Goal: Task Accomplishment & Management: Complete application form

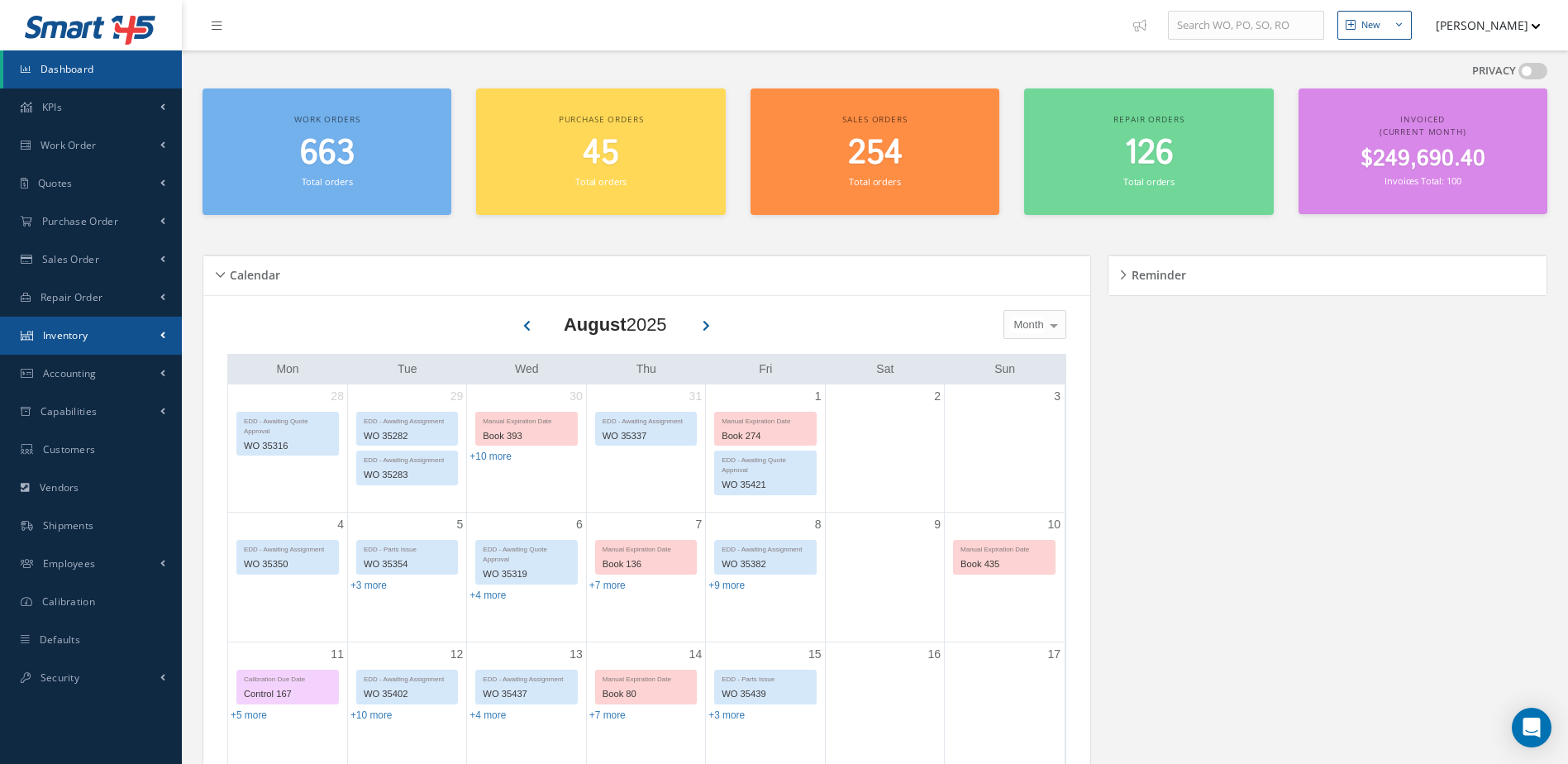
click at [48, 326] on link "Inventory" at bounding box center [91, 335] width 182 height 38
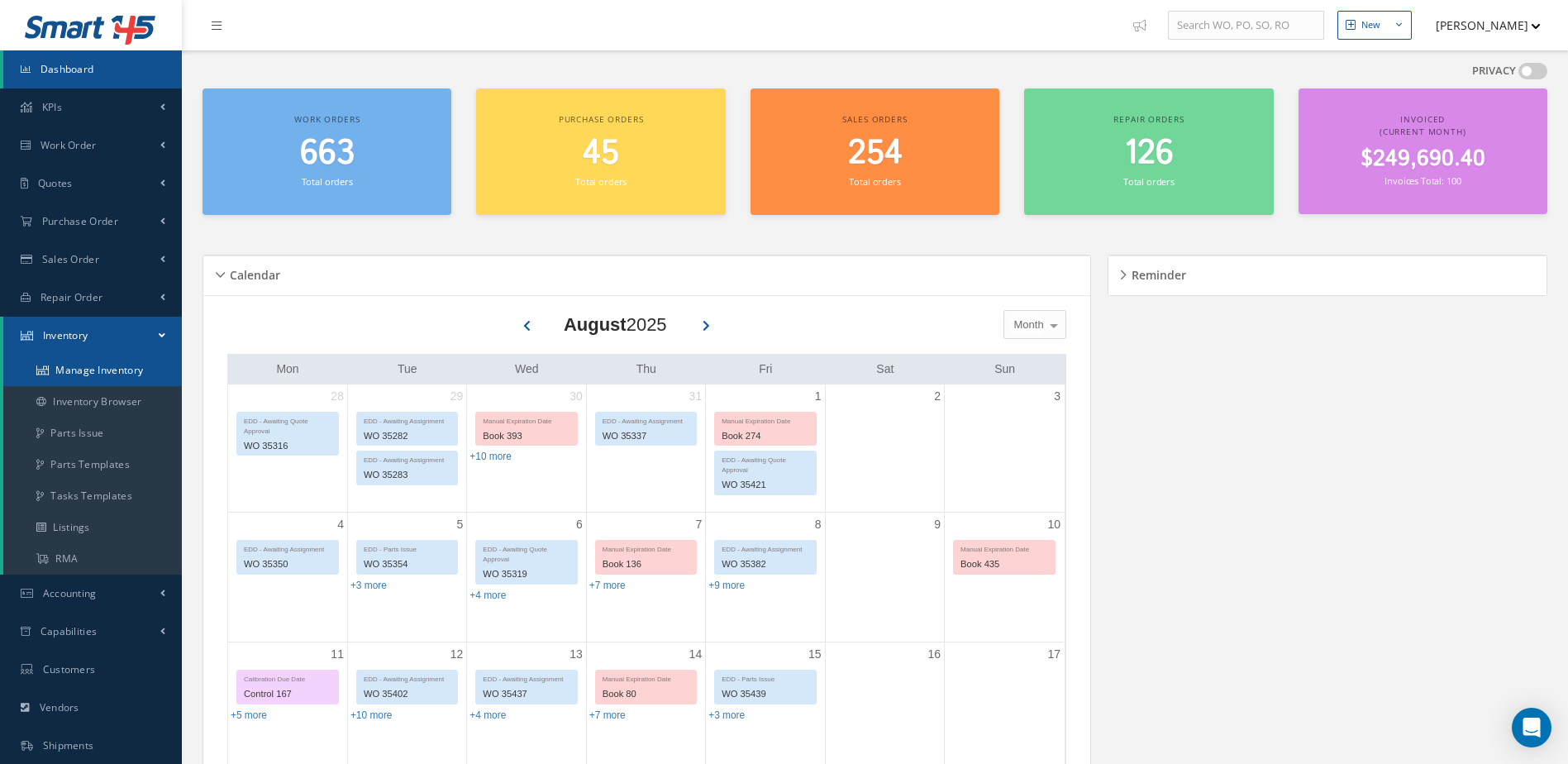
click at [128, 371] on link "Manage Inventory" at bounding box center [92, 370] width 179 height 31
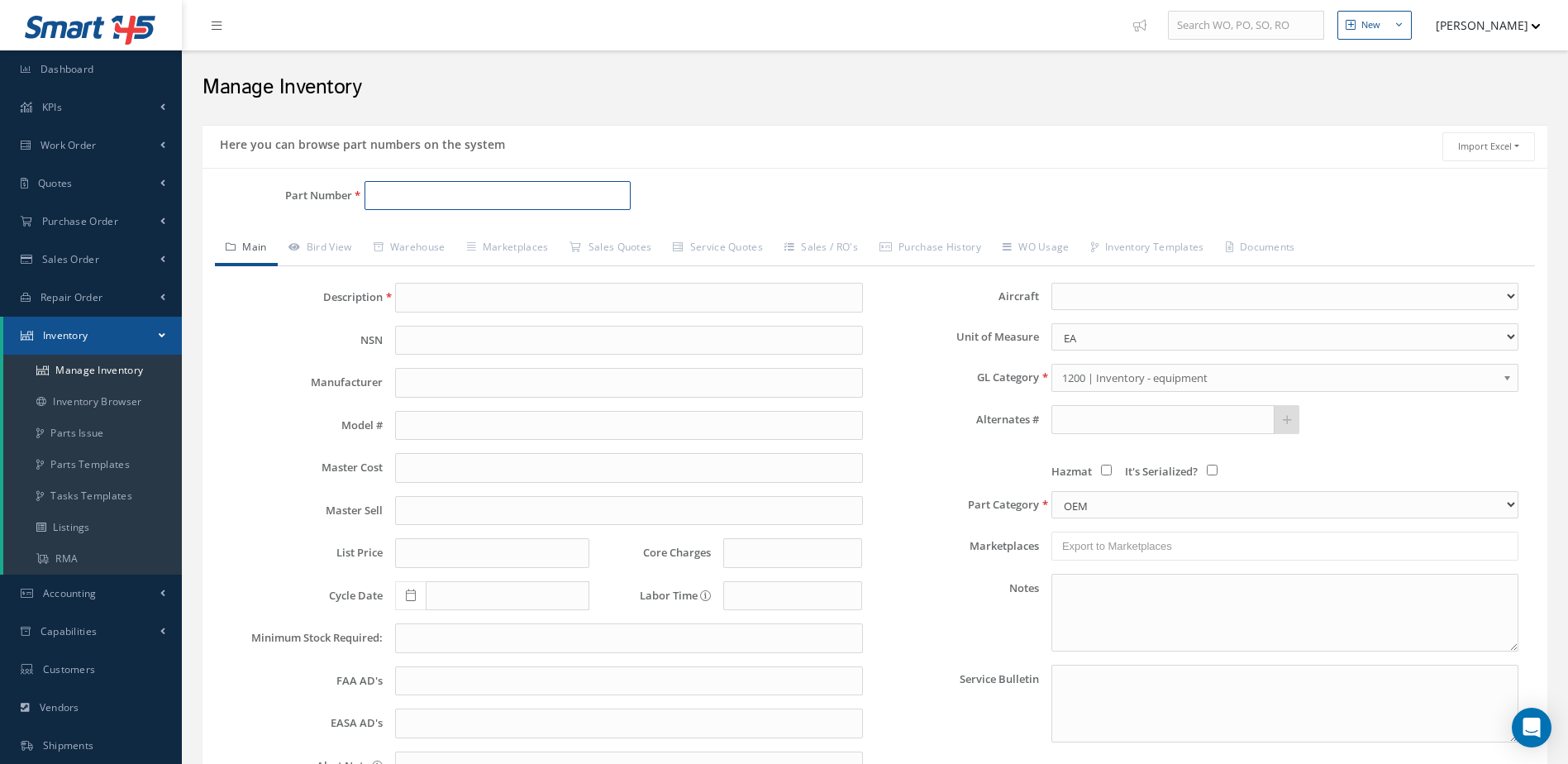
click at [380, 208] on input "Part Number" at bounding box center [497, 196] width 267 height 30
type input "5009029-1"
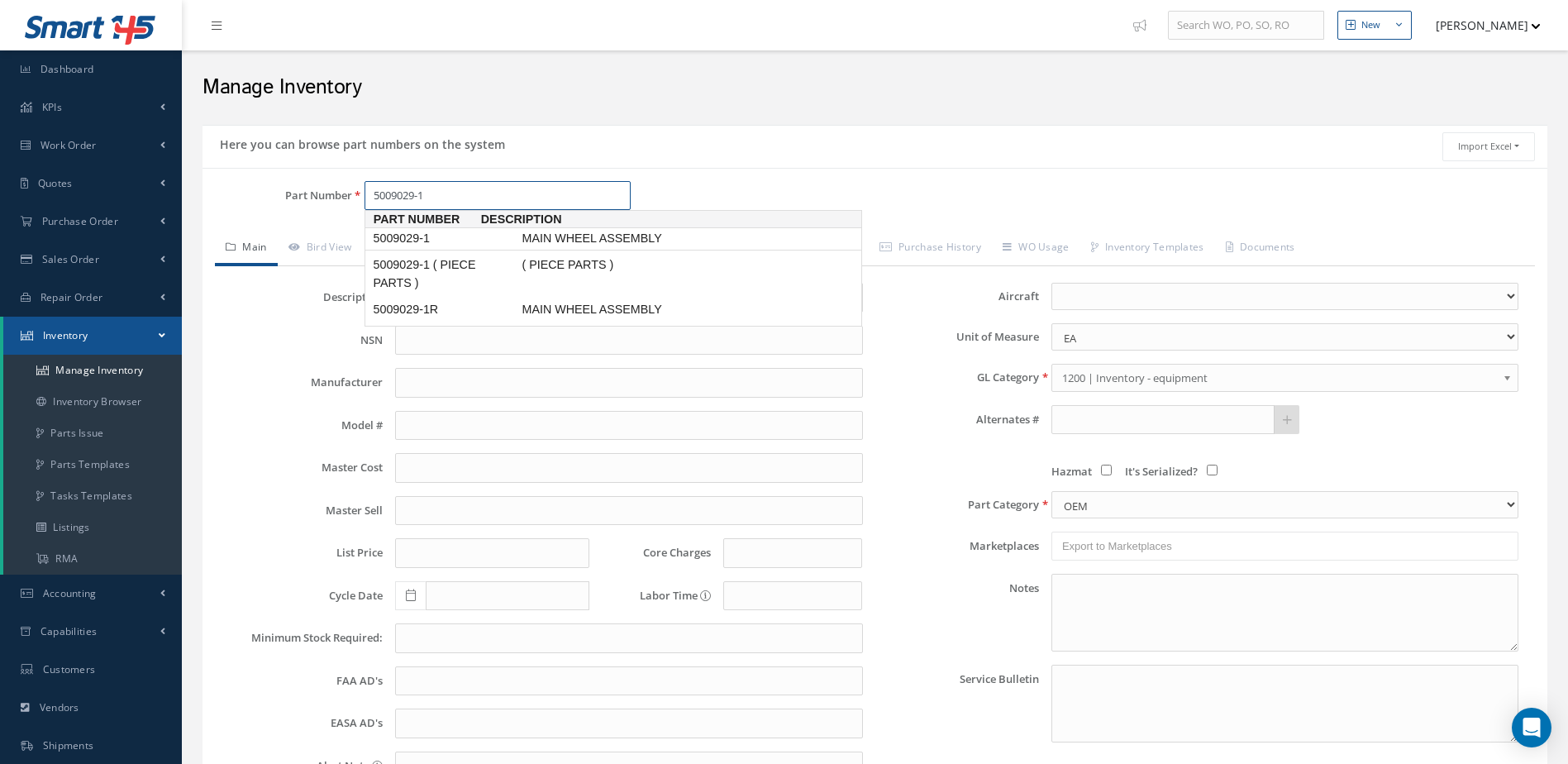
click at [528, 233] on span "MAIN WHEEL ASSEMBLY" at bounding box center [642, 238] width 248 height 17
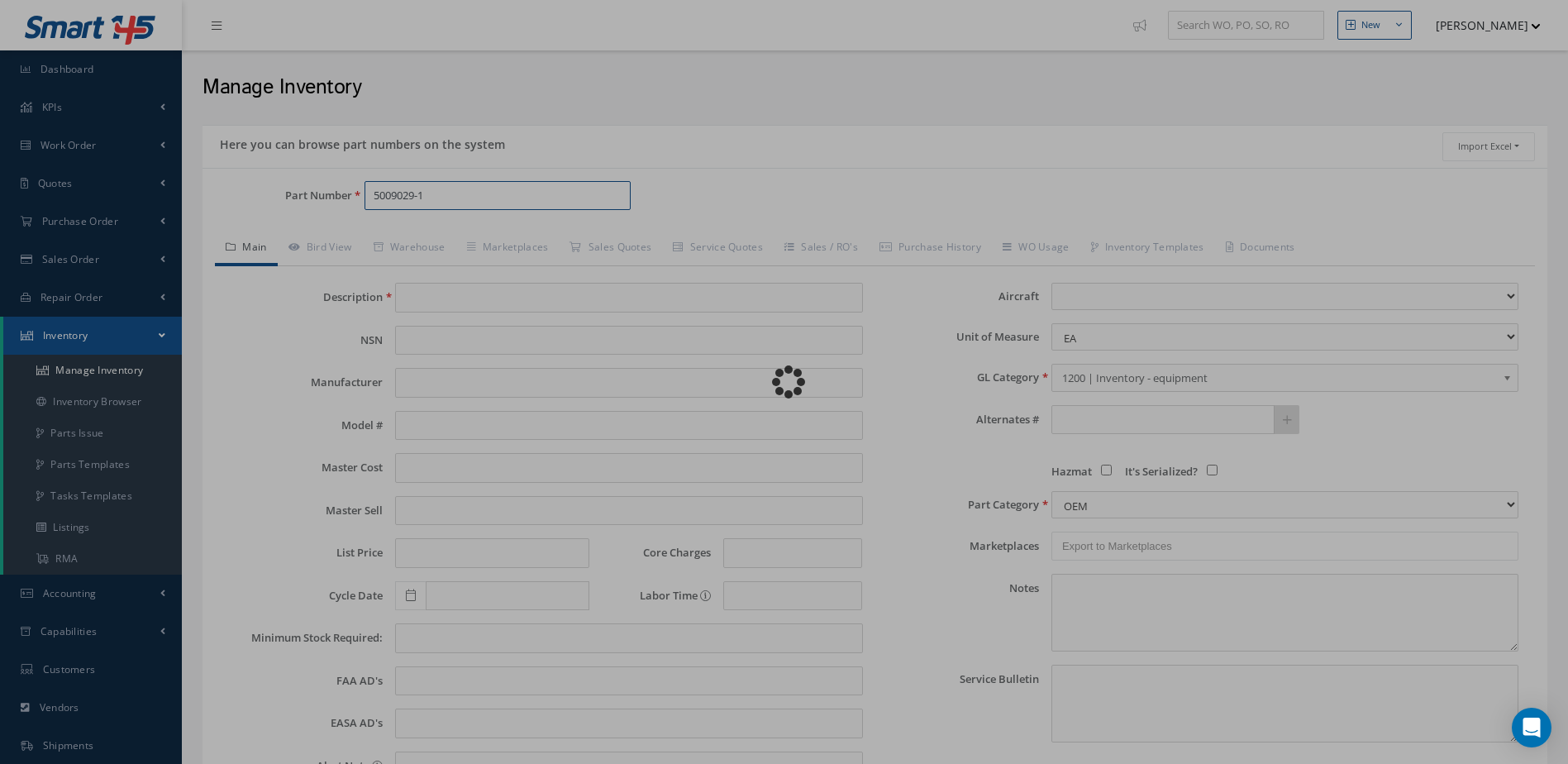
type input "MAIN WHEEL ASSEMBLY"
type input "MABS"
type input "CHALLANGER 601"
type input "5500.00"
type input "10500.00"
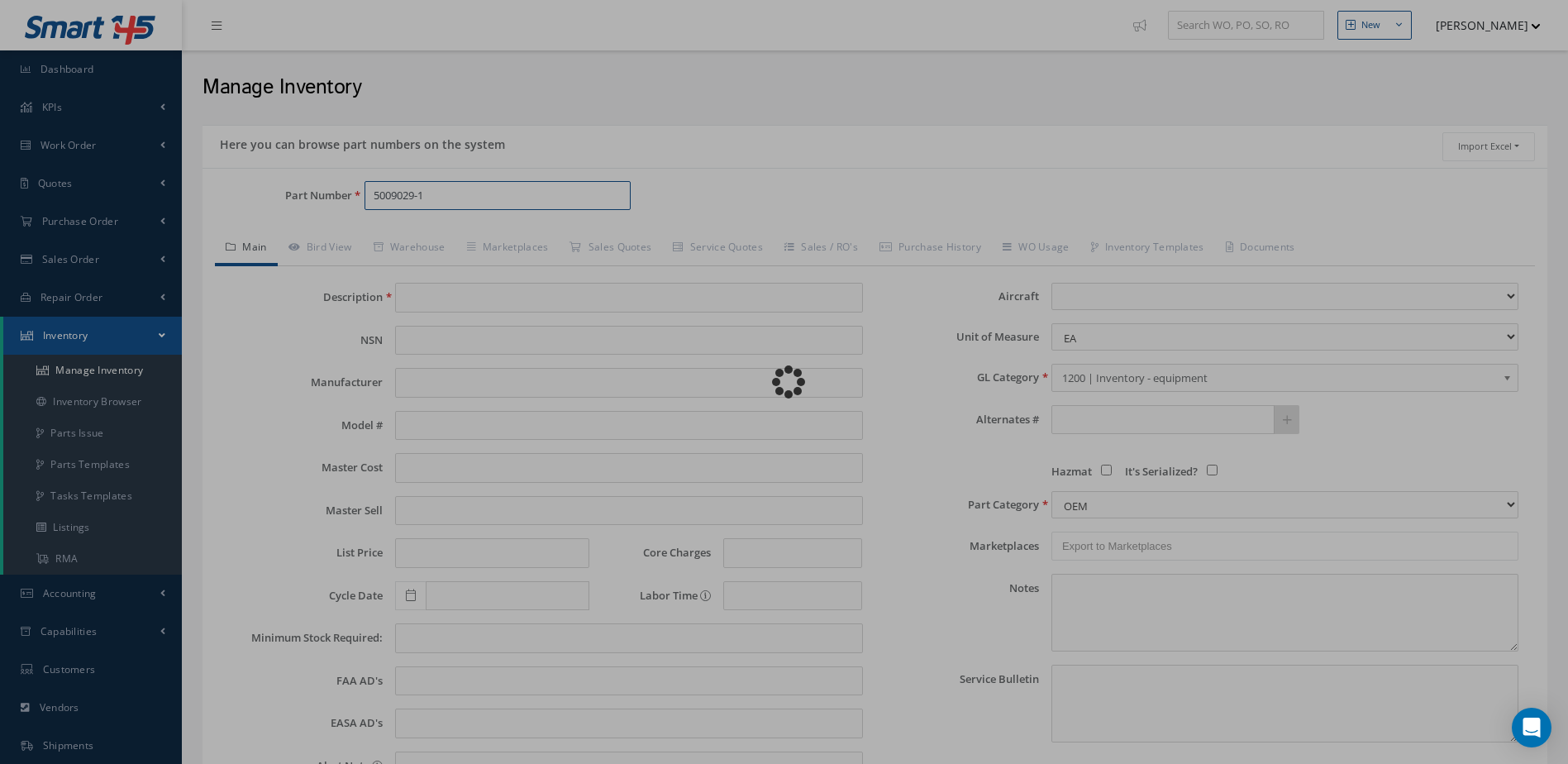
type input "0.00"
select select "9"
type textarea "[DATE]: TIRE GOODYEAR 256K43-3 -OH EX $3,450, CORE VALUE $7,000 -STD OH WITH TI…"
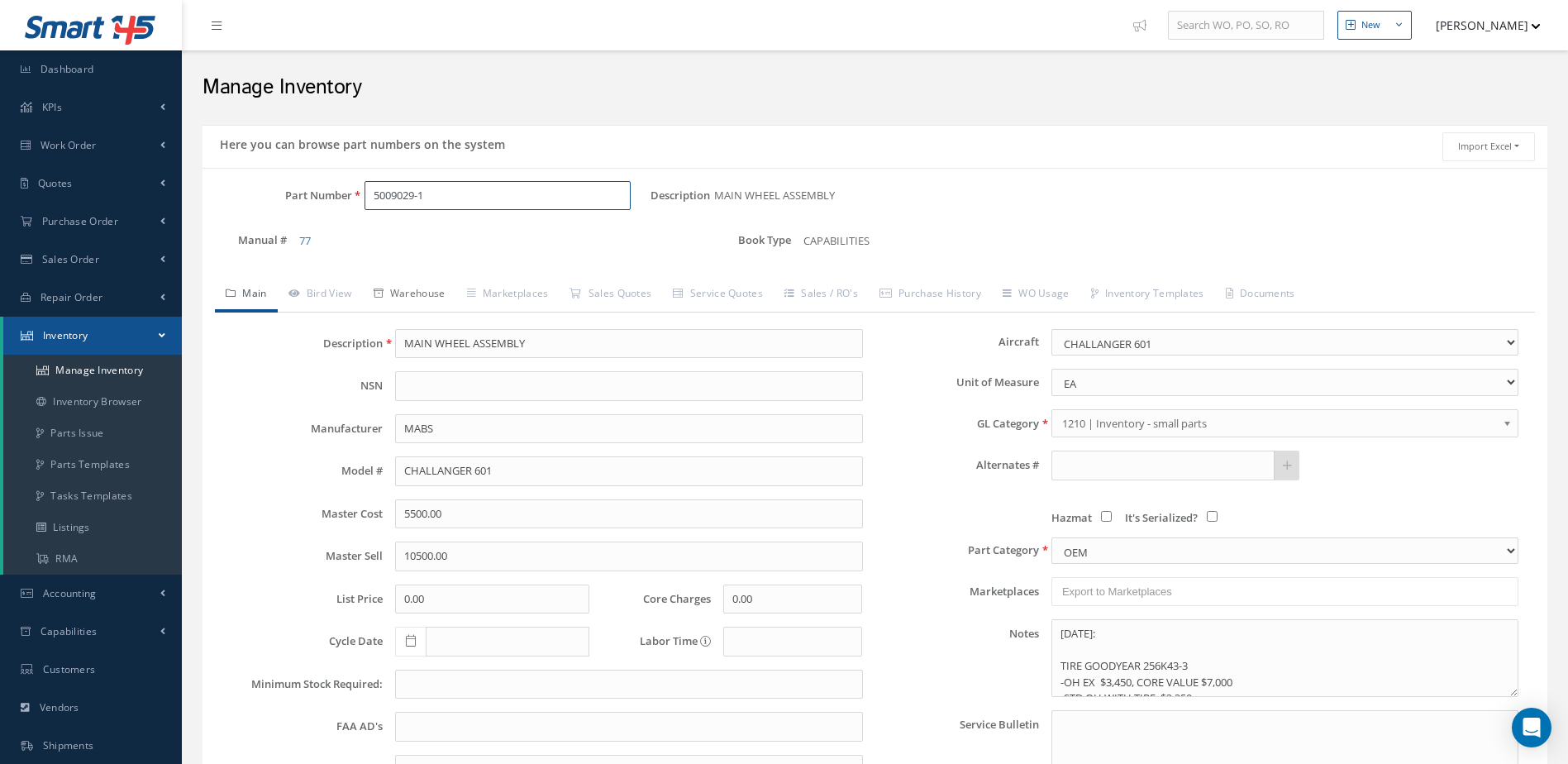
type input "5009029-1"
click at [428, 295] on link "Warehouse" at bounding box center [409, 295] width 93 height 35
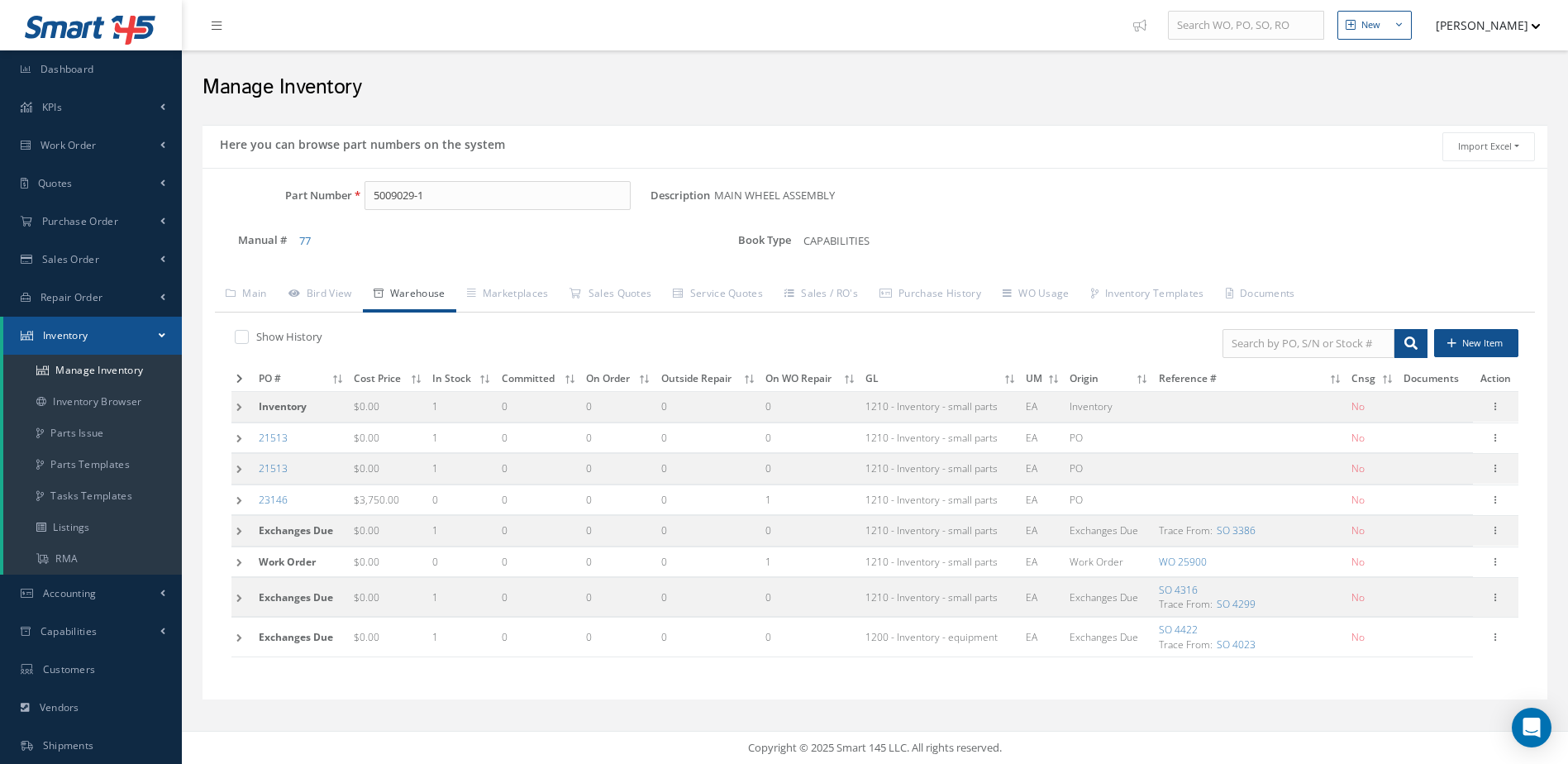
click at [235, 376] on td at bounding box center [242, 379] width 22 height 25
click at [241, 376] on icon at bounding box center [240, 379] width 7 height 10
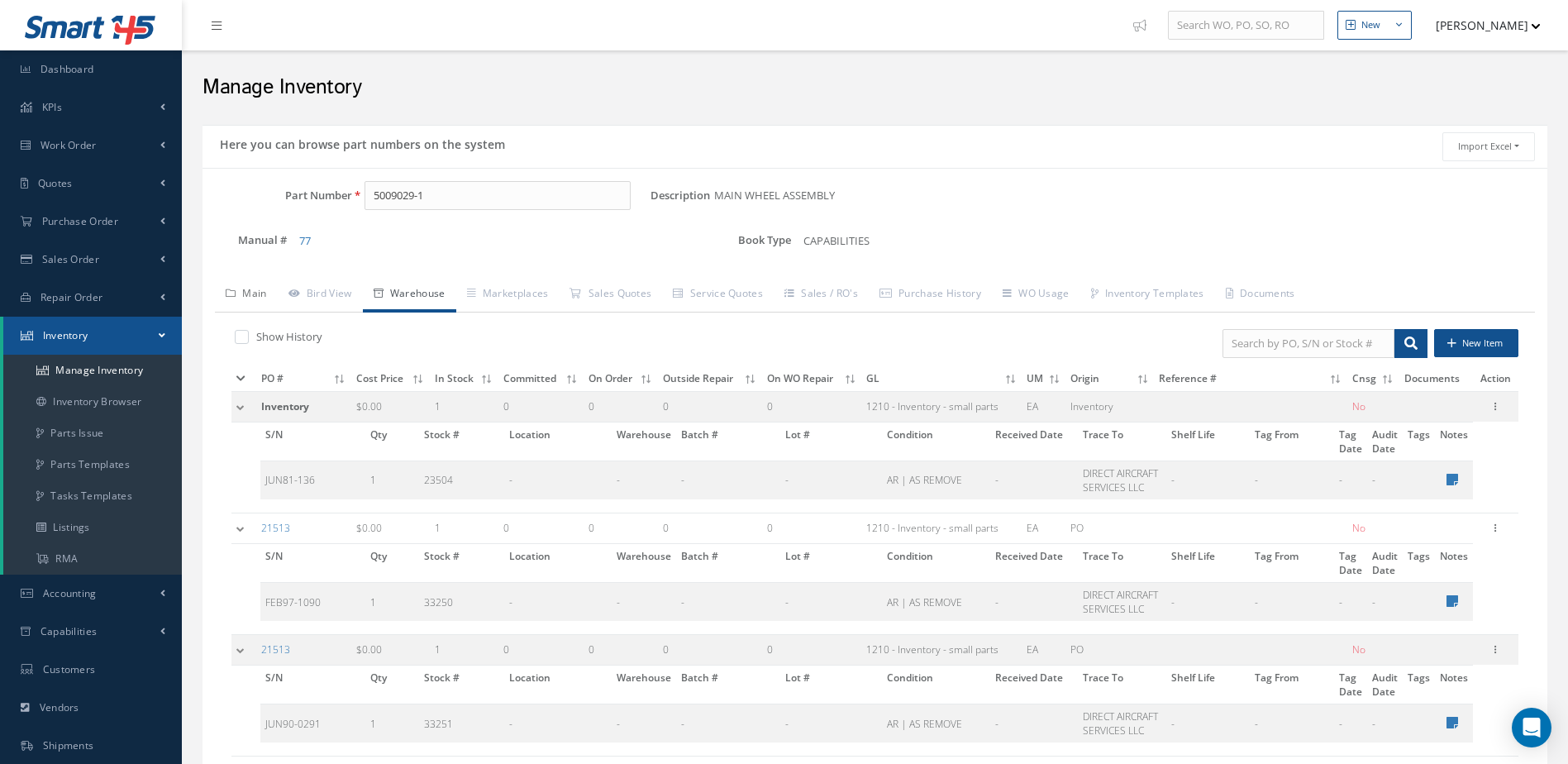
click at [252, 292] on link "Main" at bounding box center [247, 295] width 63 height 35
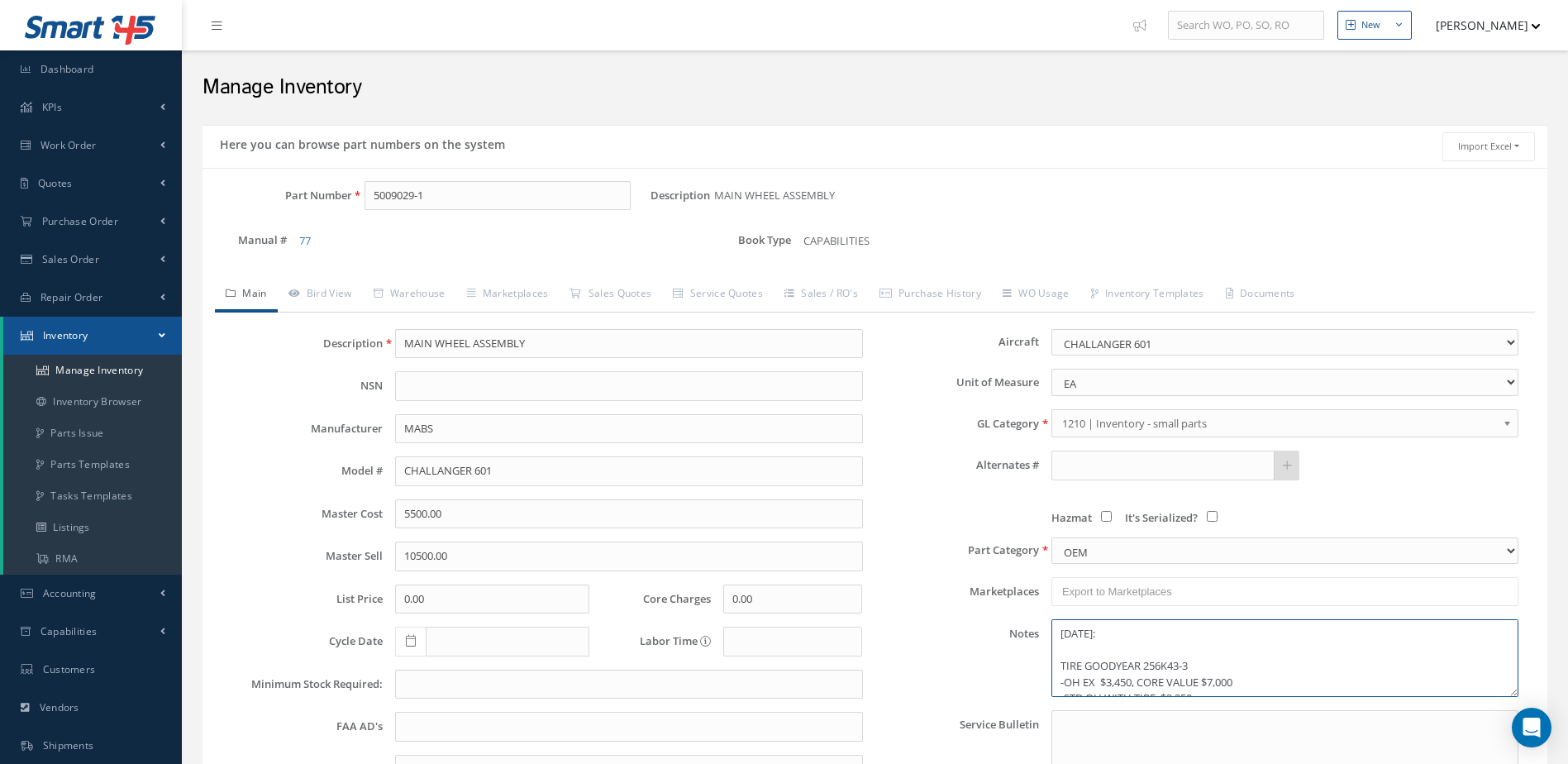
scroll to position [33, 0]
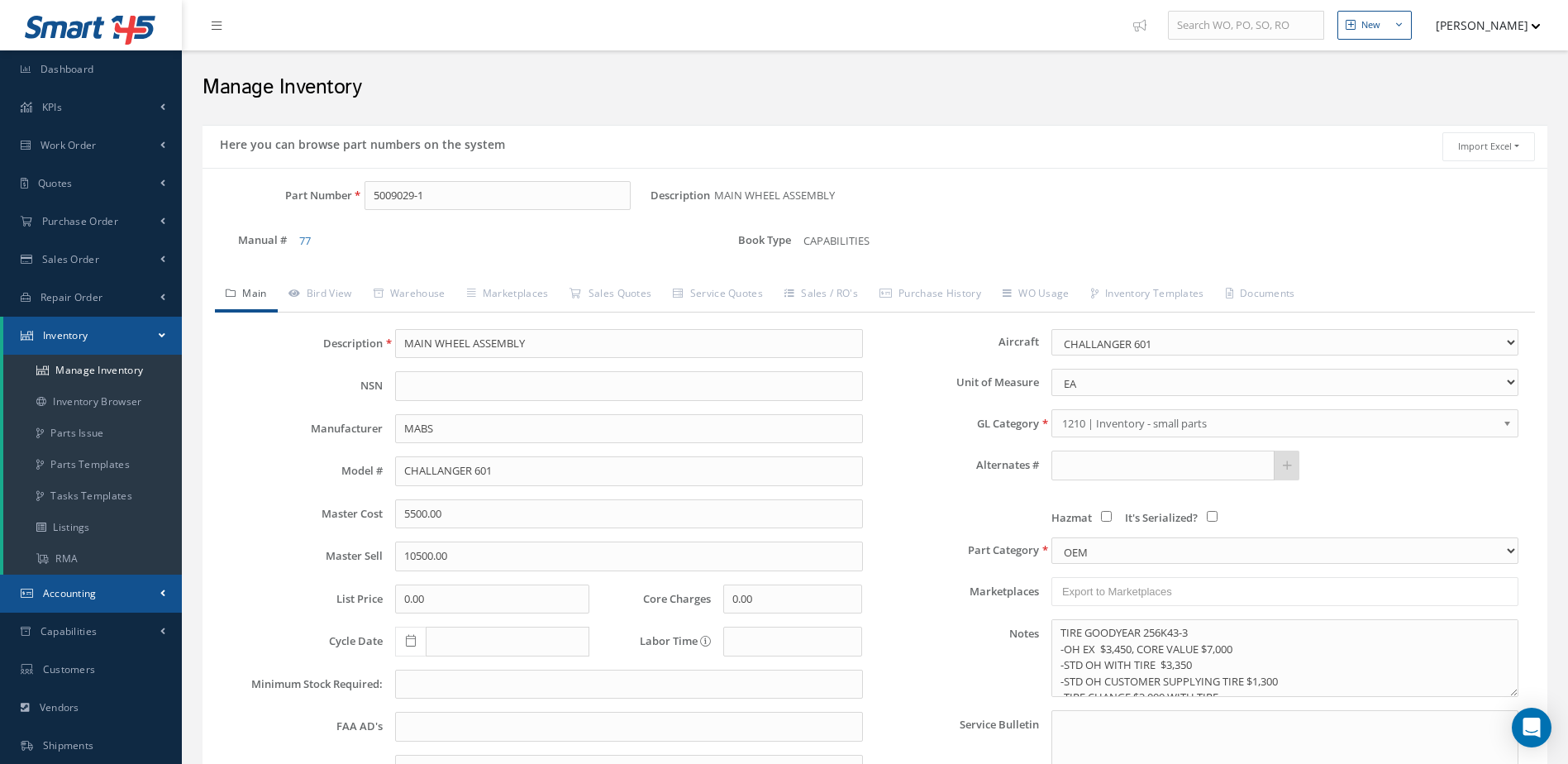
click at [115, 594] on link "Accounting" at bounding box center [91, 593] width 182 height 38
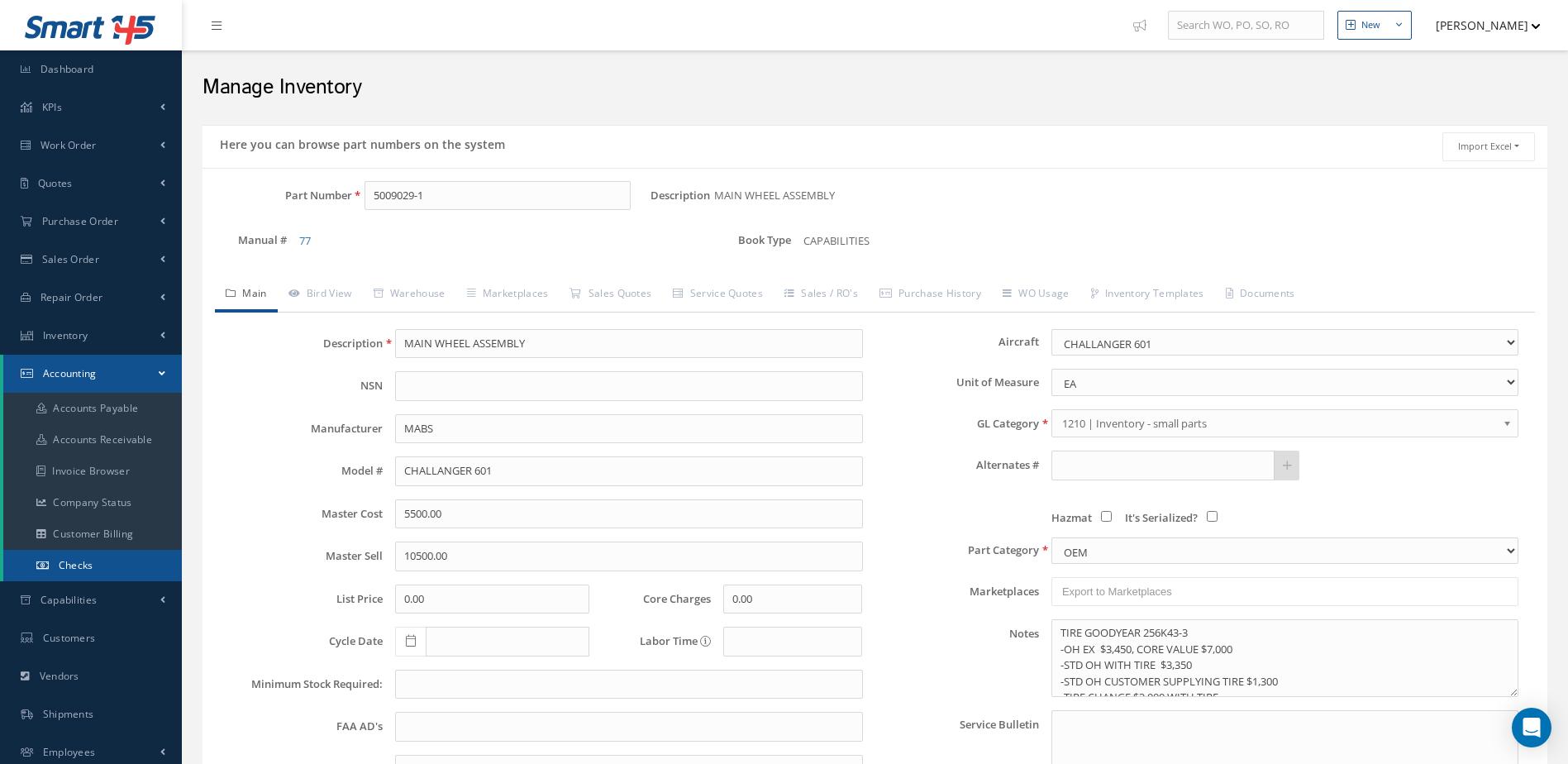
click at [88, 560] on span "Checks" at bounding box center [75, 565] width 35 height 14
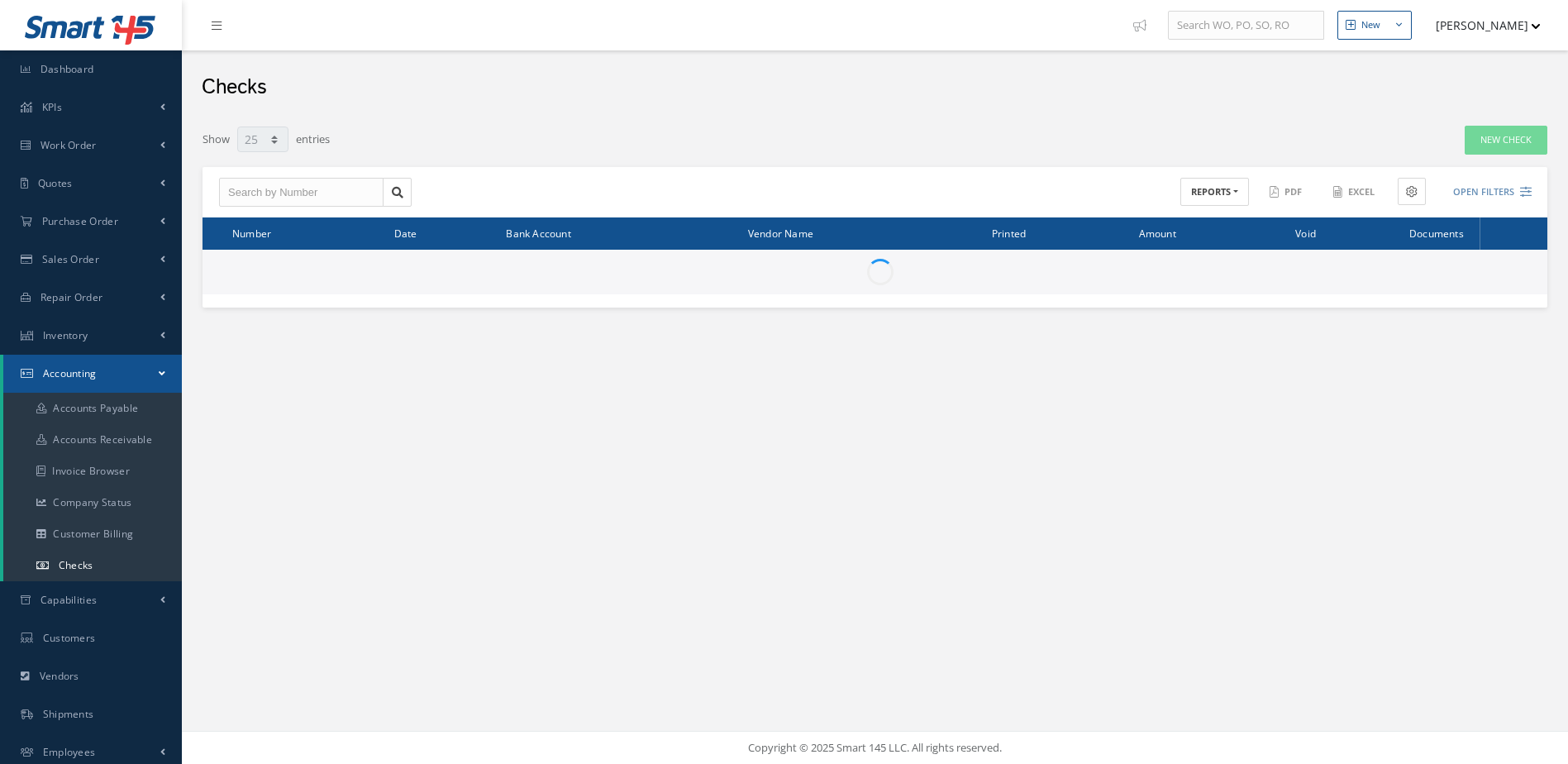
select select "25"
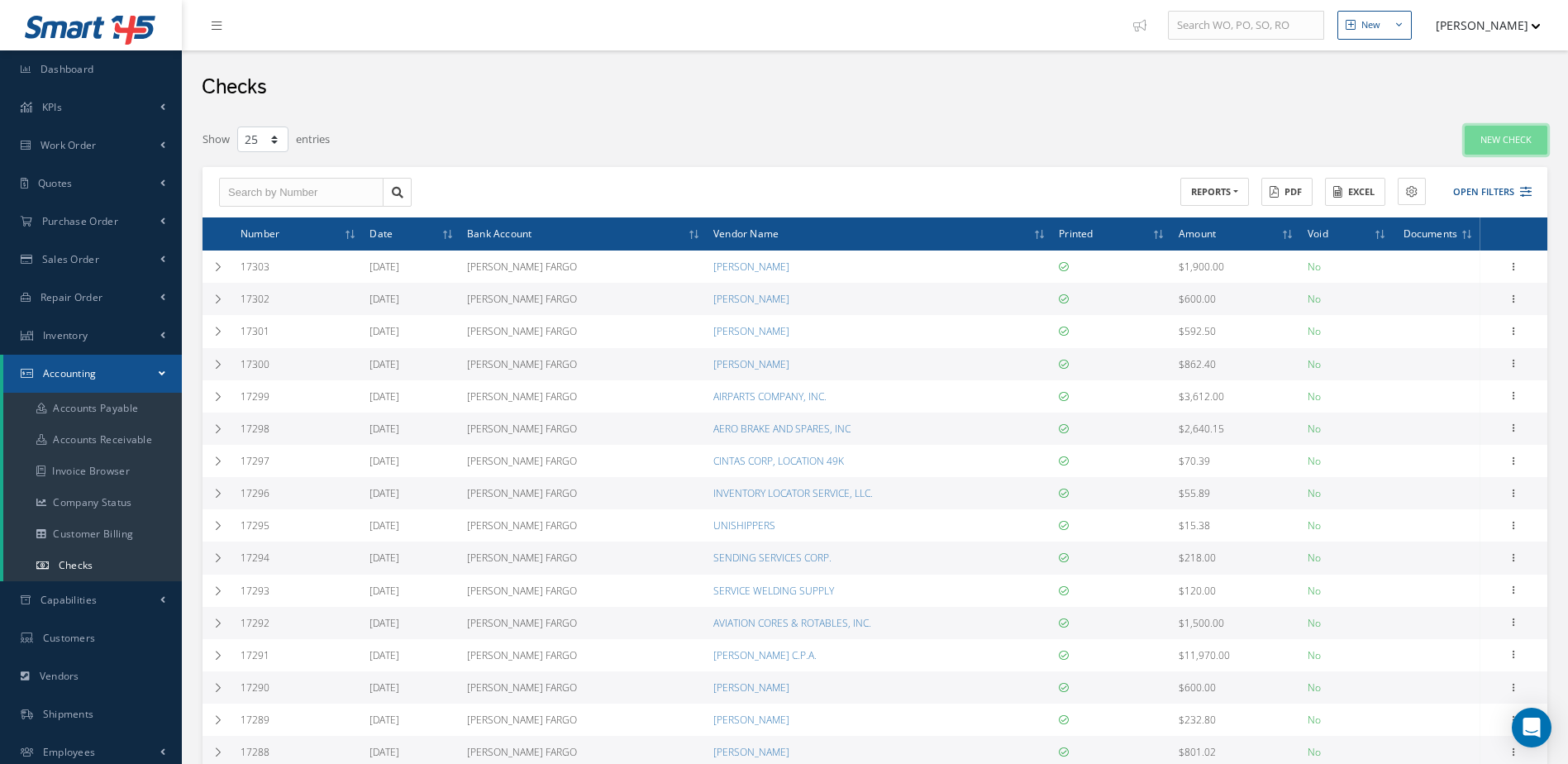
click at [1490, 140] on link "New Check" at bounding box center [1506, 140] width 83 height 29
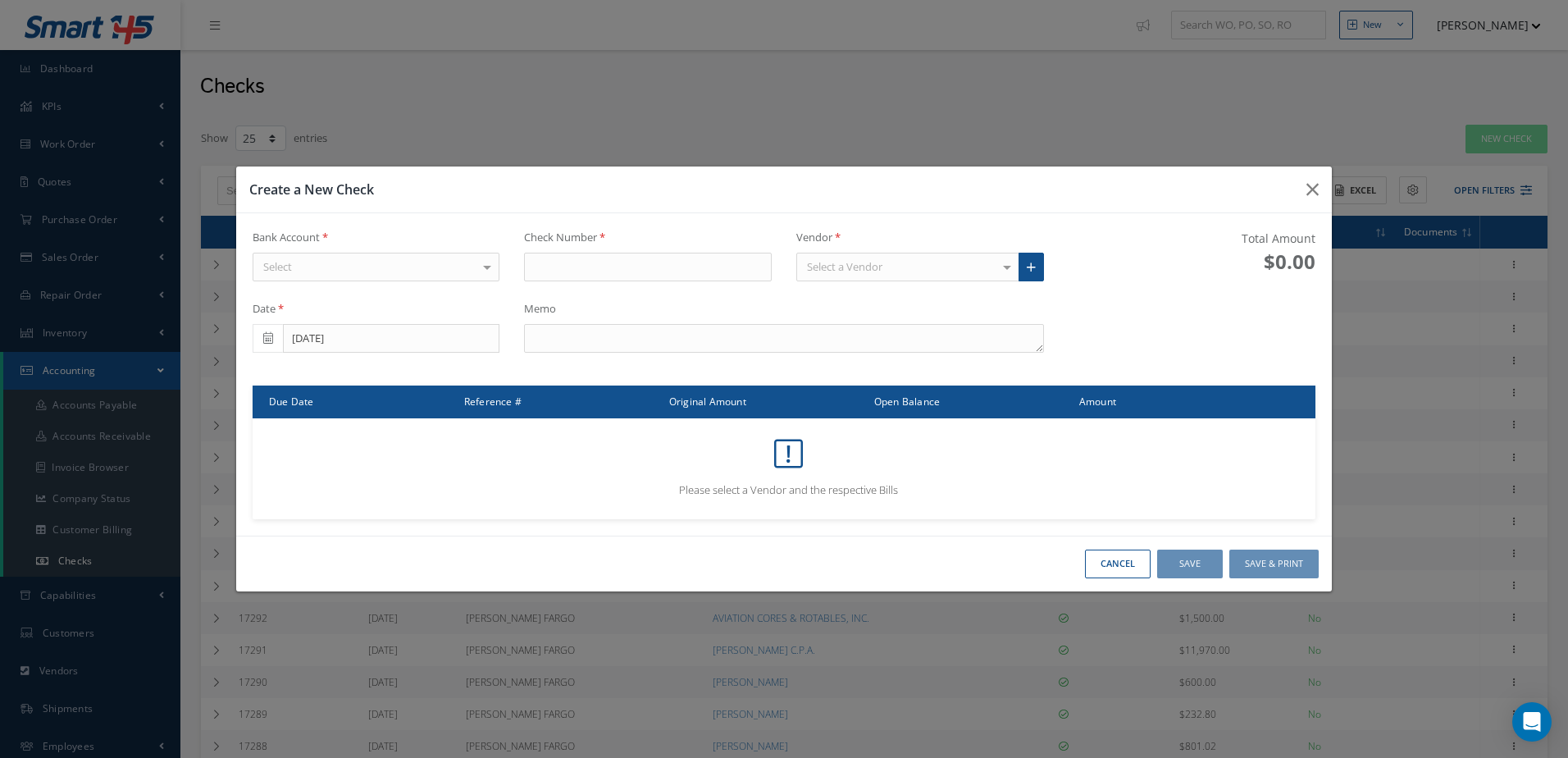
click at [410, 262] on div "Select" at bounding box center [376, 267] width 248 height 29
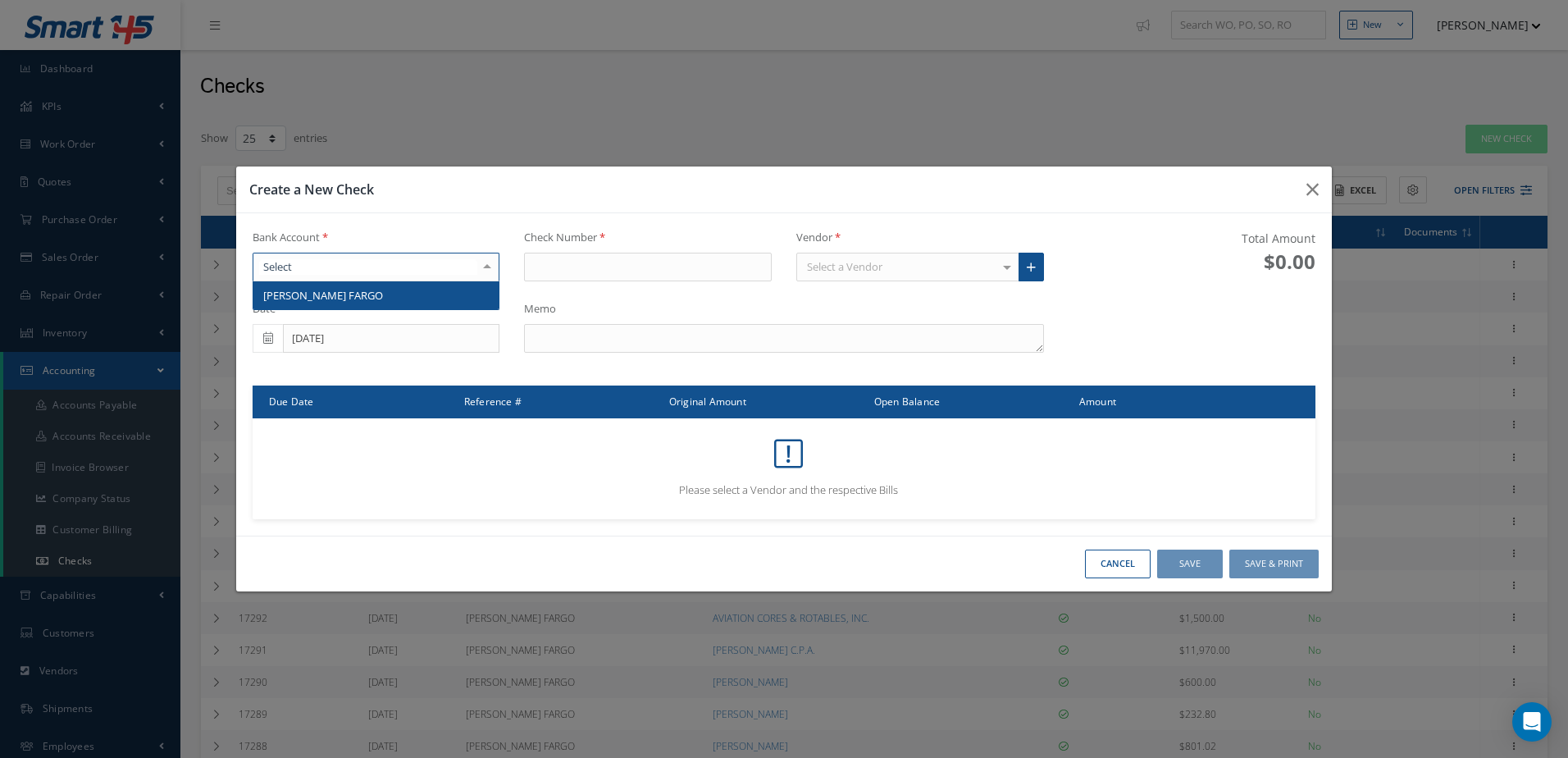
click at [408, 291] on span "WELLS FARGO" at bounding box center [376, 295] width 246 height 28
type input "17304"
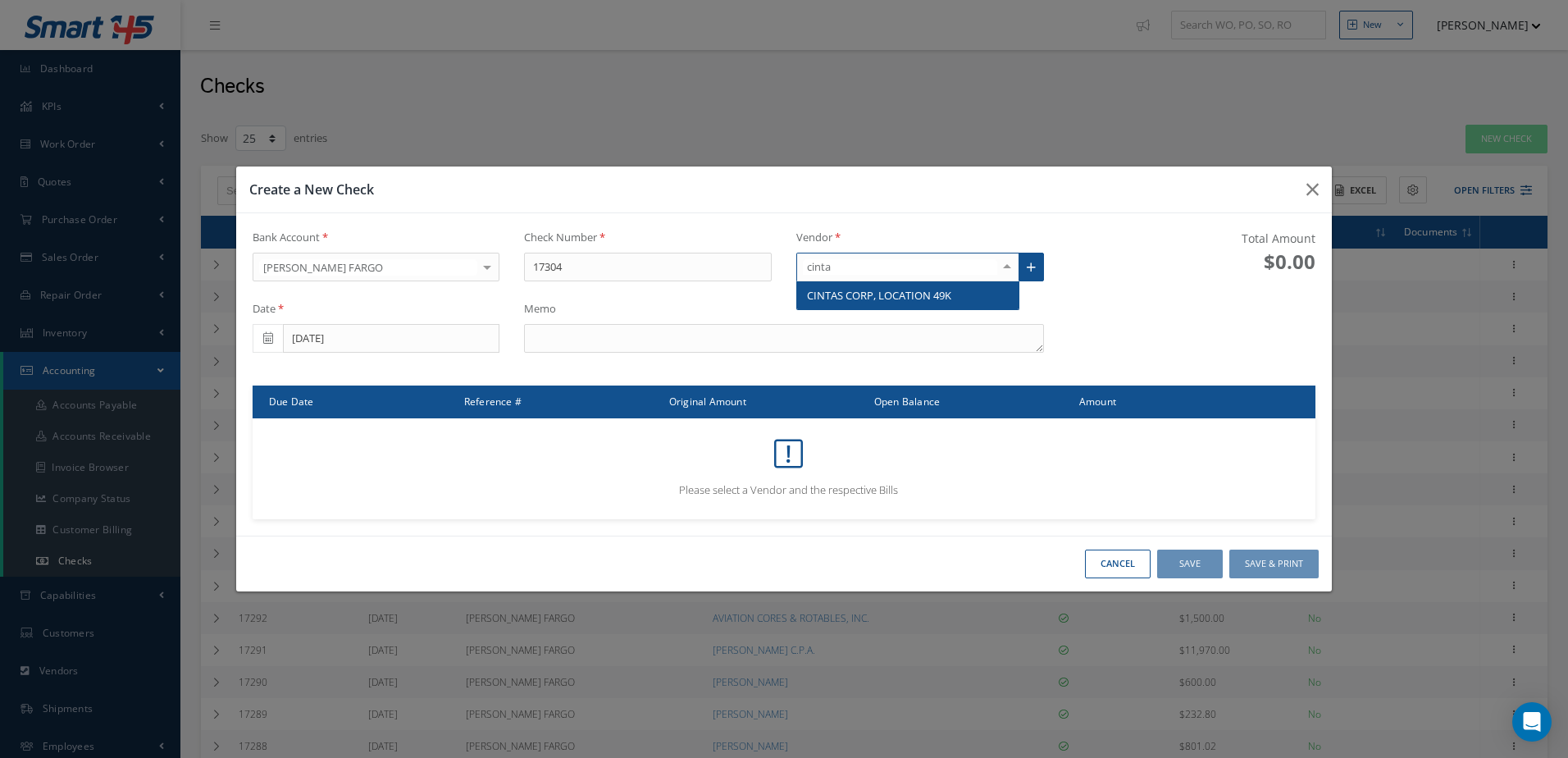
type input "cintas"
click at [855, 297] on span "CINTAS CORP, LOCATION 49K" at bounding box center [879, 296] width 145 height 15
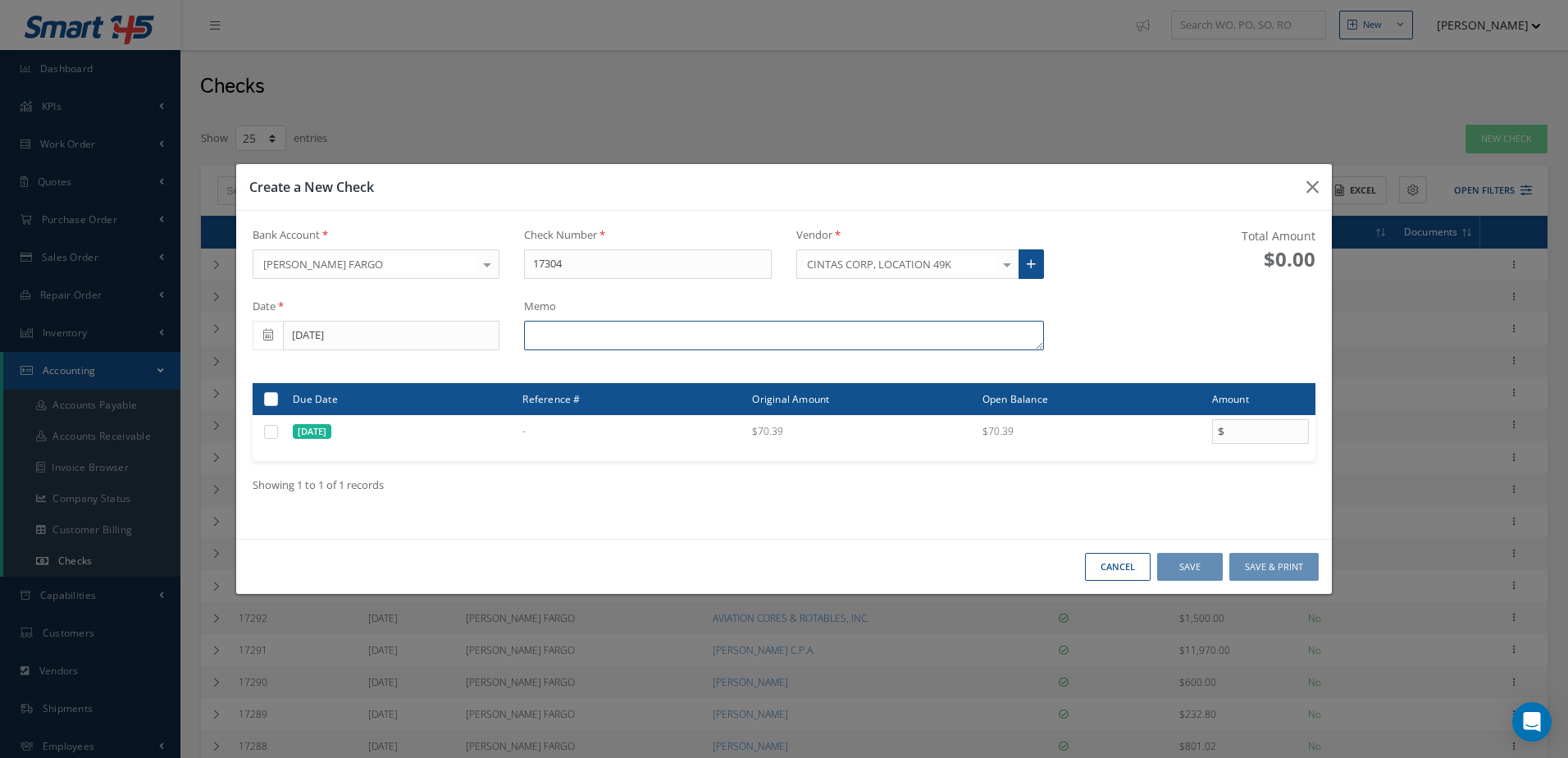
click at [613, 340] on textarea at bounding box center [784, 335] width 519 height 29
type textarea "i"
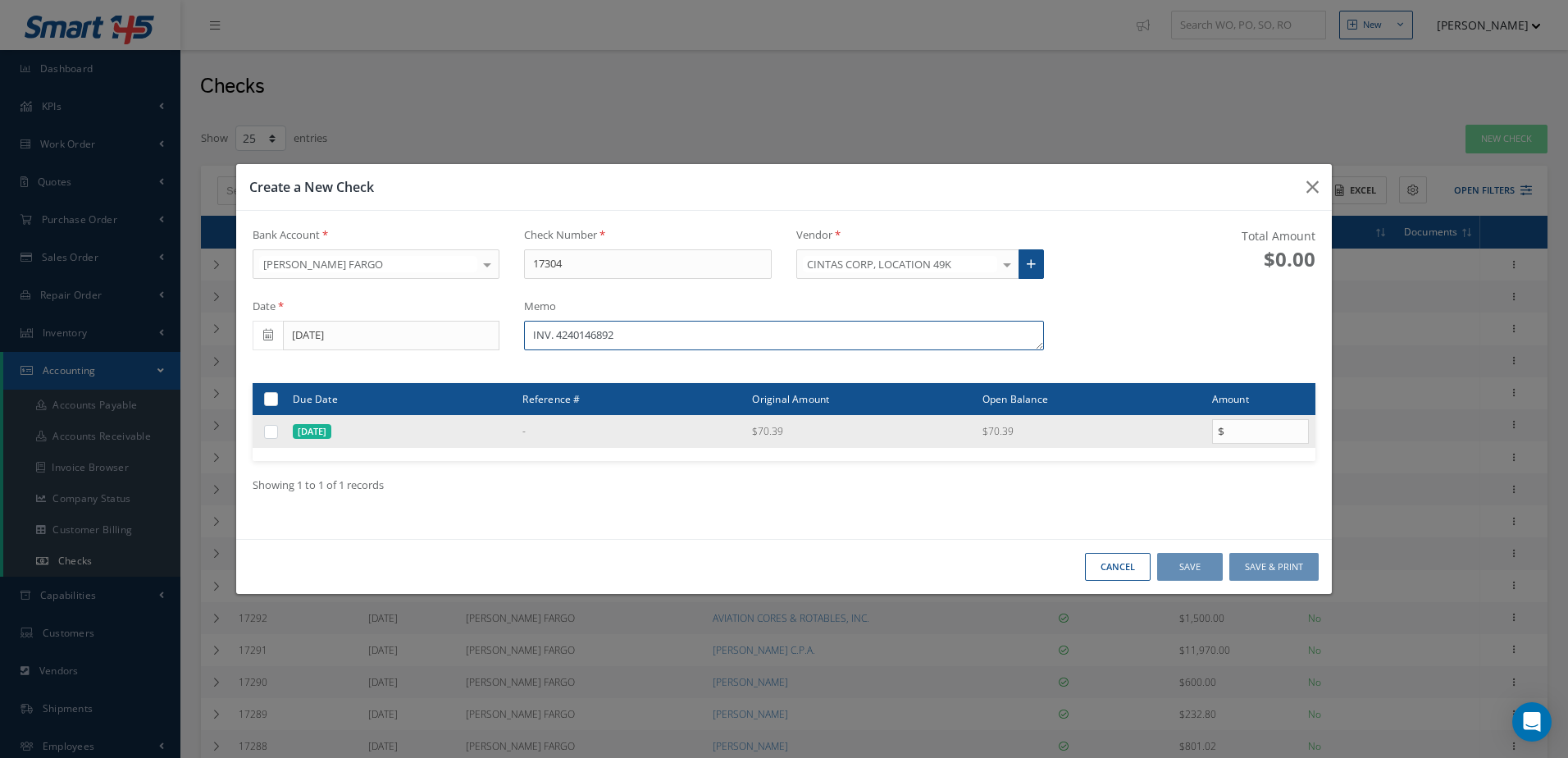
type textarea "INV. 4240146892"
click at [263, 438] on div at bounding box center [272, 432] width 18 height 16
click at [263, 436] on div at bounding box center [272, 432] width 18 height 16
drag, startPoint x: 262, startPoint y: 436, endPoint x: 287, endPoint y: 433, distance: 25.2
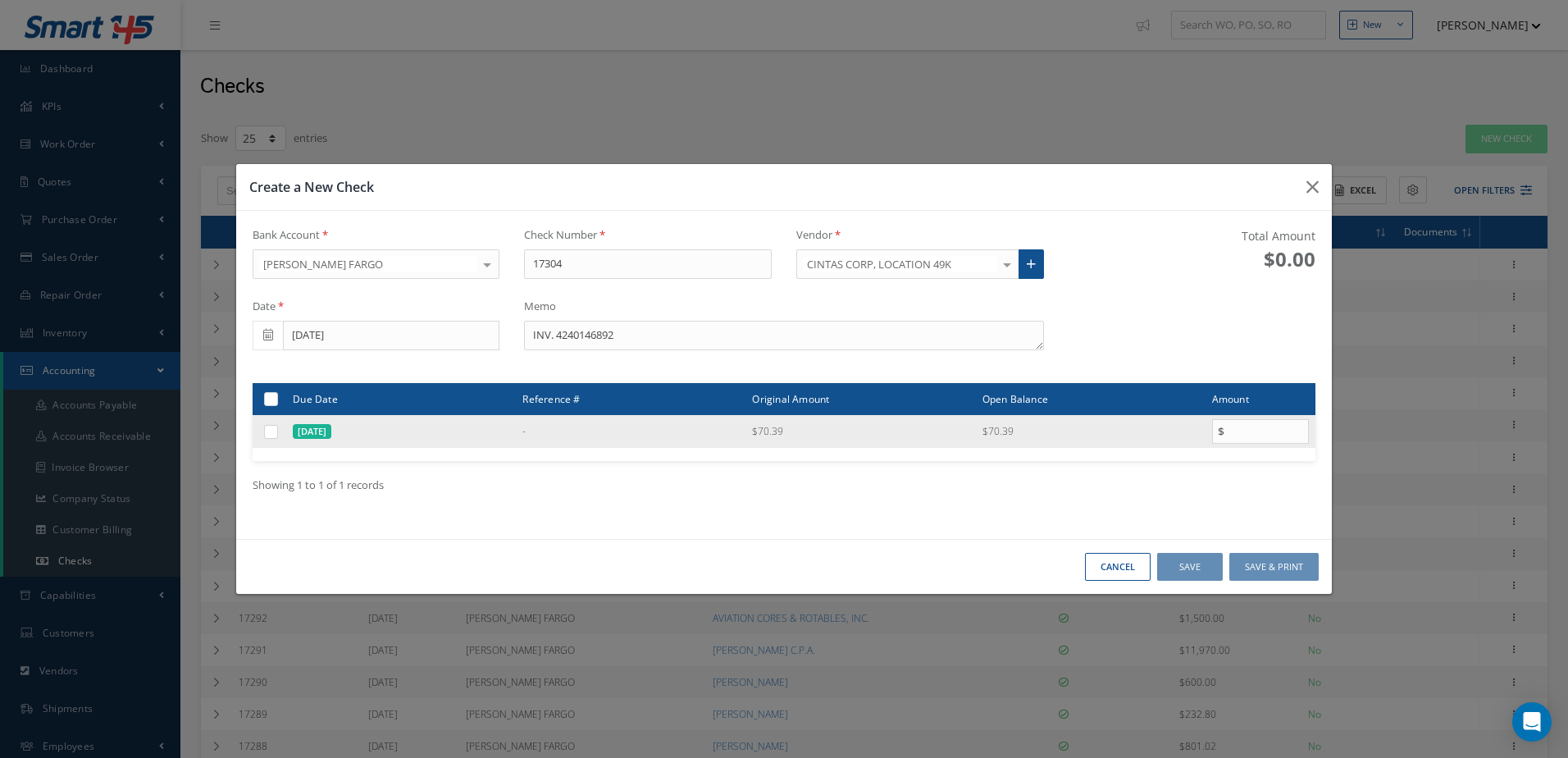
click at [287, 433] on tr "09/13/2025 - $70.39 $70.39 $" at bounding box center [784, 431] width 1063 height 33
drag, startPoint x: 287, startPoint y: 433, endPoint x: 266, endPoint y: 433, distance: 21.0
click at [277, 433] on label at bounding box center [277, 431] width 0 height 14
click at [266, 433] on input "checkbox" at bounding box center [271, 432] width 11 height 11
checkbox input "true"
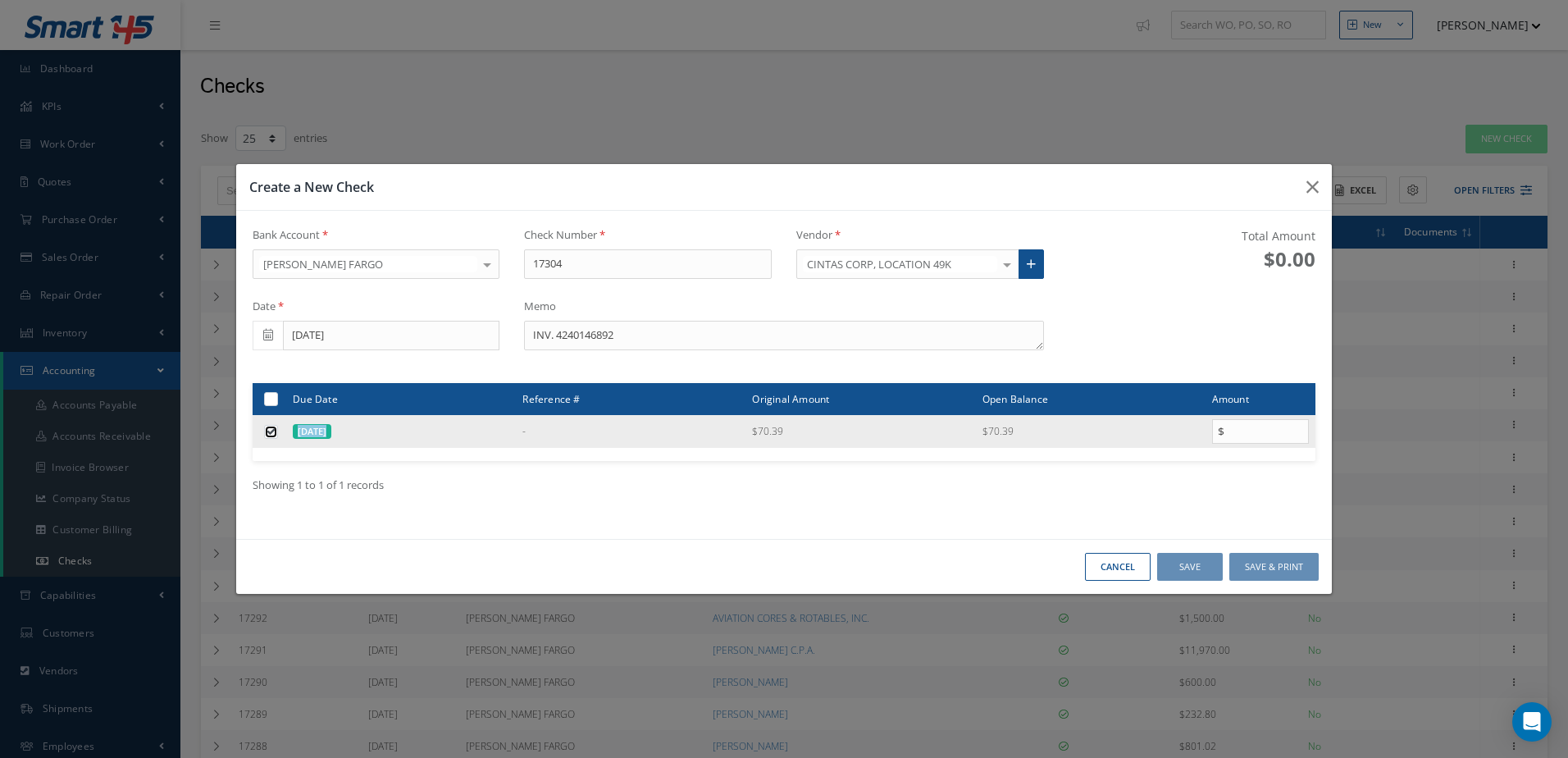
type input "70.39"
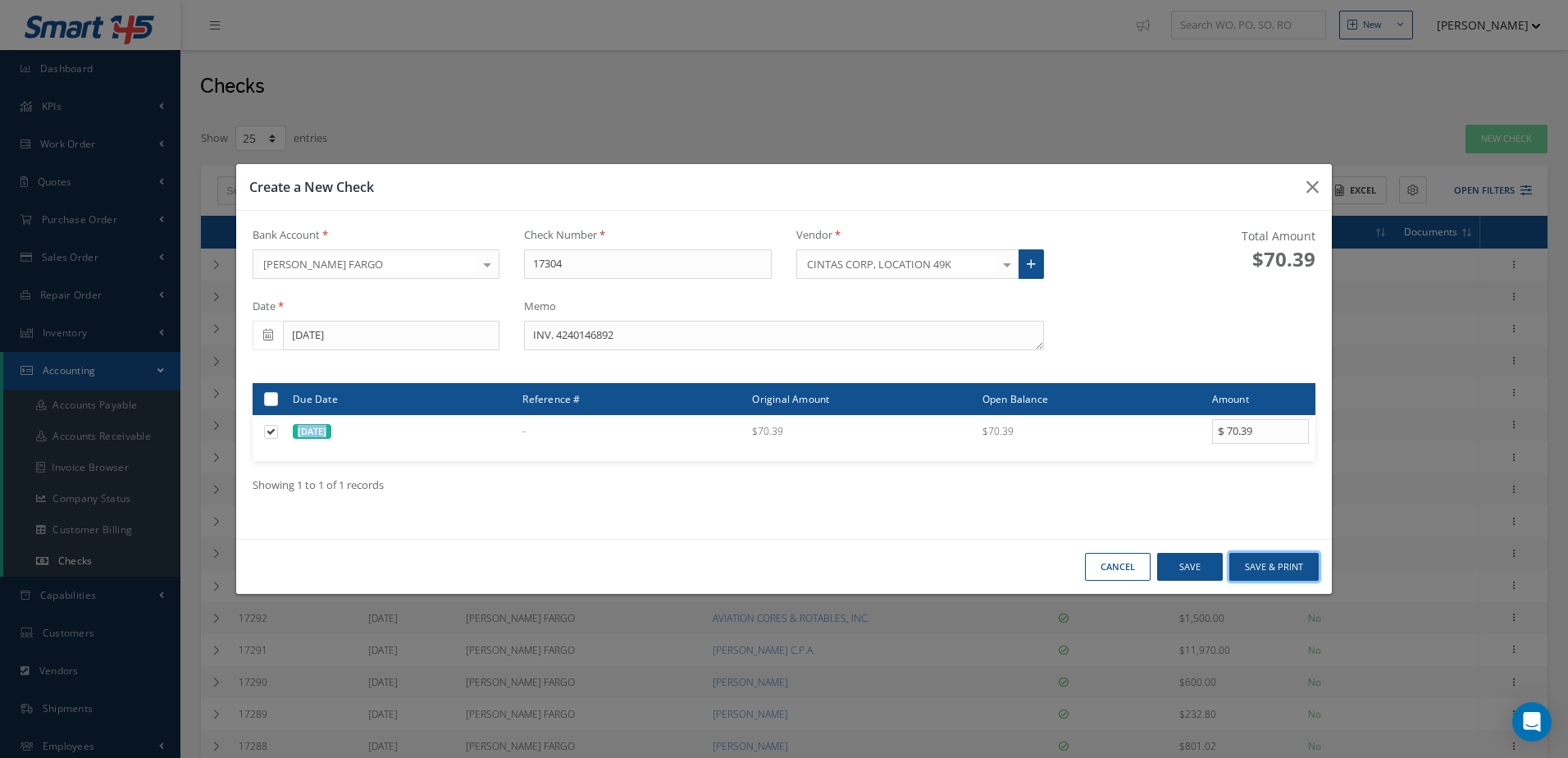
click at [1261, 571] on button "Save & Print" at bounding box center [1274, 567] width 89 height 29
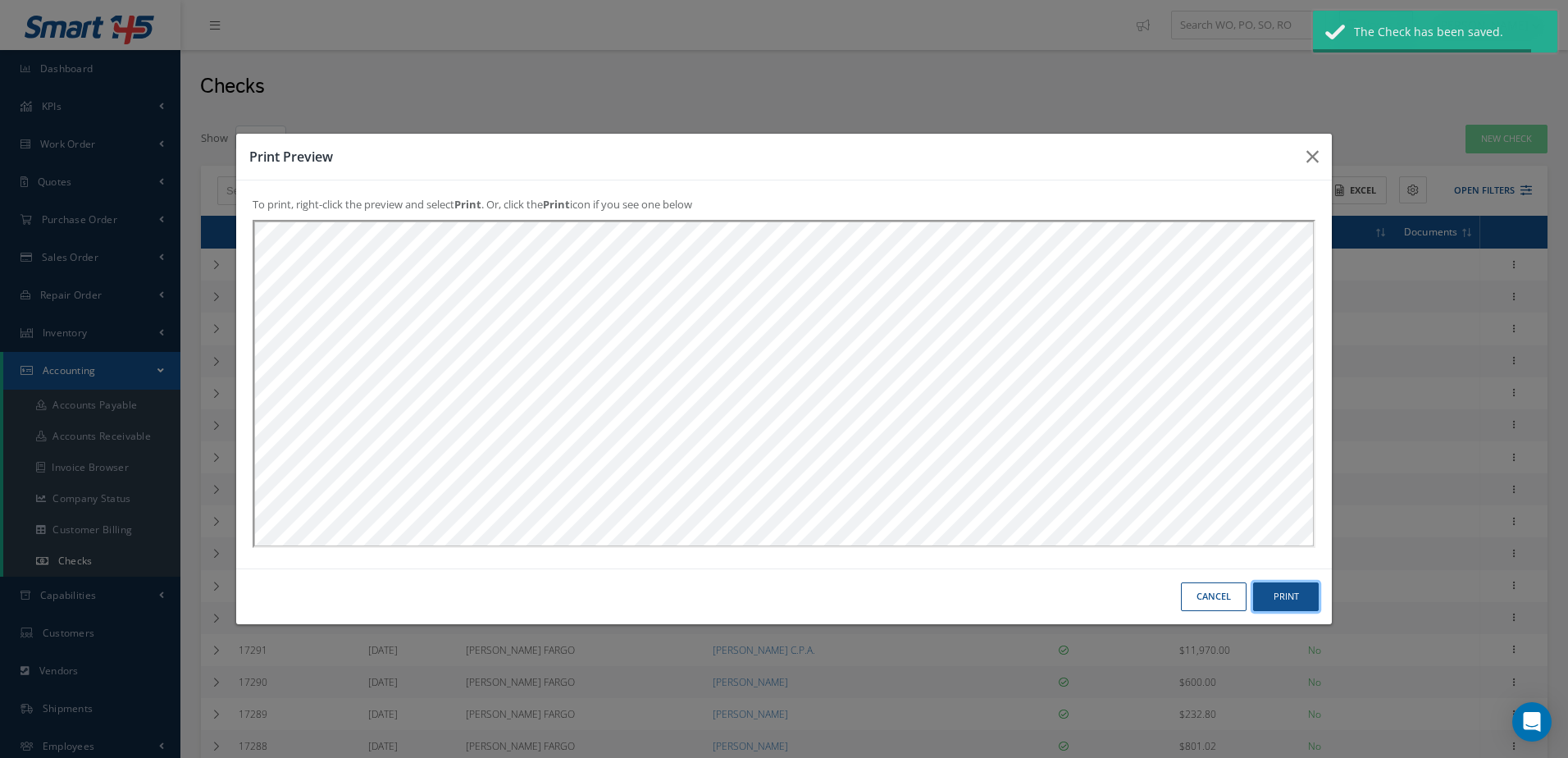
click at [0, 0] on button "Print" at bounding box center [0, 0] width 0 height 0
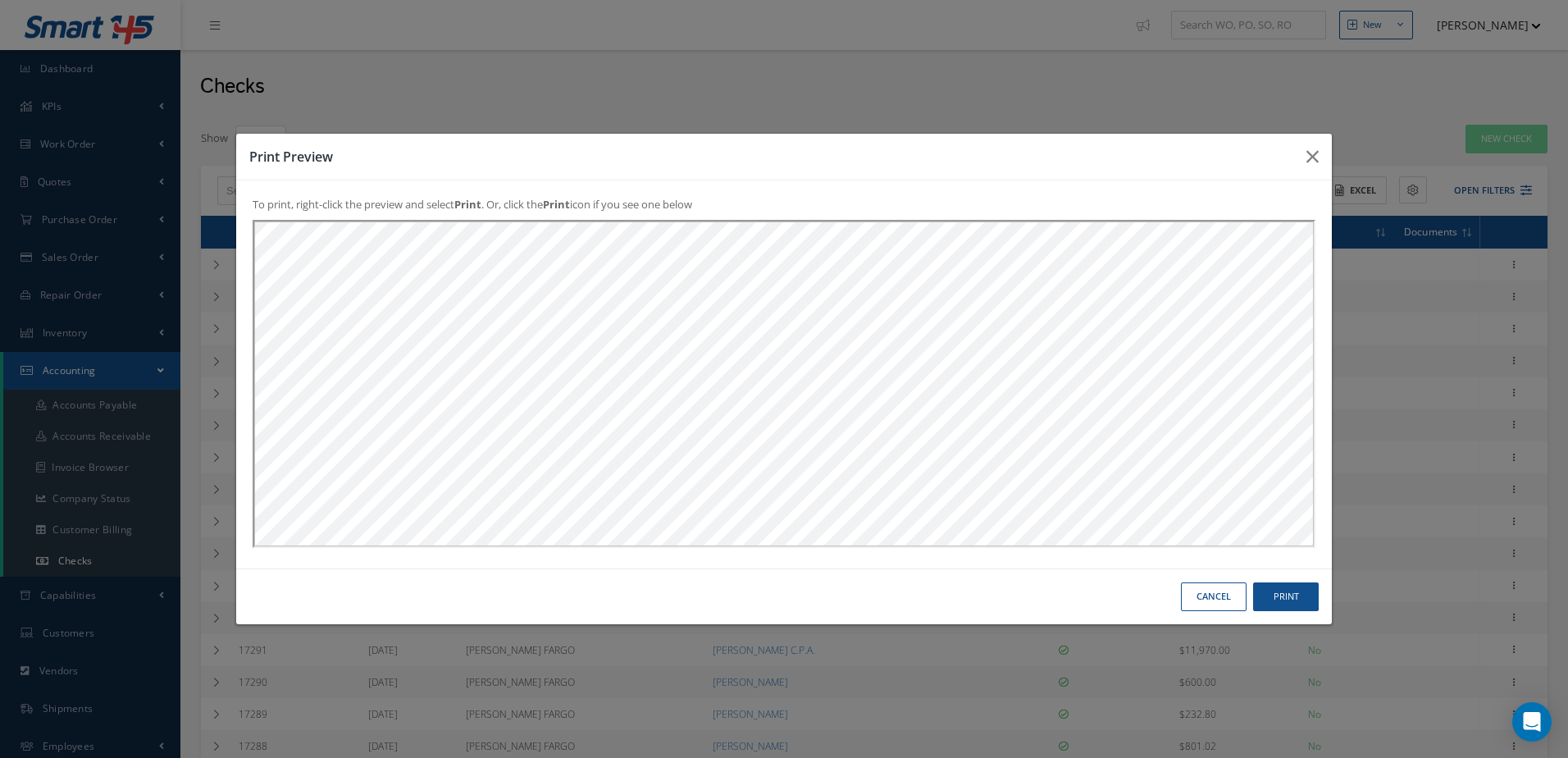
drag, startPoint x: 1285, startPoint y: 581, endPoint x: 1288, endPoint y: 590, distance: 9.5
click at [0, 0] on div "Cancel Print" at bounding box center [0, 0] width 0 height 0
click at [0, 0] on button "Print" at bounding box center [0, 0] width 0 height 0
click at [0, 0] on button "Cancel" at bounding box center [0, 0] width 0 height 0
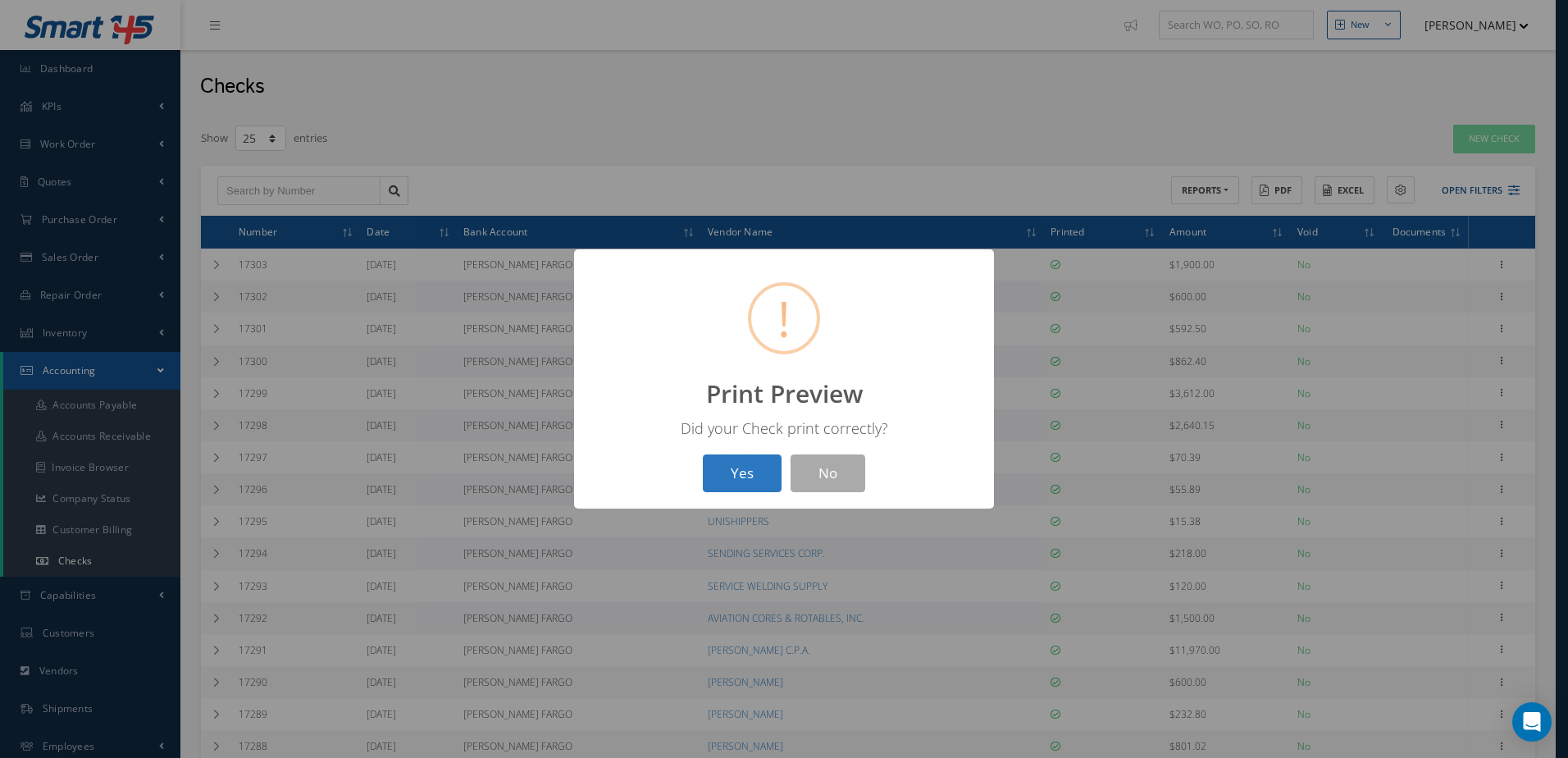
click at [733, 485] on button "Yes" at bounding box center [742, 474] width 79 height 39
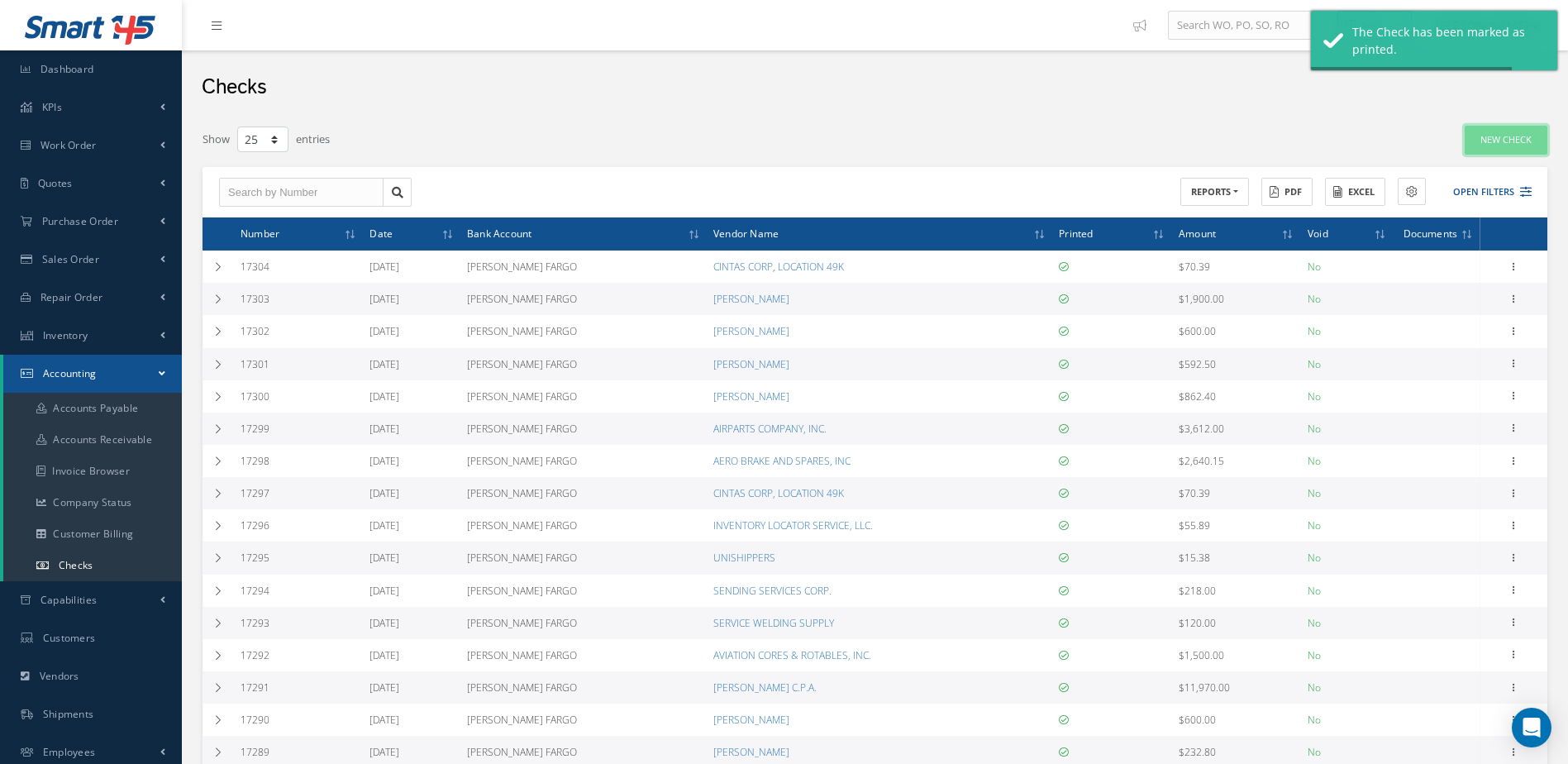
click at [1483, 139] on link "New Check" at bounding box center [1506, 140] width 83 height 29
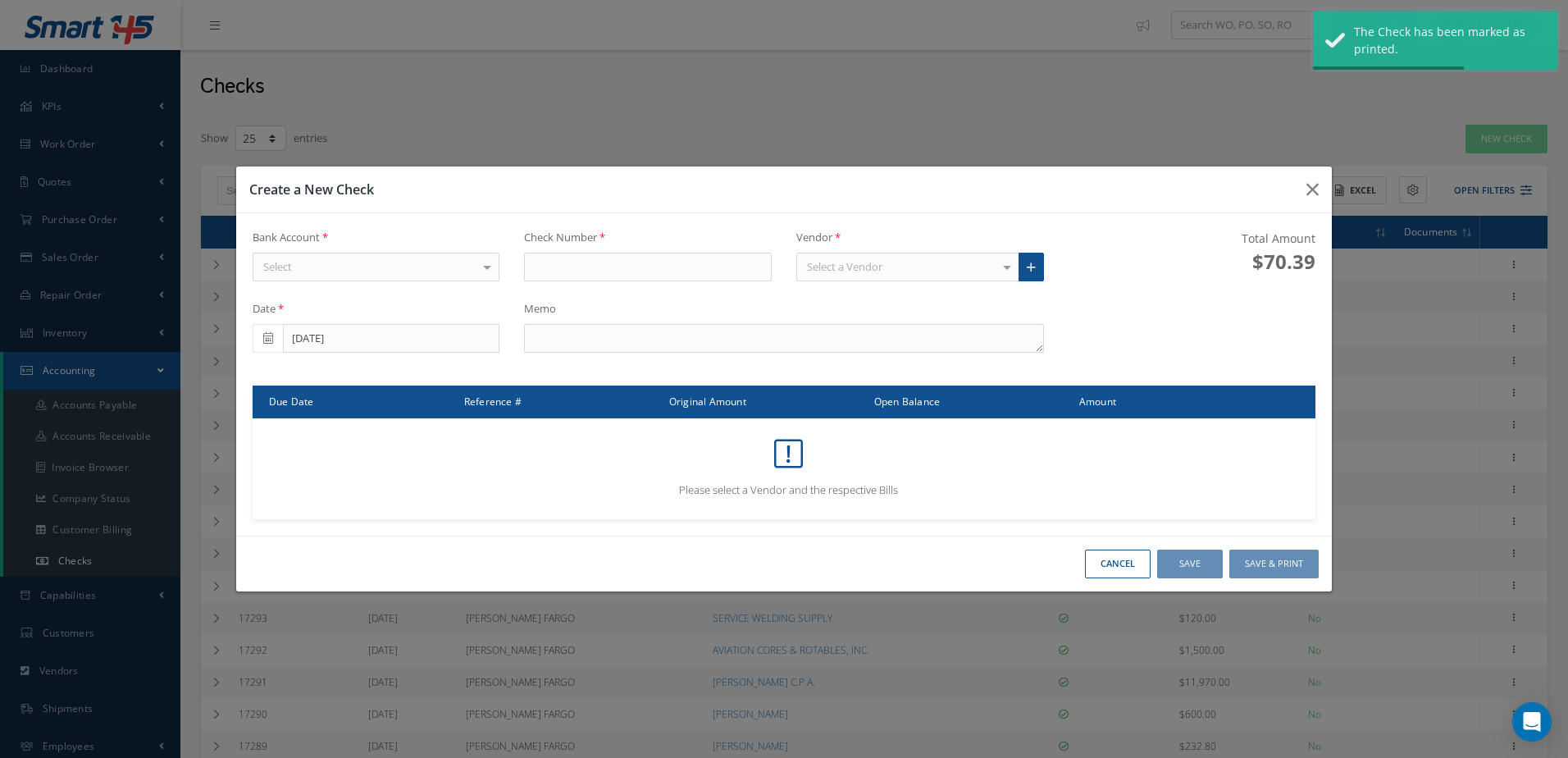
click at [383, 266] on div "Select" at bounding box center [376, 267] width 248 height 29
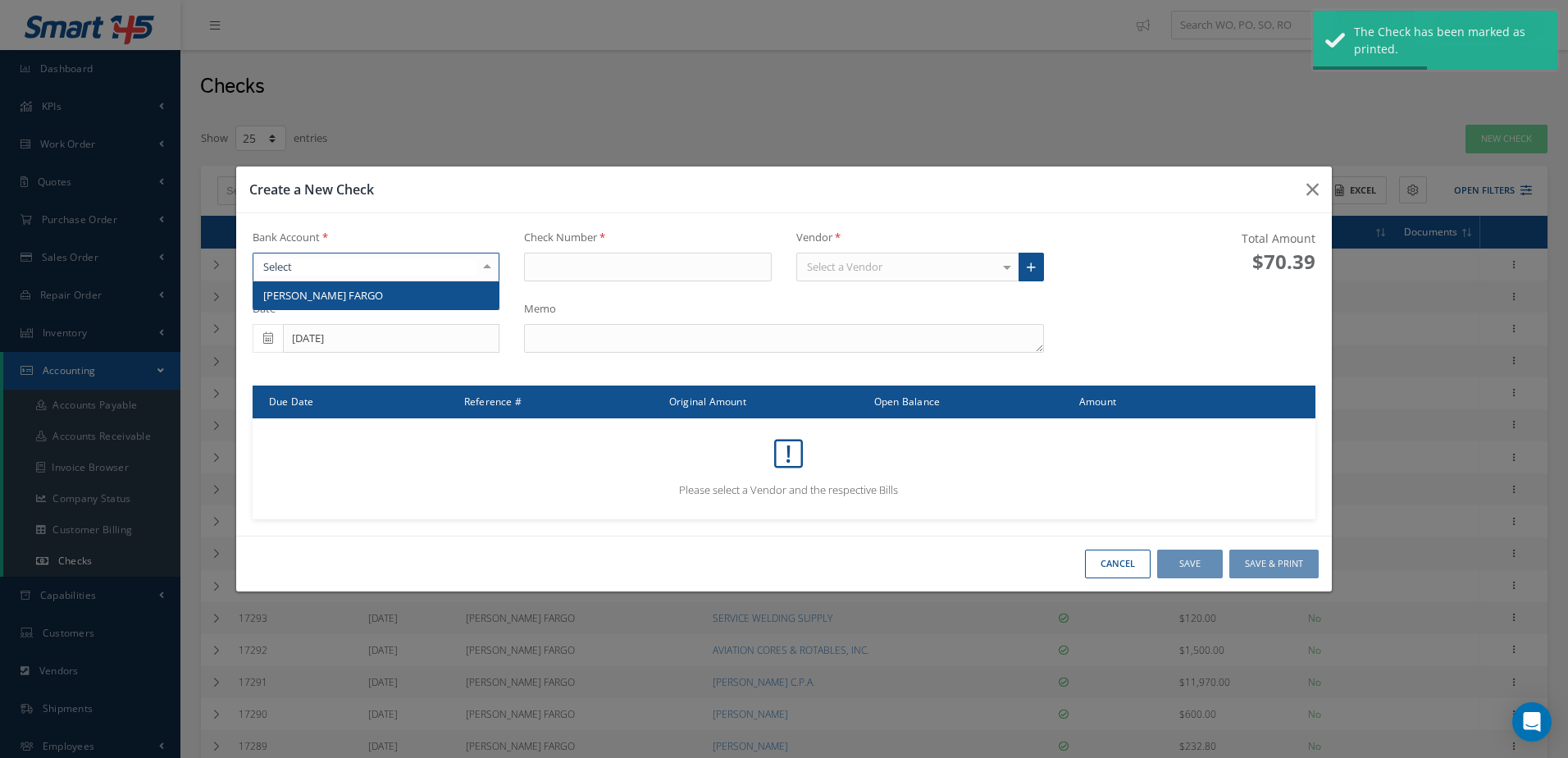
click at [382, 294] on span "WELLS FARGO" at bounding box center [376, 295] width 246 height 28
type input "17305"
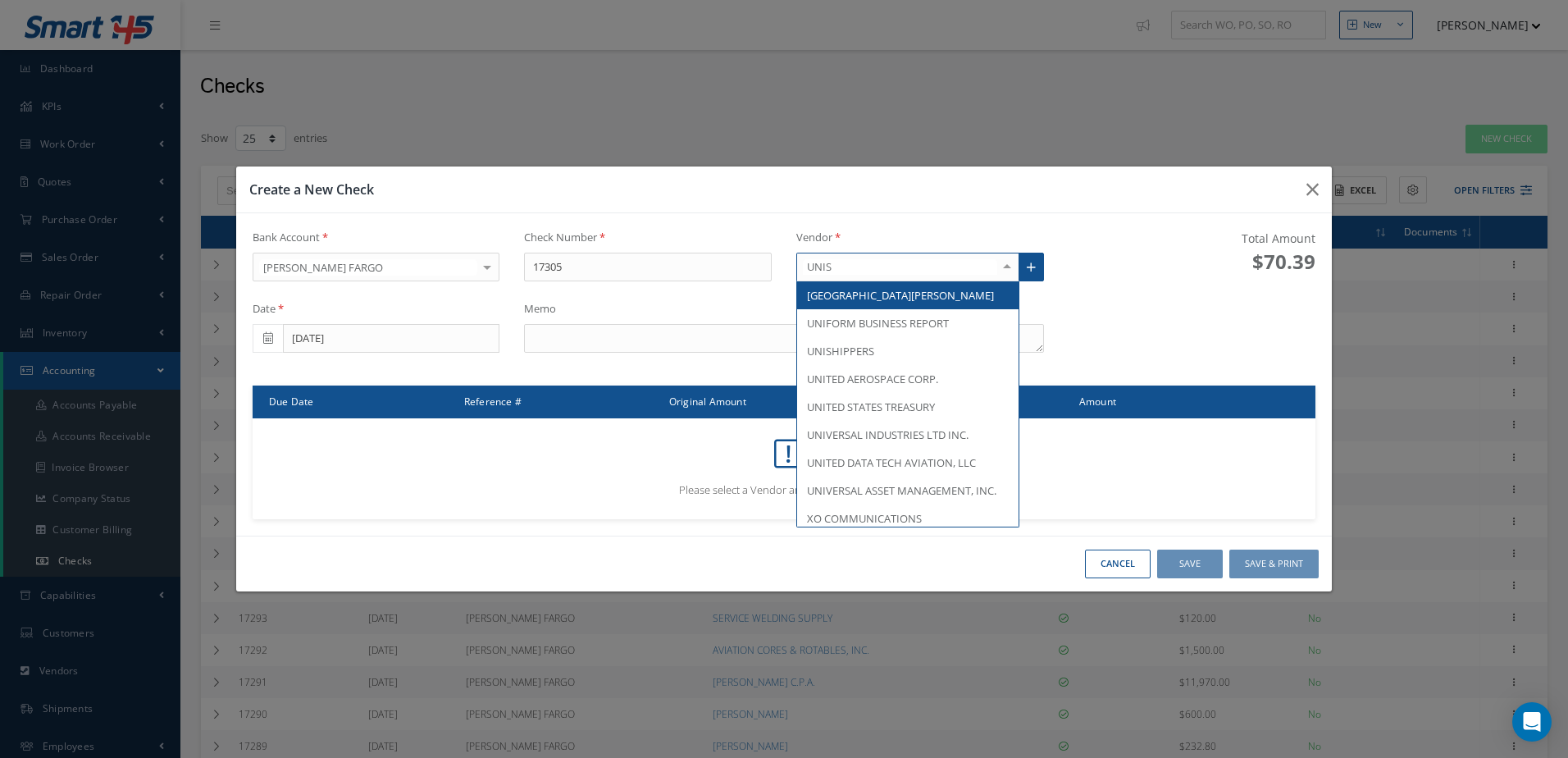
type input "UNISH"
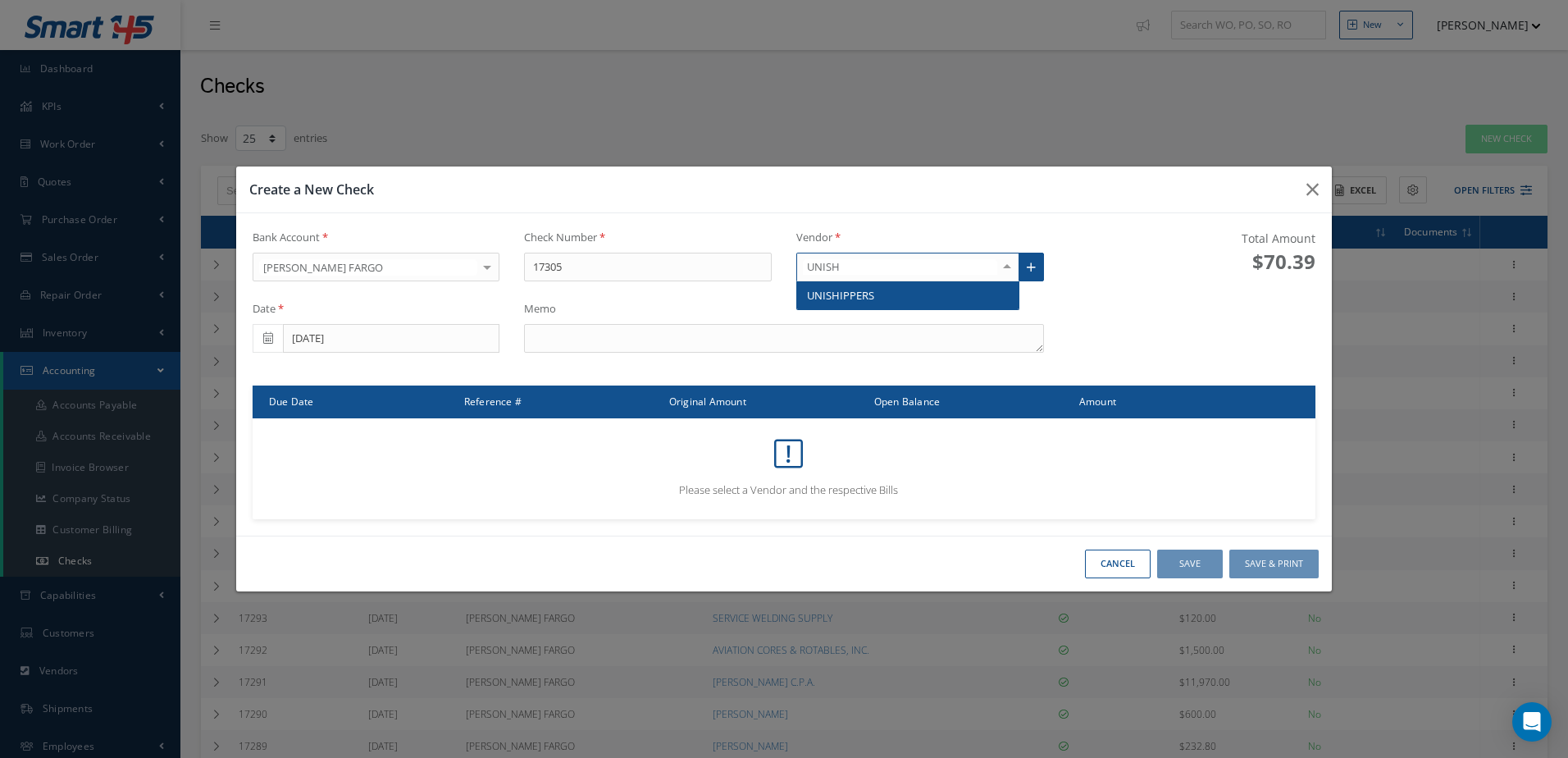
click at [833, 292] on span "UNISHIPPERS" at bounding box center [840, 296] width 67 height 15
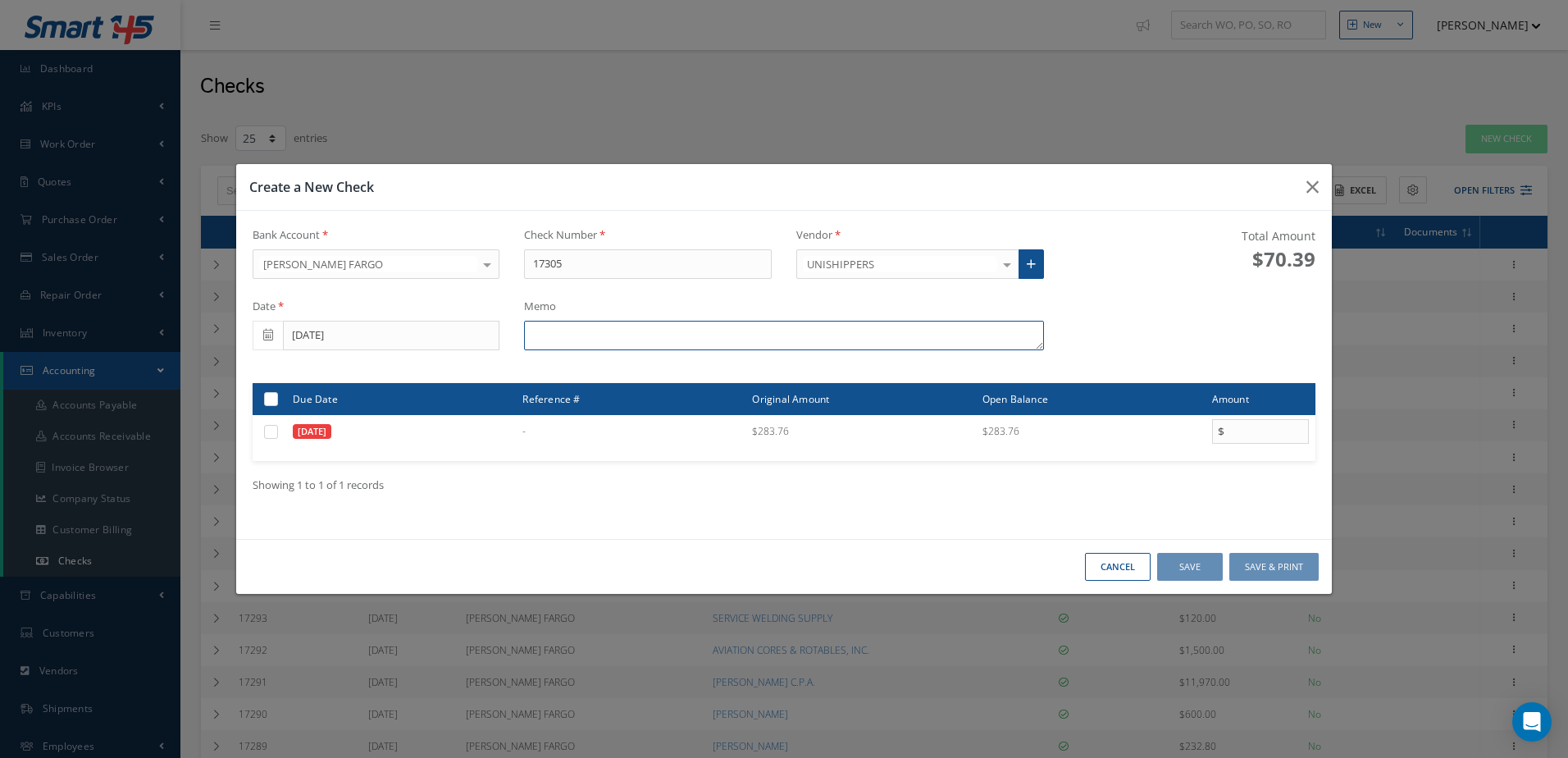
click at [647, 345] on textarea at bounding box center [784, 335] width 519 height 29
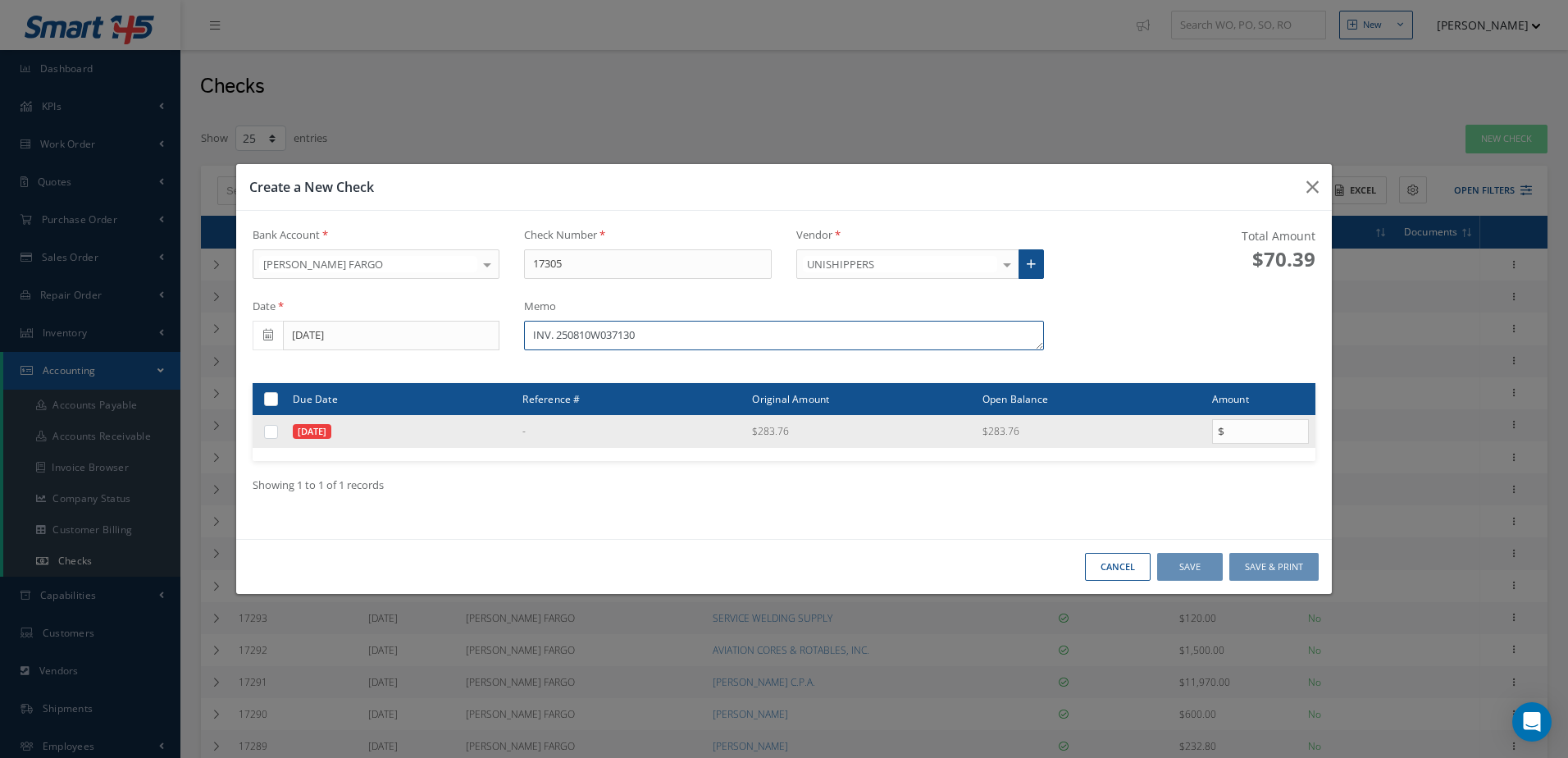
type textarea "INV. 250810W037130"
click at [277, 434] on label at bounding box center [277, 431] width 0 height 14
click at [271, 434] on input "checkbox" at bounding box center [271, 432] width 11 height 11
checkbox input "true"
type input "283.76"
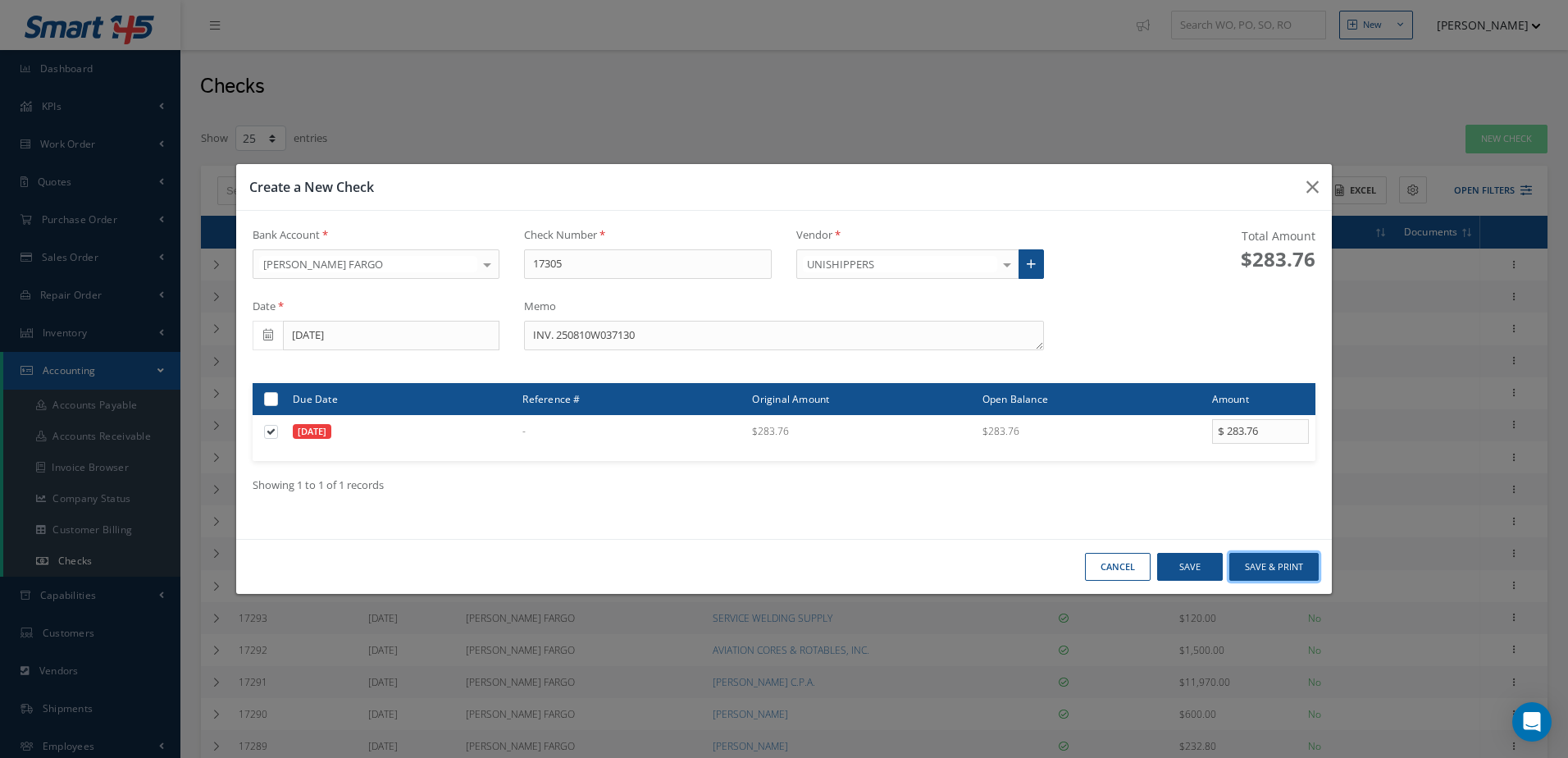
click at [1244, 565] on button "Save & Print" at bounding box center [1274, 567] width 89 height 29
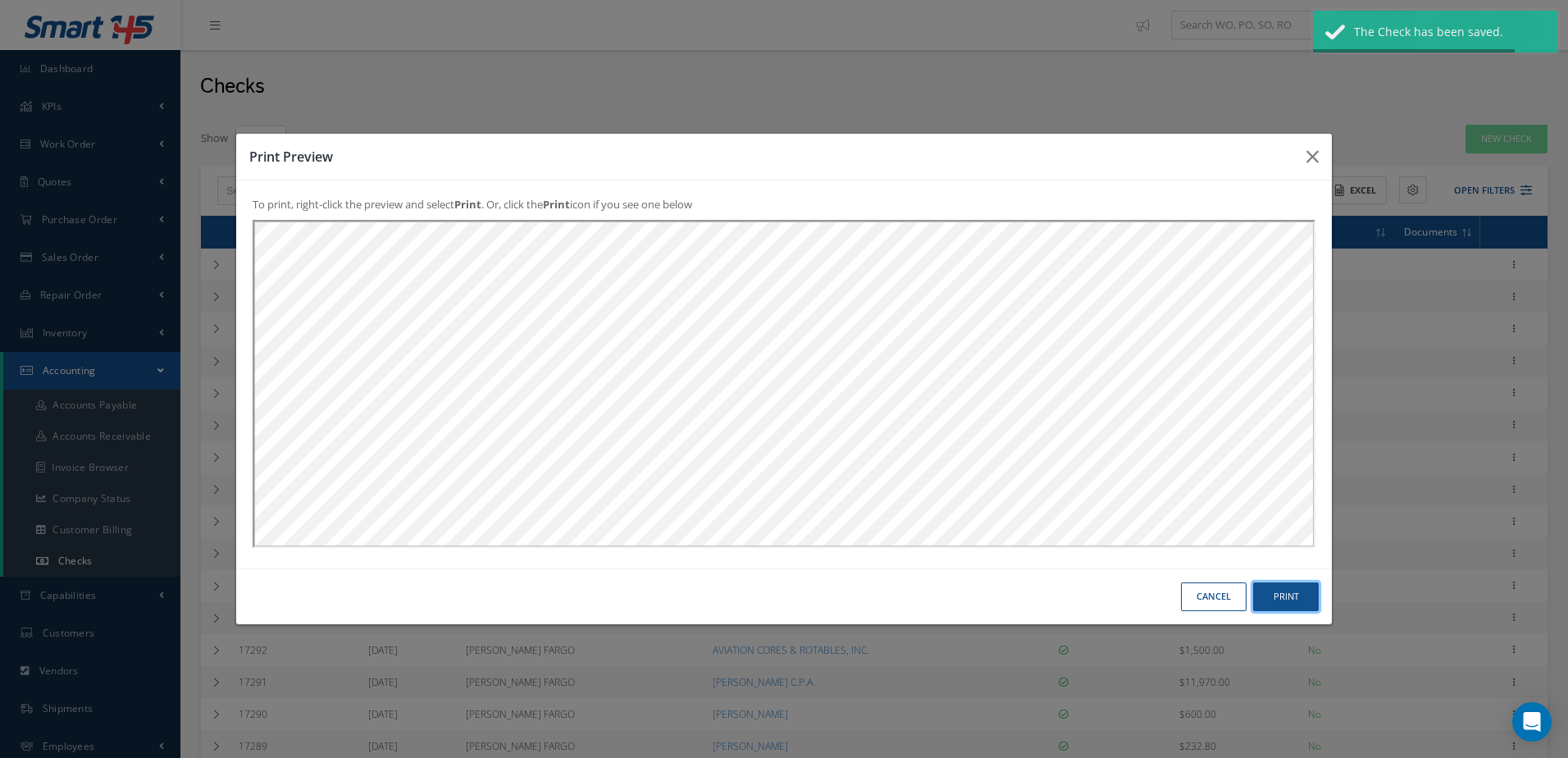
click at [0, 0] on button "Print" at bounding box center [0, 0] width 0 height 0
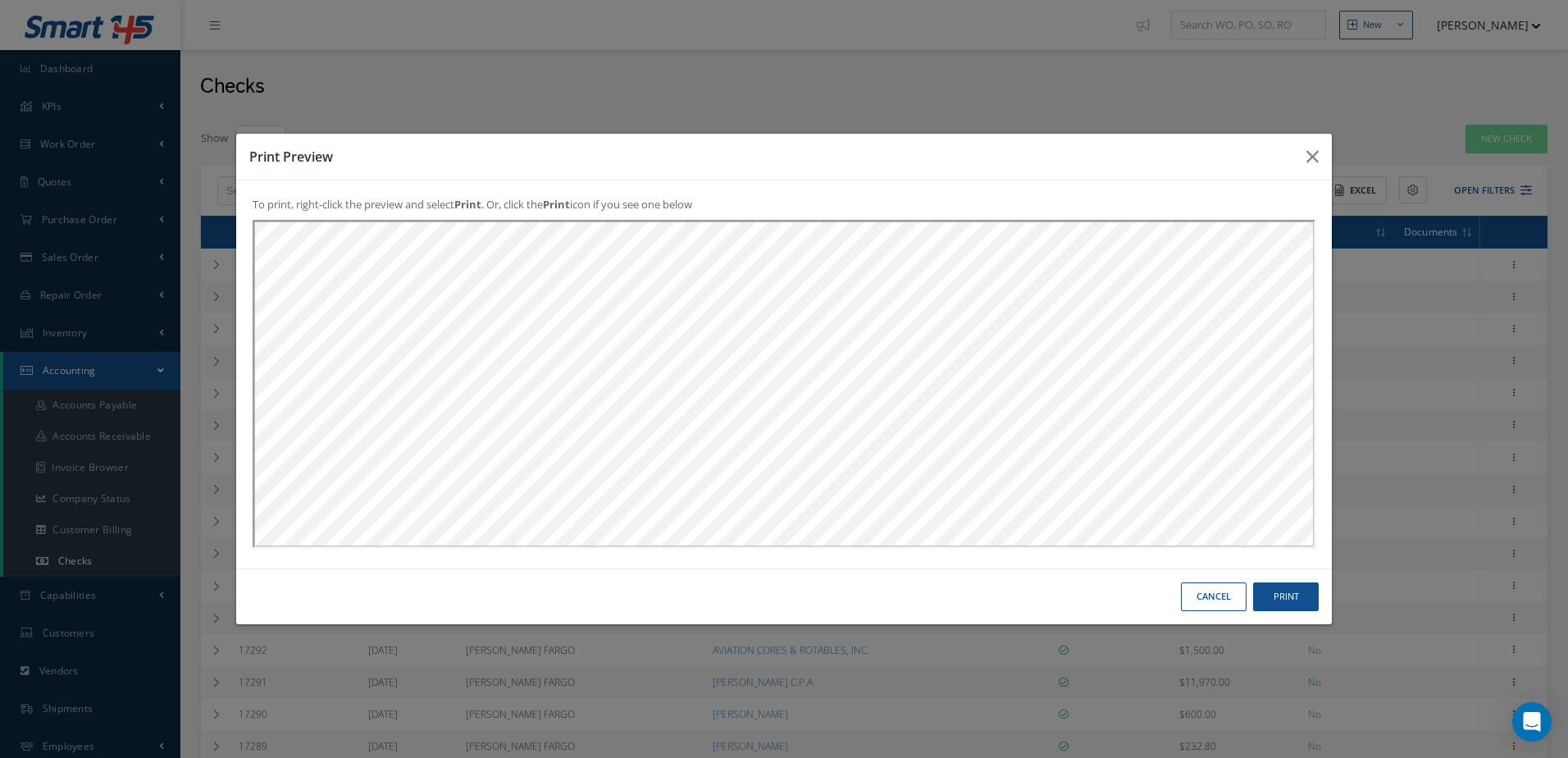
click at [0, 0] on div "Cancel Print" at bounding box center [0, 0] width 0 height 0
click at [0, 0] on button "Cancel" at bounding box center [0, 0] width 0 height 0
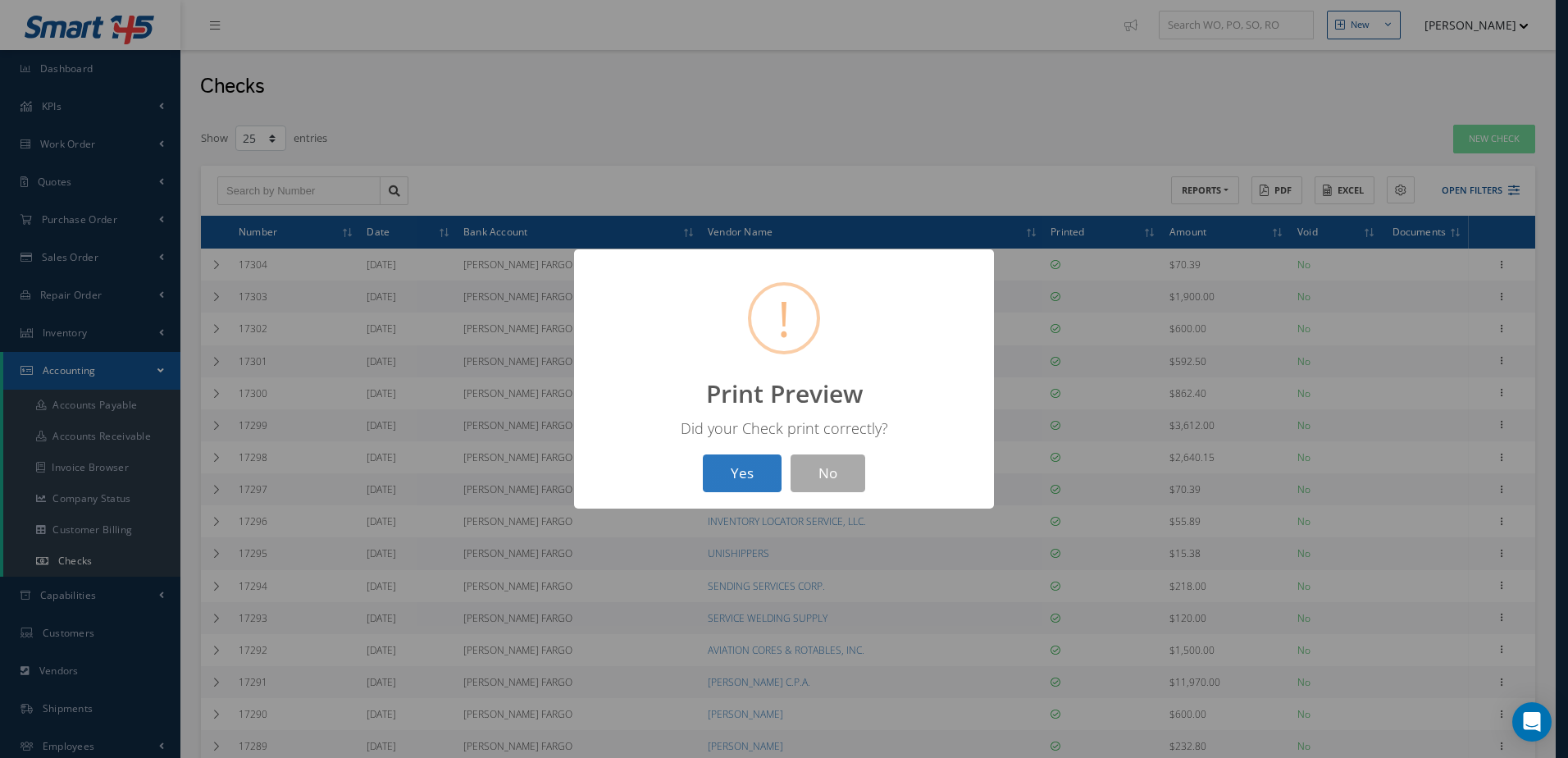
click at [751, 464] on button "Yes" at bounding box center [742, 474] width 79 height 39
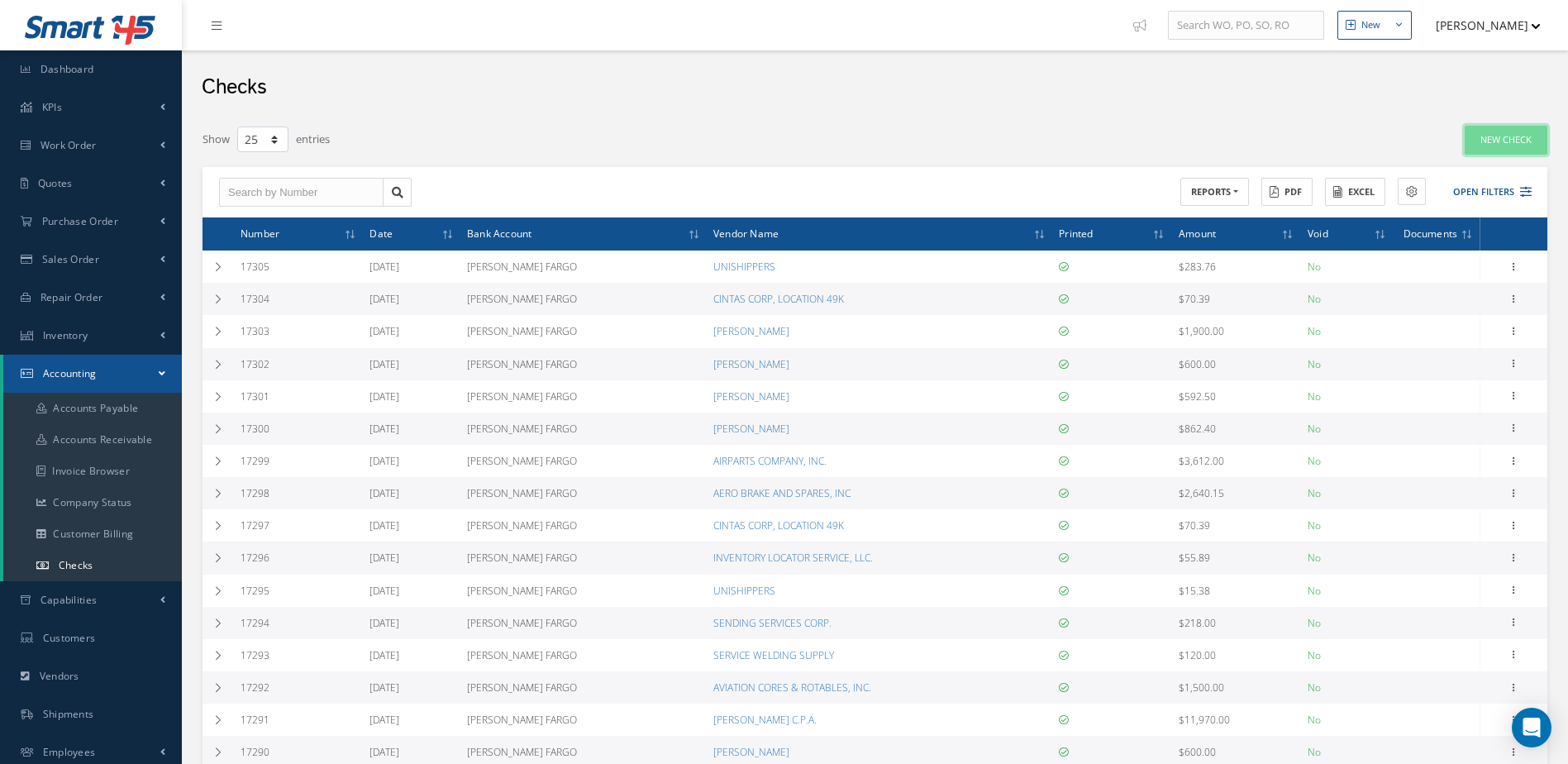
click at [1488, 138] on link "New Check" at bounding box center [1506, 140] width 83 height 29
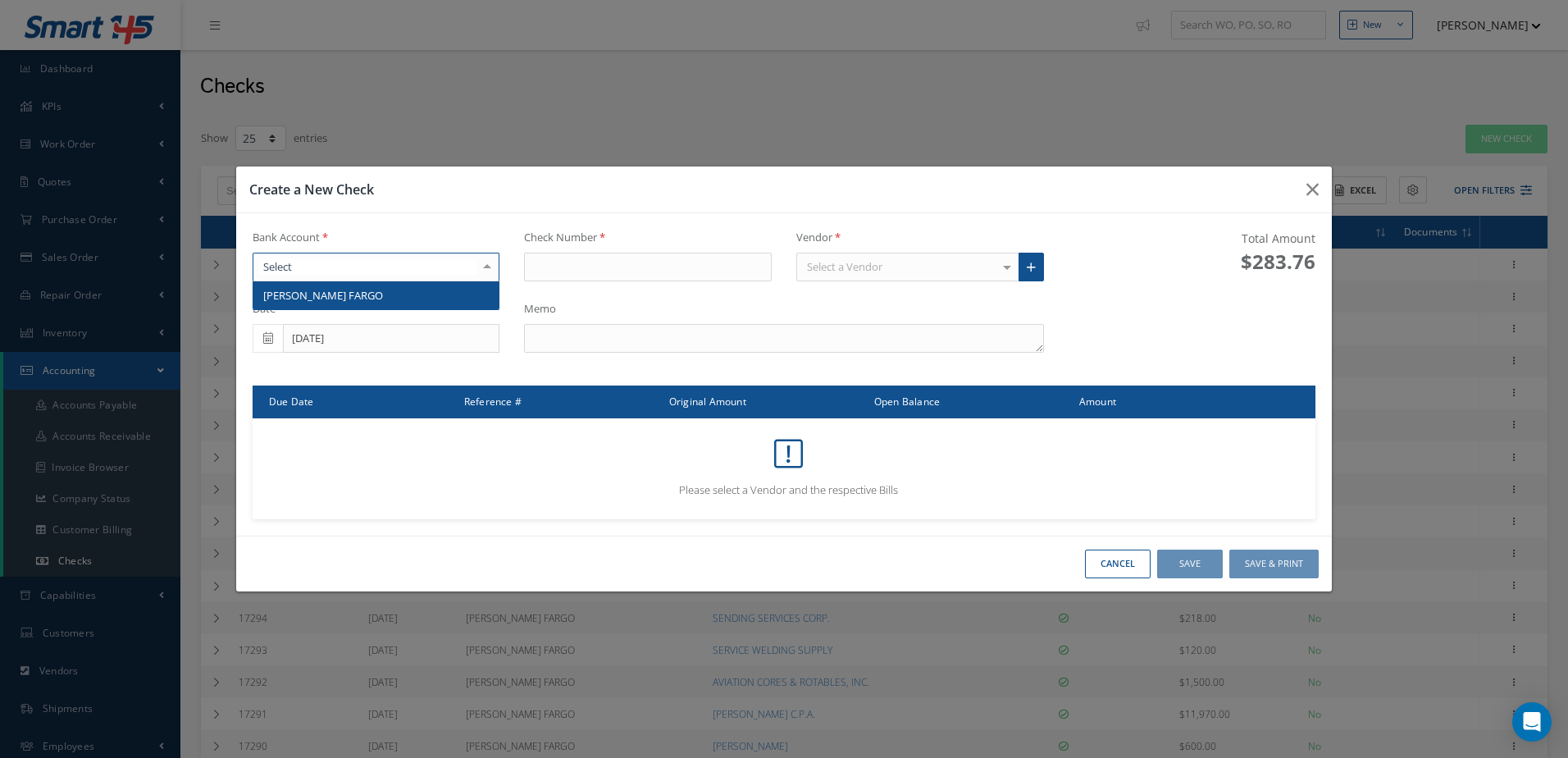
click at [472, 270] on div at bounding box center [376, 267] width 248 height 29
click at [453, 302] on span "WELLS FARGO" at bounding box center [376, 295] width 246 height 28
type input "17306"
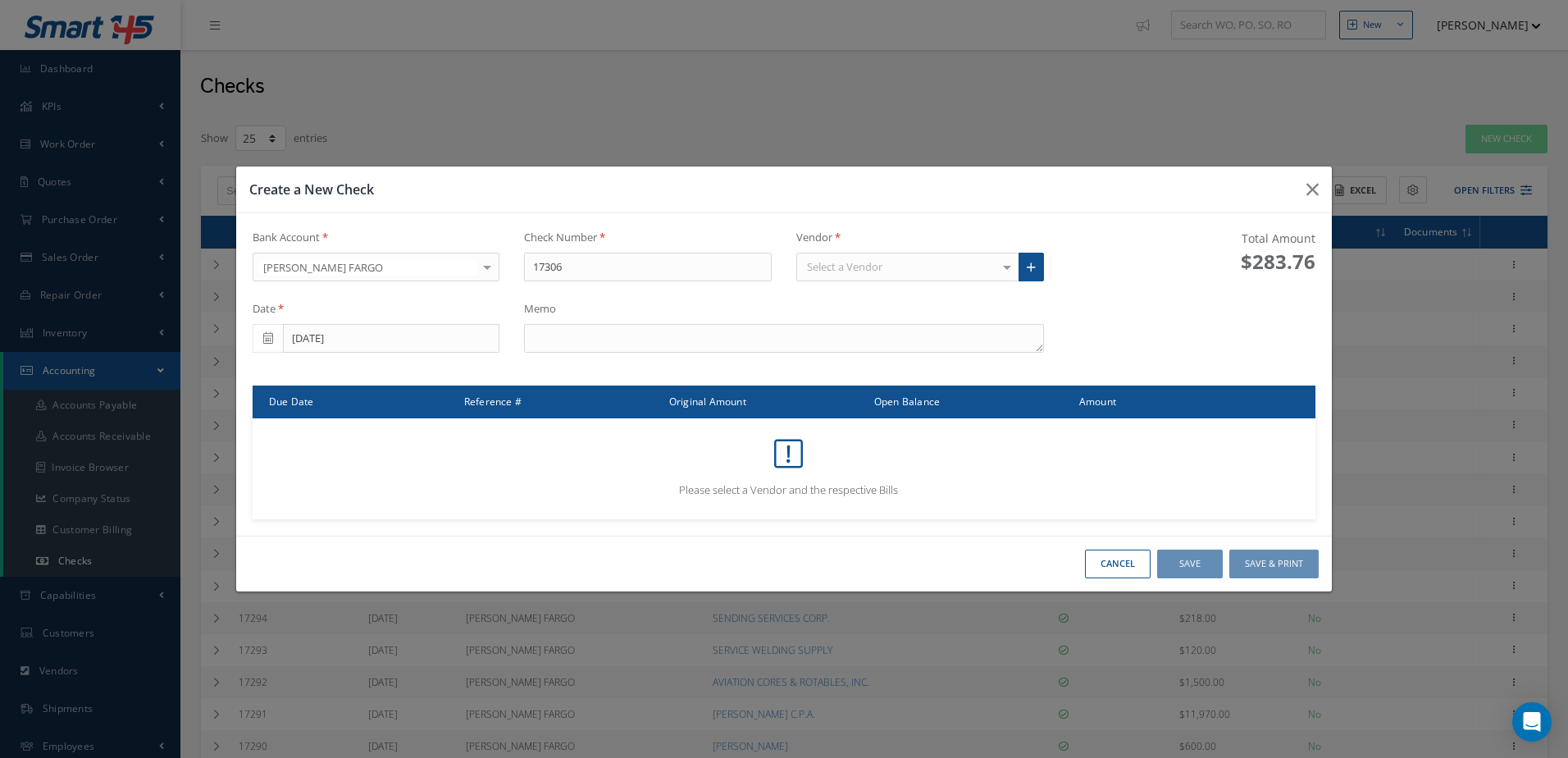
click at [927, 270] on div "Select a Vendor" at bounding box center [908, 267] width 223 height 29
type input "t.t."
click at [936, 287] on span "T.T. REPAIRS, LLC" at bounding box center [908, 295] width 221 height 28
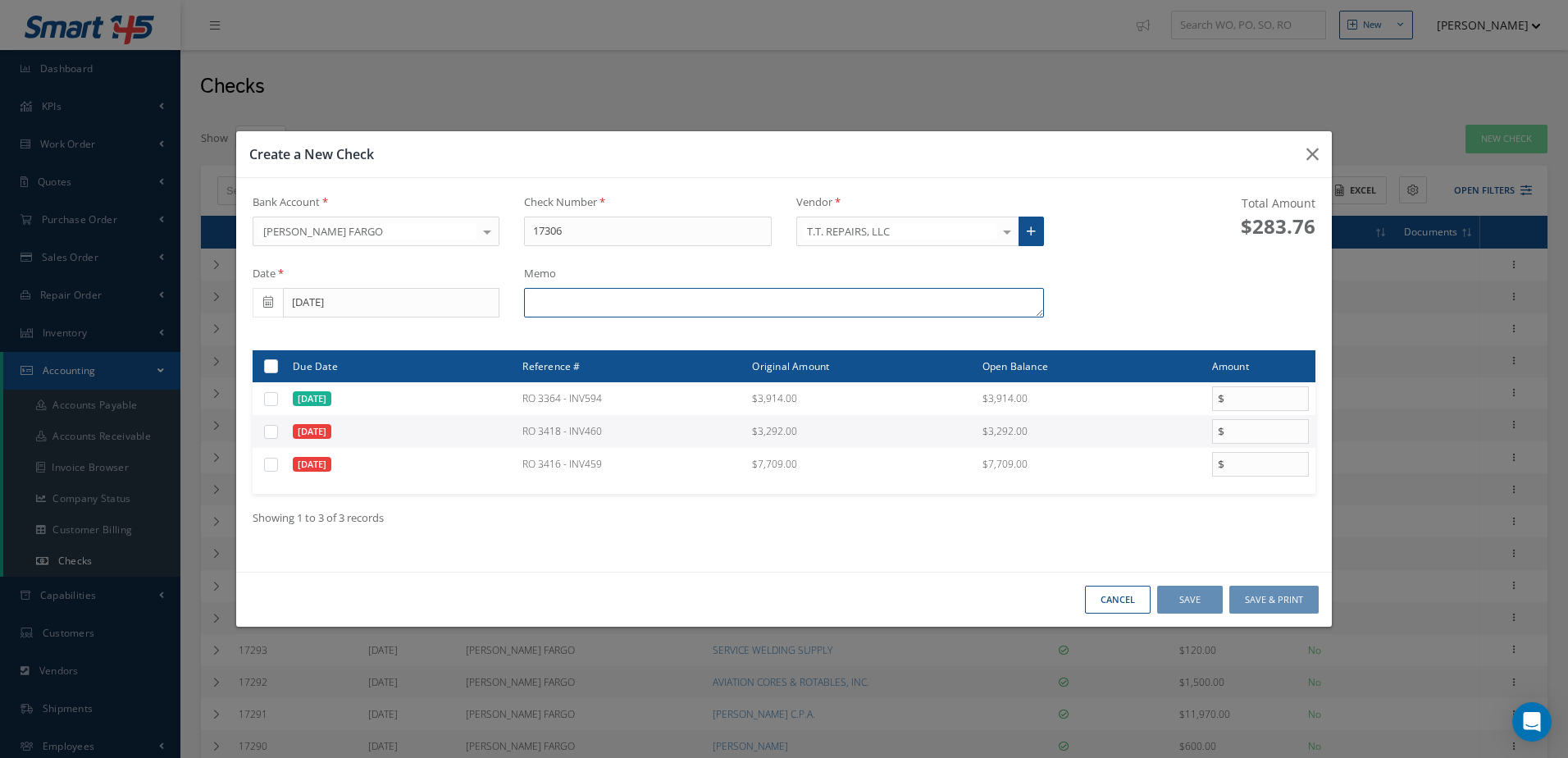
click at [692, 301] on textarea at bounding box center [784, 303] width 519 height 29
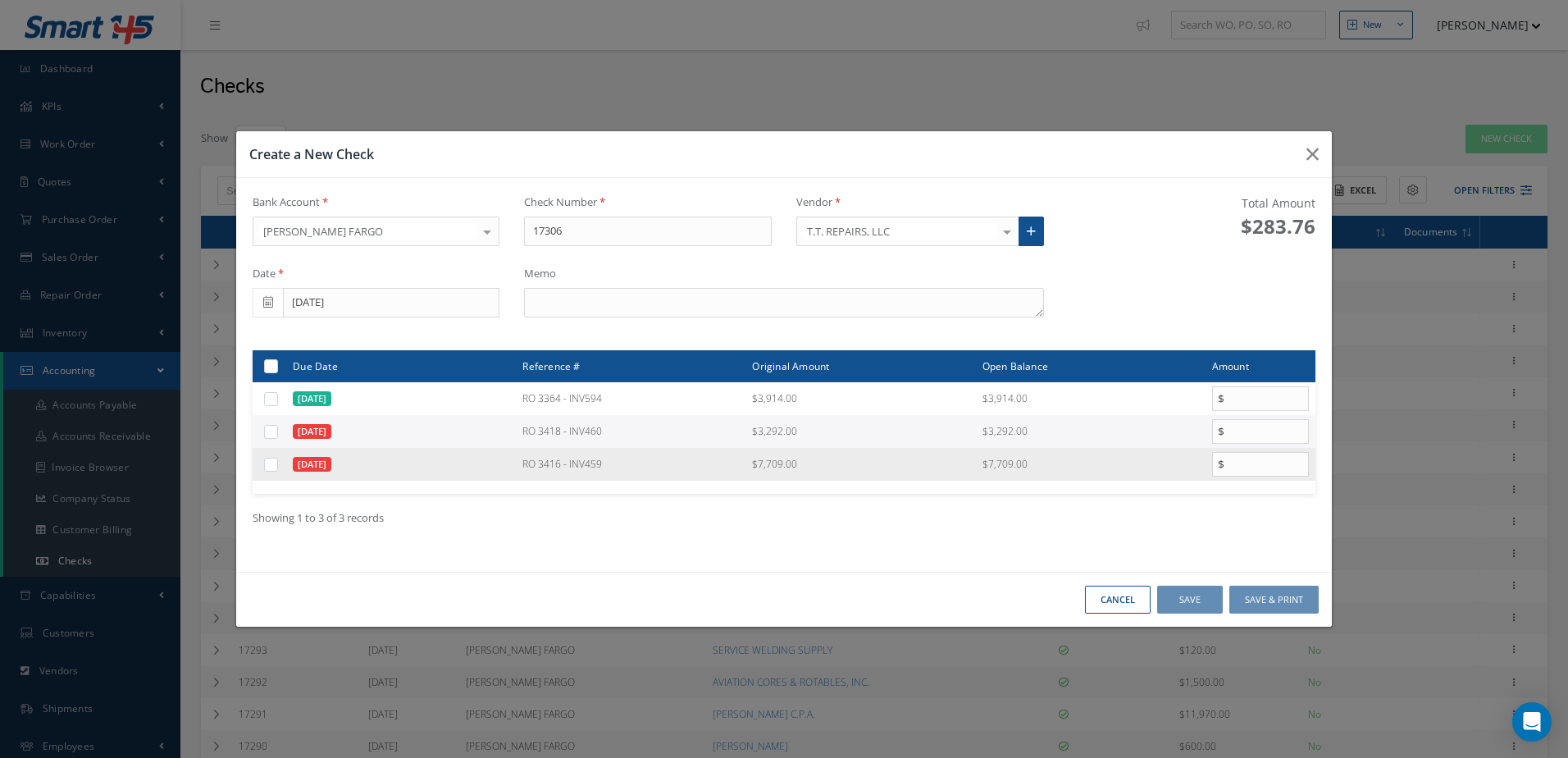
click at [263, 469] on div at bounding box center [272, 465] width 18 height 16
click at [277, 466] on label at bounding box center [277, 464] width 0 height 14
click at [266, 466] on input "checkbox" at bounding box center [271, 465] width 11 height 11
checkbox input "true"
type input "7709.00"
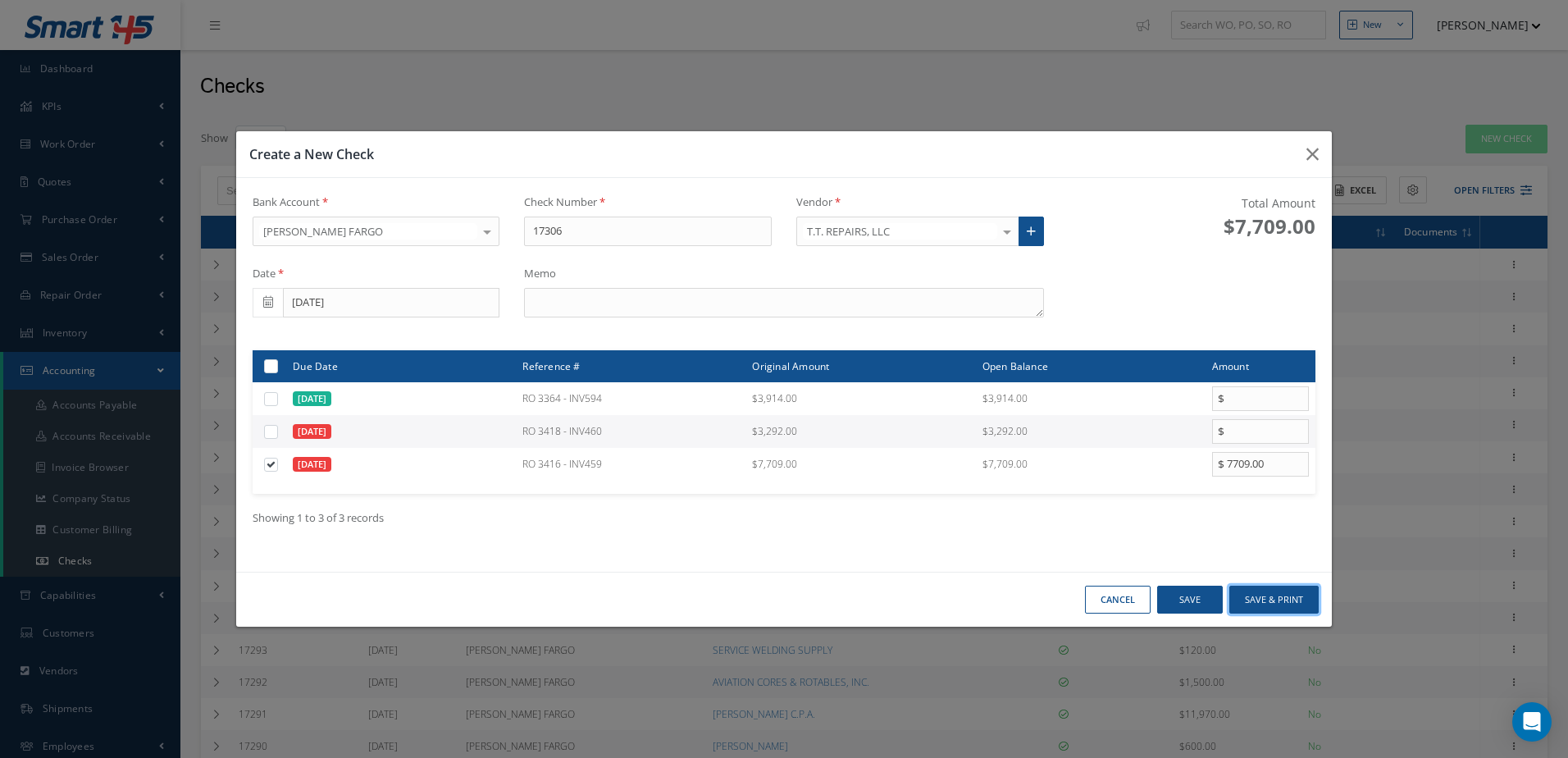
click at [1279, 603] on button "Save & Print" at bounding box center [1274, 600] width 89 height 29
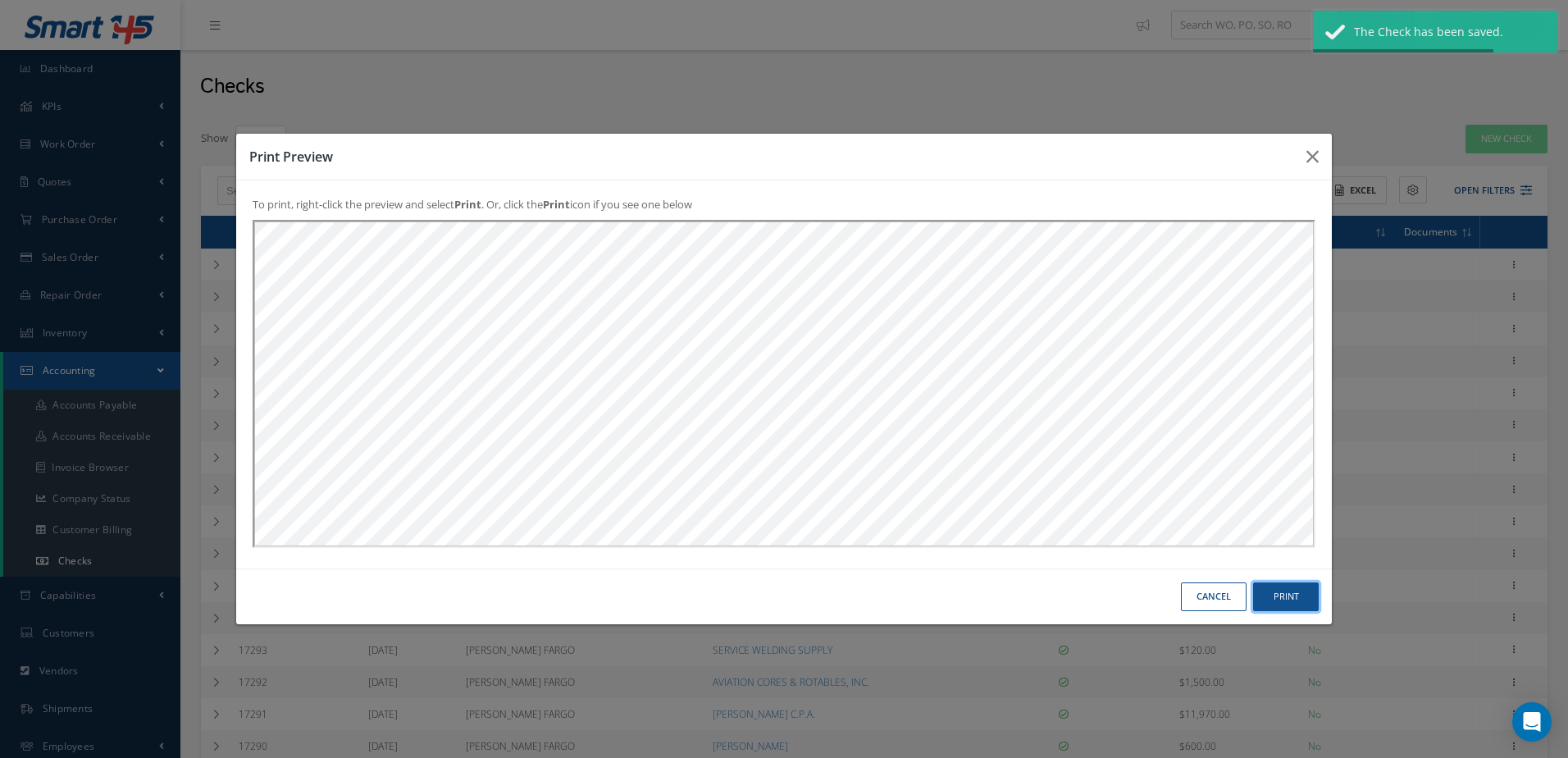
click at [0, 0] on button "Print" at bounding box center [0, 0] width 0 height 0
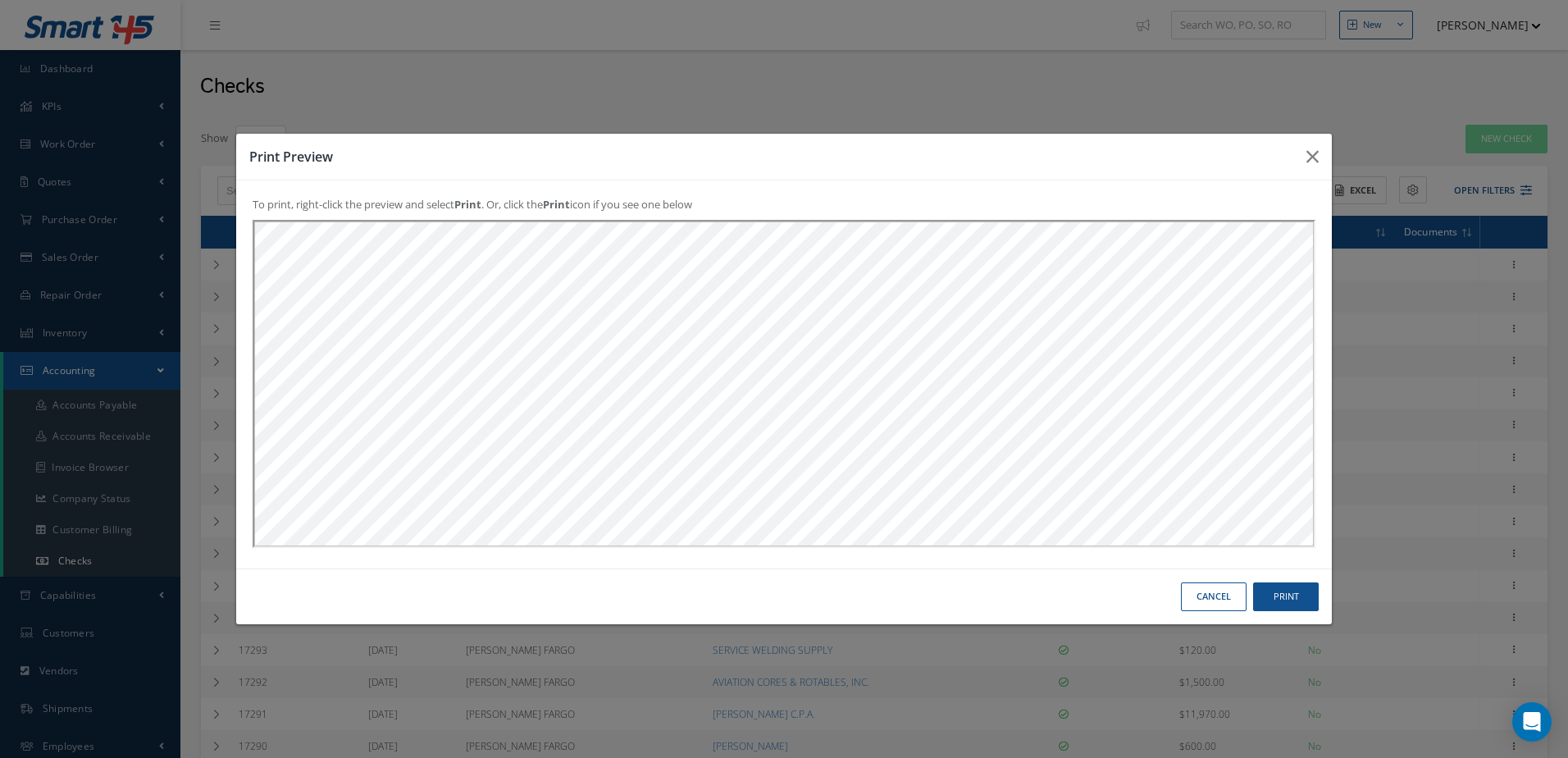
click at [0, 0] on button "Cancel" at bounding box center [0, 0] width 0 height 0
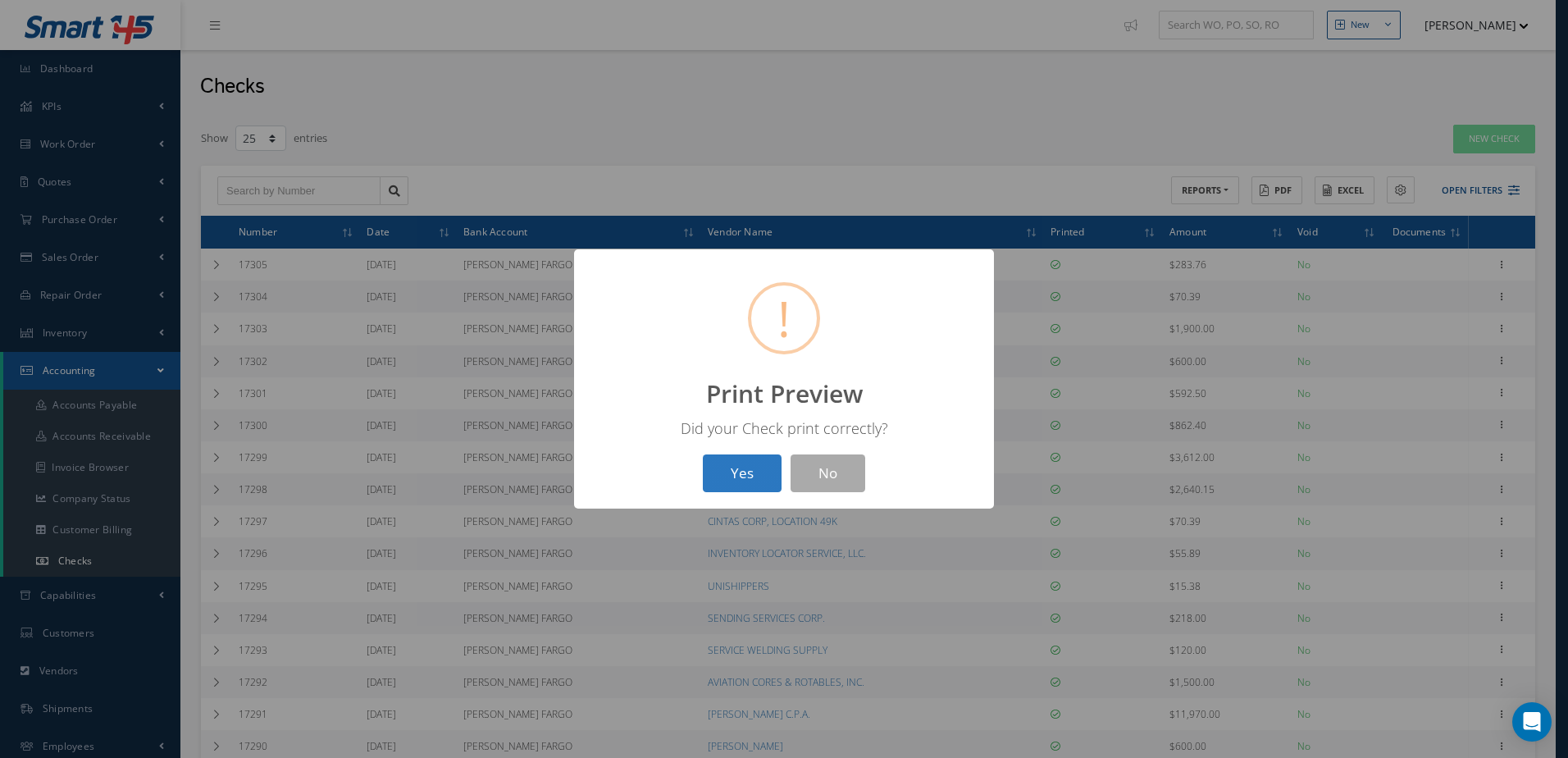
click at [733, 475] on button "Yes" at bounding box center [742, 474] width 79 height 39
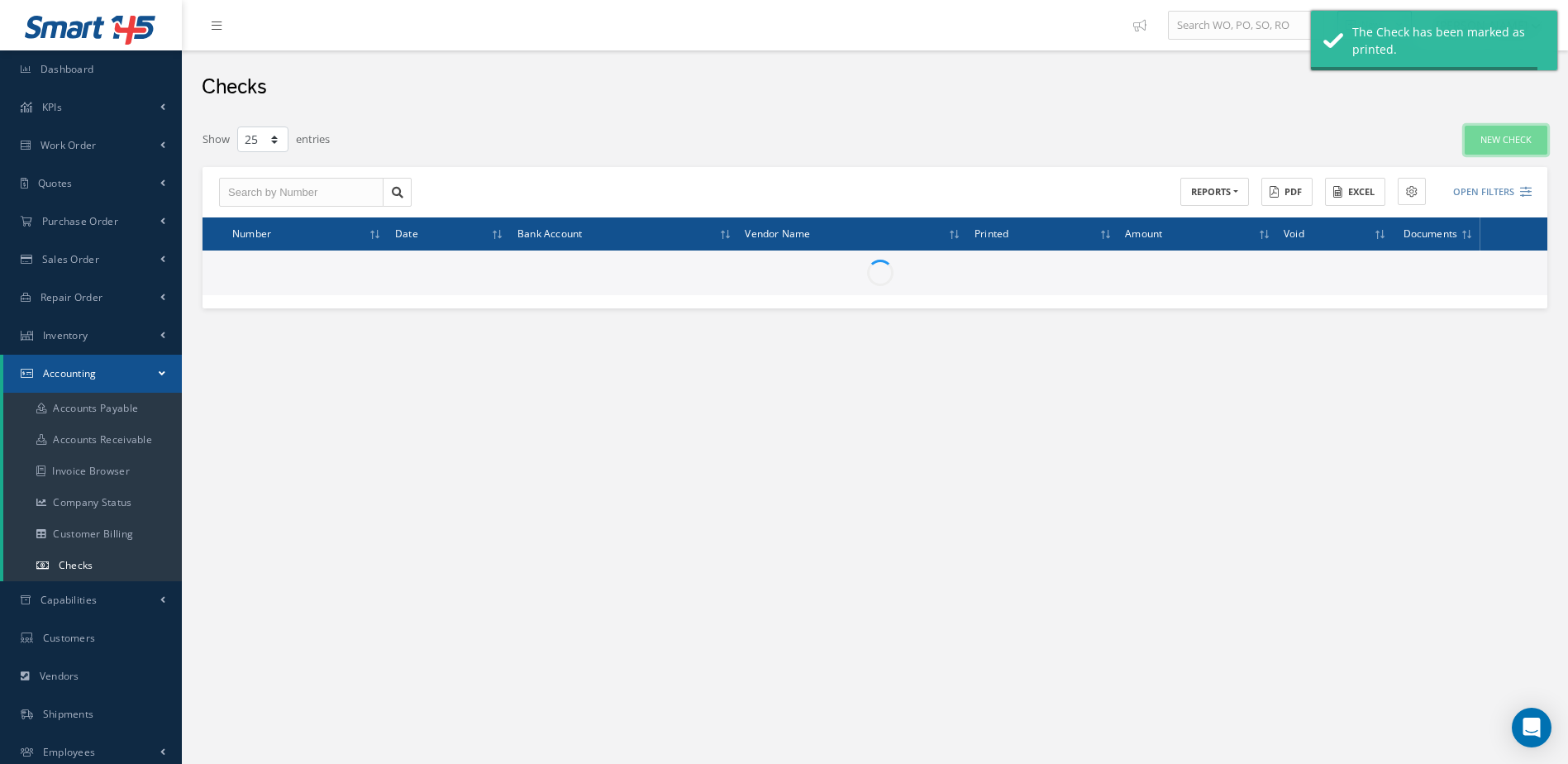
click at [1496, 130] on link "New Check" at bounding box center [1506, 140] width 83 height 29
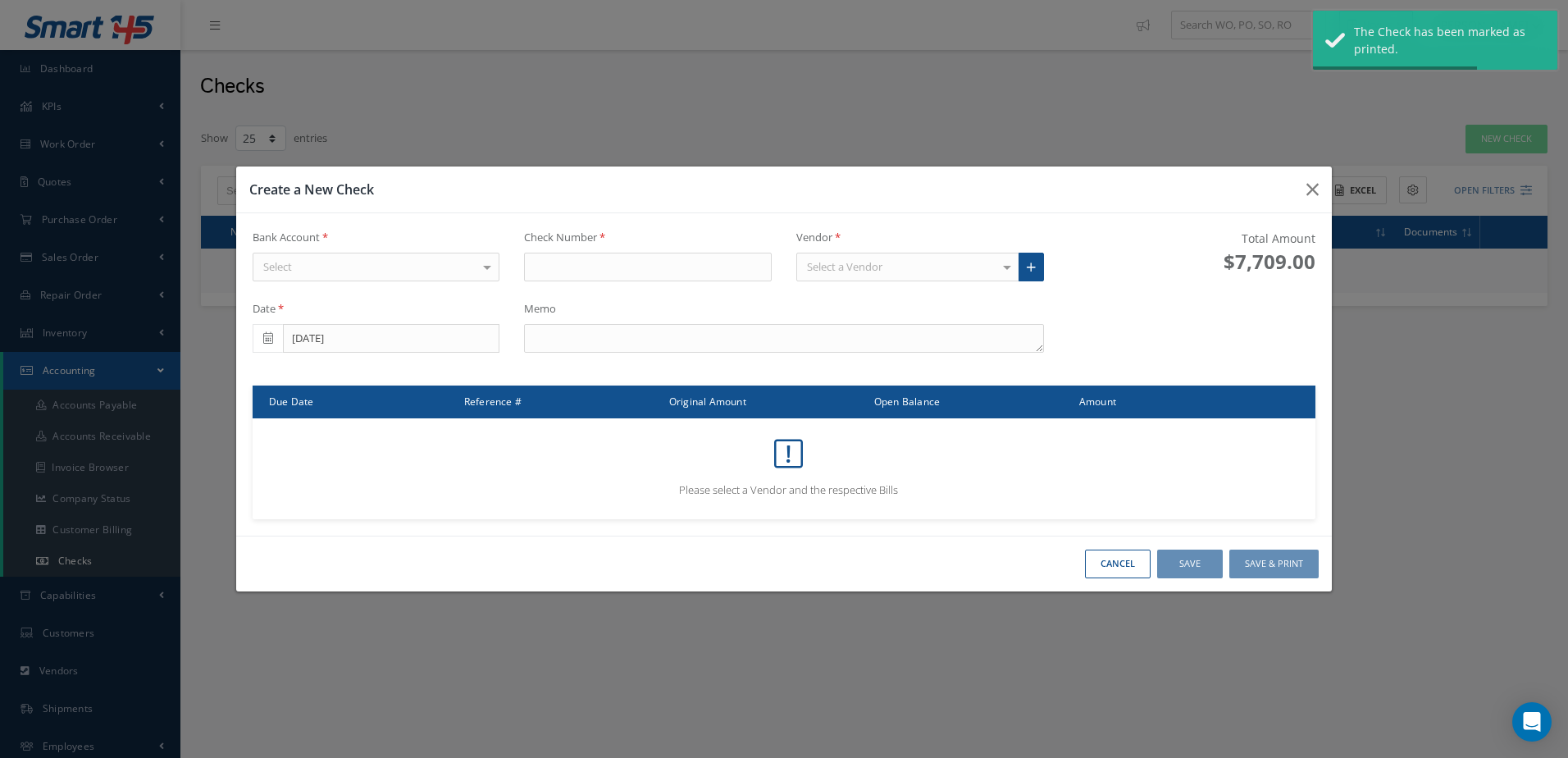
click at [362, 264] on div "Select" at bounding box center [376, 267] width 248 height 29
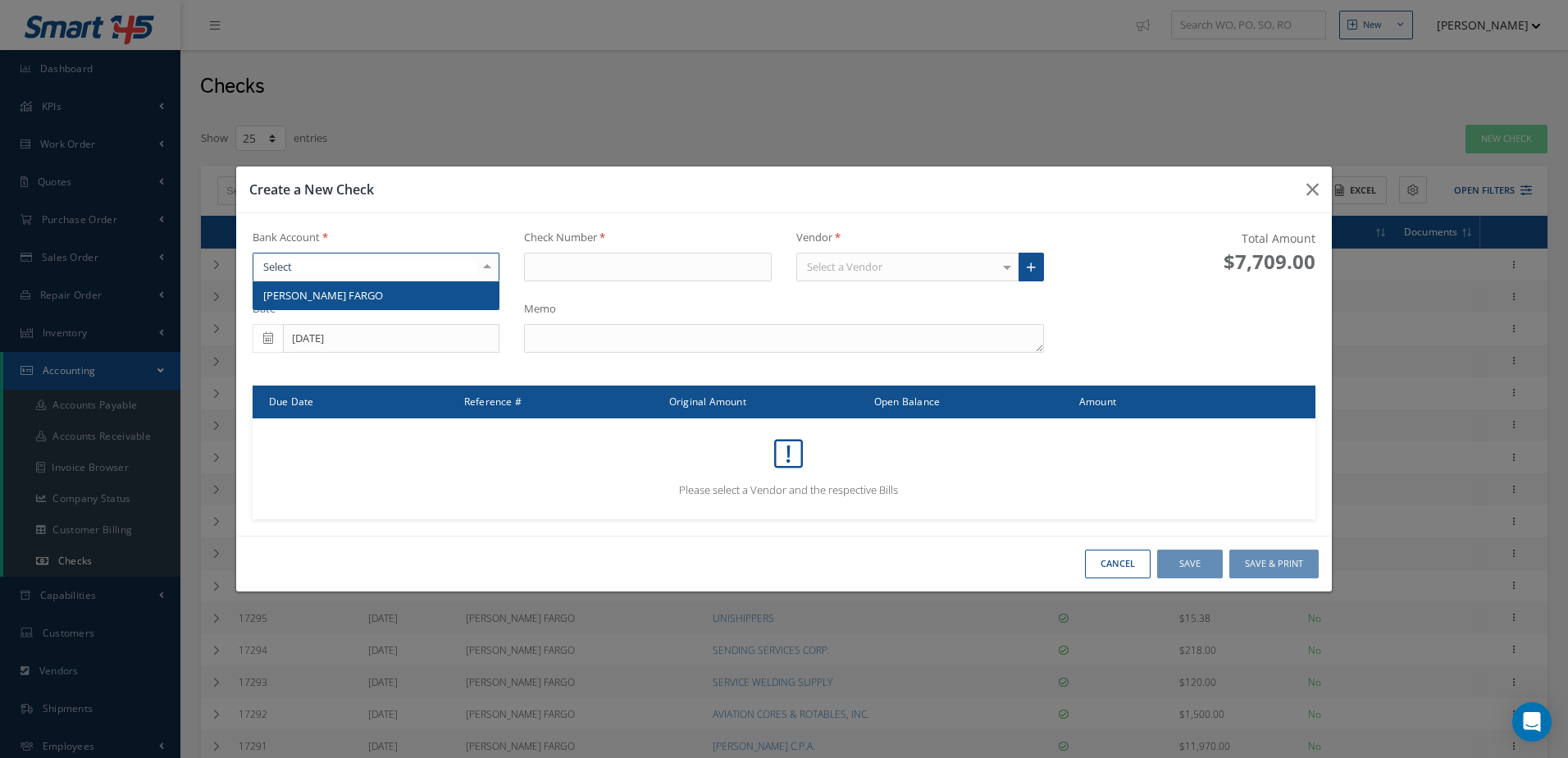
click at [408, 299] on span "WELLS FARGO" at bounding box center [376, 295] width 246 height 28
type input "17307"
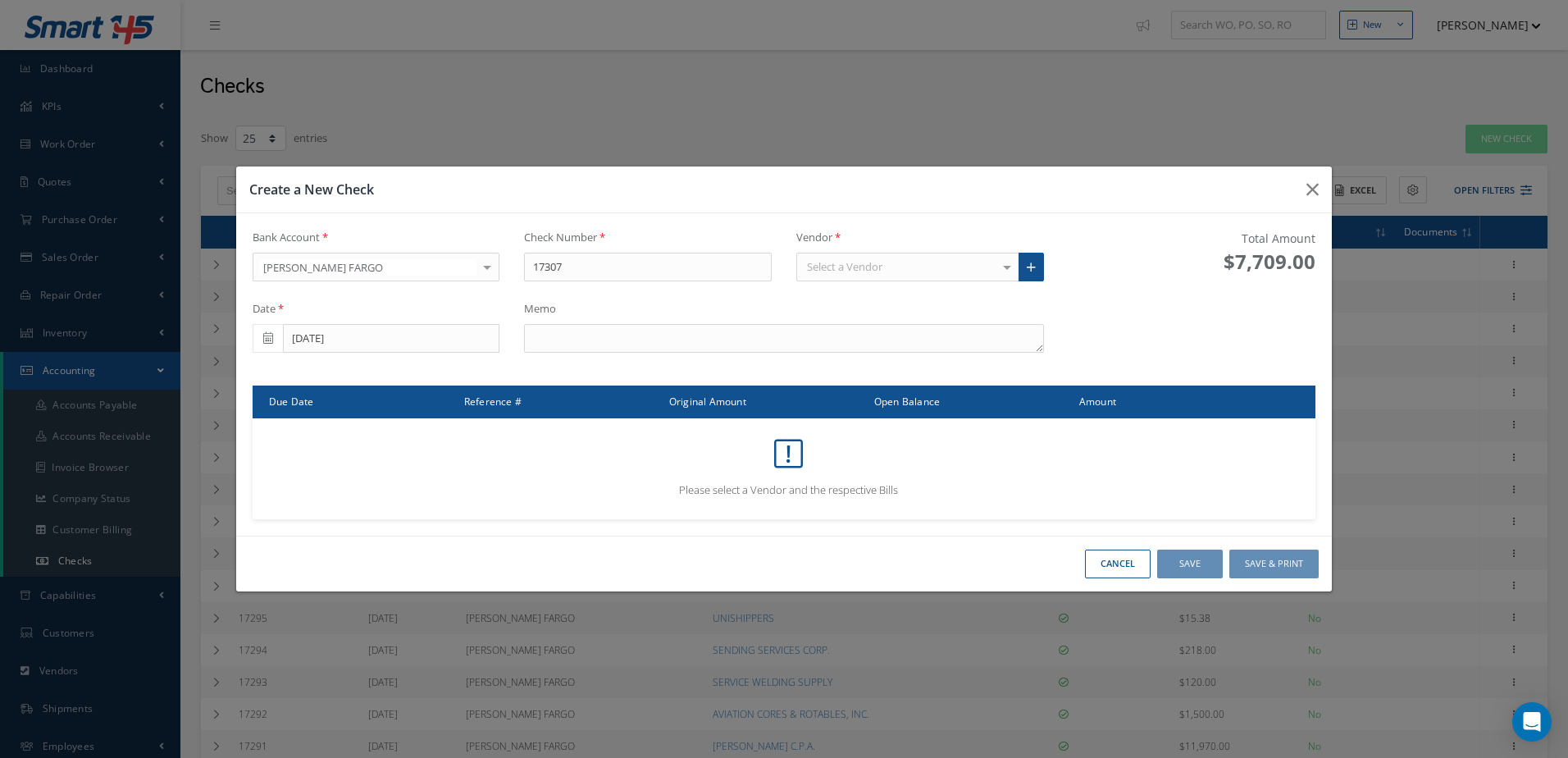
click at [884, 265] on div "Select a Vendor" at bounding box center [908, 267] width 223 height 29
click at [890, 290] on span "BOEING DISTRIBUTION SERVICES, INC." at bounding box center [900, 296] width 187 height 15
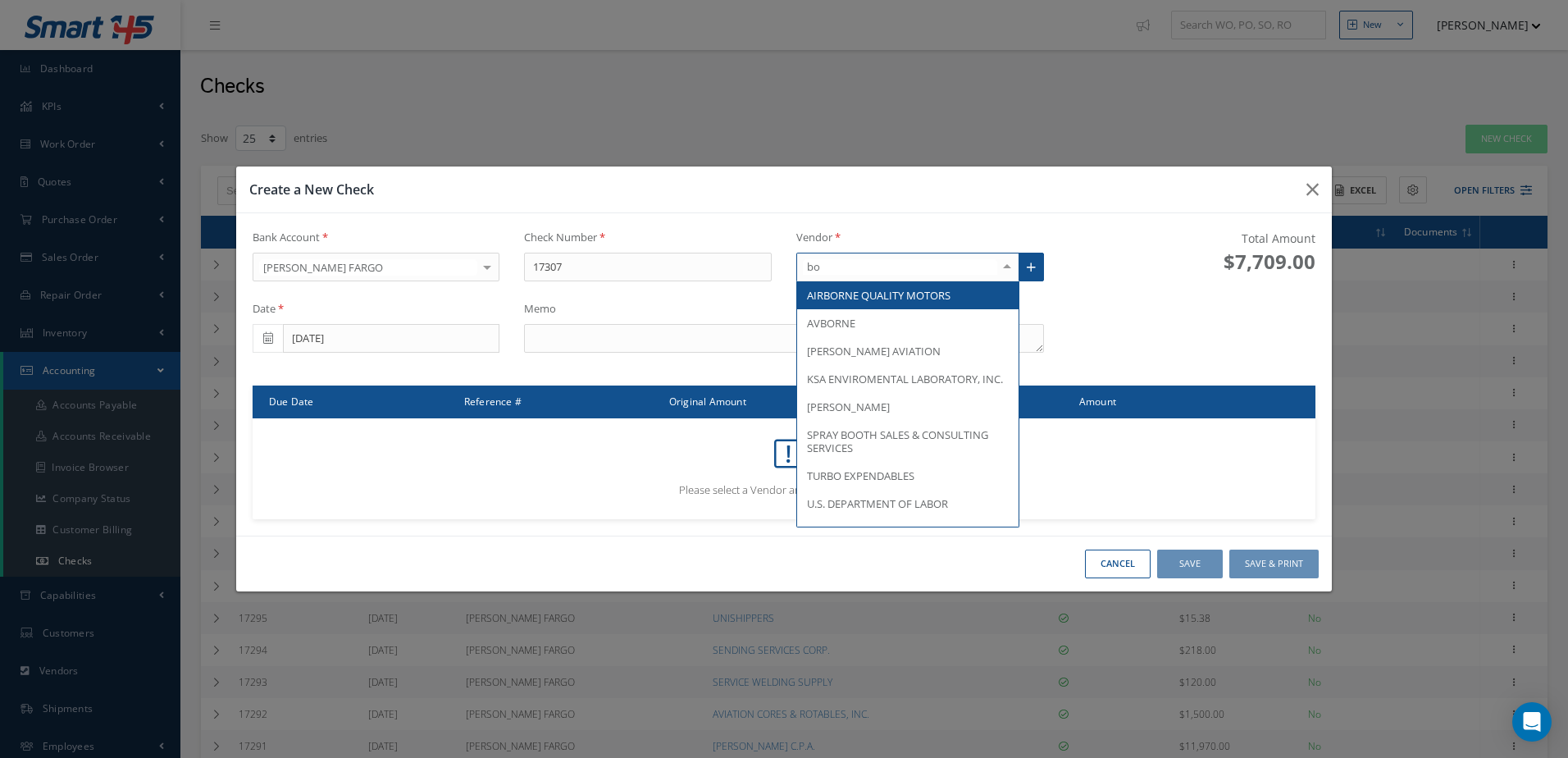
type input "b"
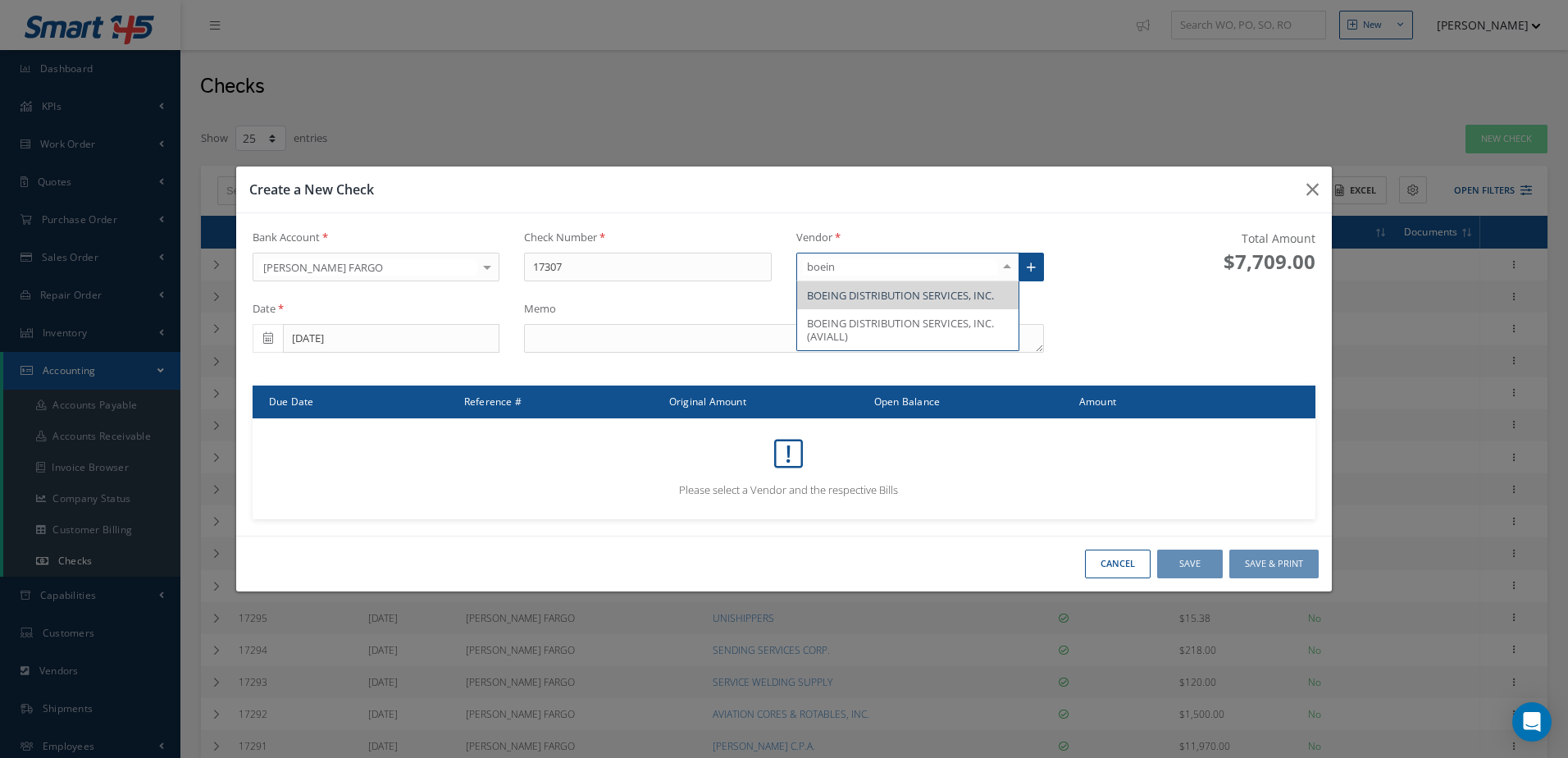
type input "boeing"
click at [893, 323] on span "BOEING DISTRIBUTION SERVICES, INC. (AVIALL)" at bounding box center [900, 329] width 187 height 28
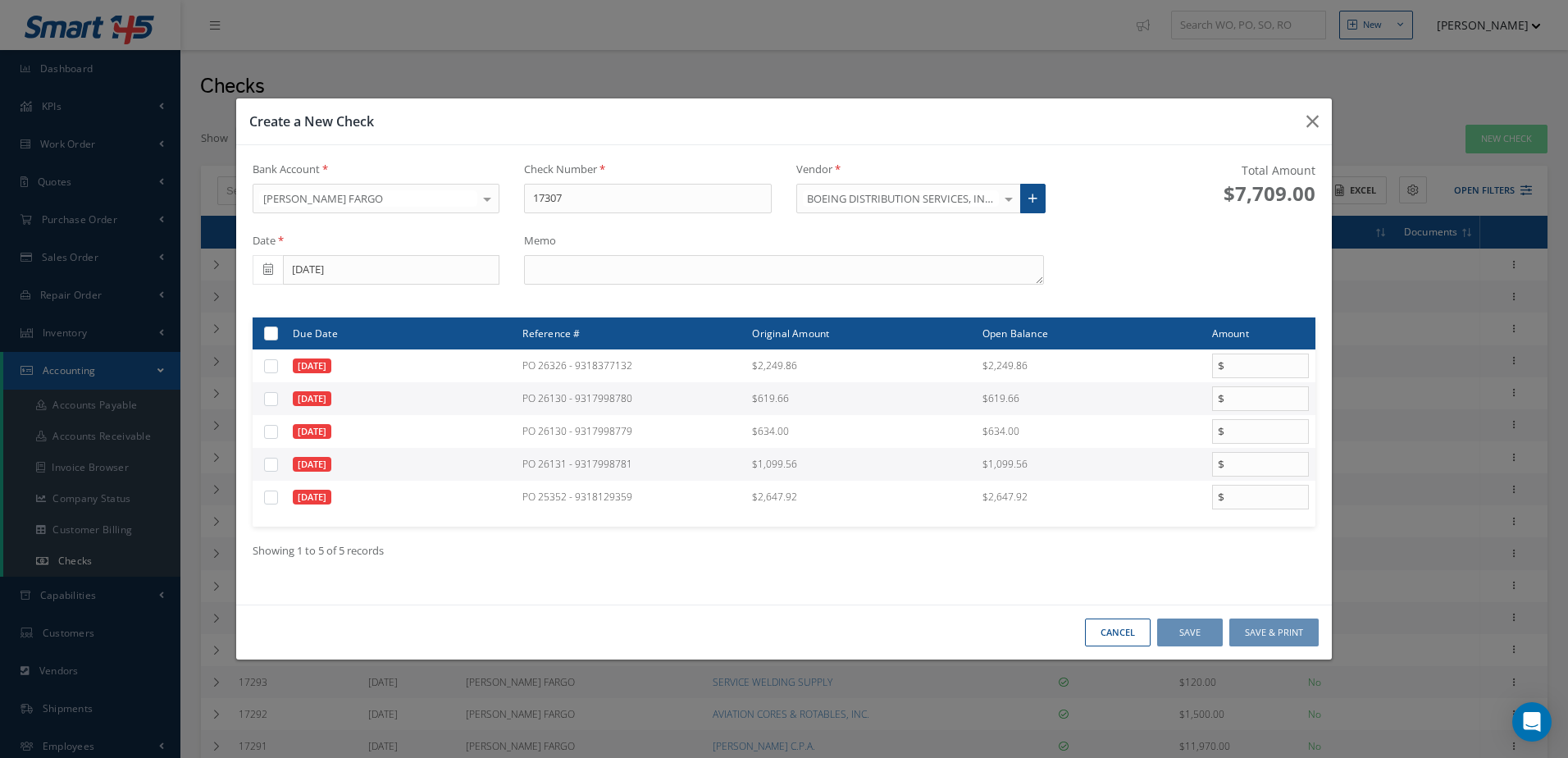
click at [277, 393] on label at bounding box center [277, 397] width 0 height 14
click at [274, 394] on input "checkbox" at bounding box center [271, 399] width 11 height 11
checkbox input "true"
type input "619.66"
click at [277, 461] on label at bounding box center [277, 464] width 0 height 14
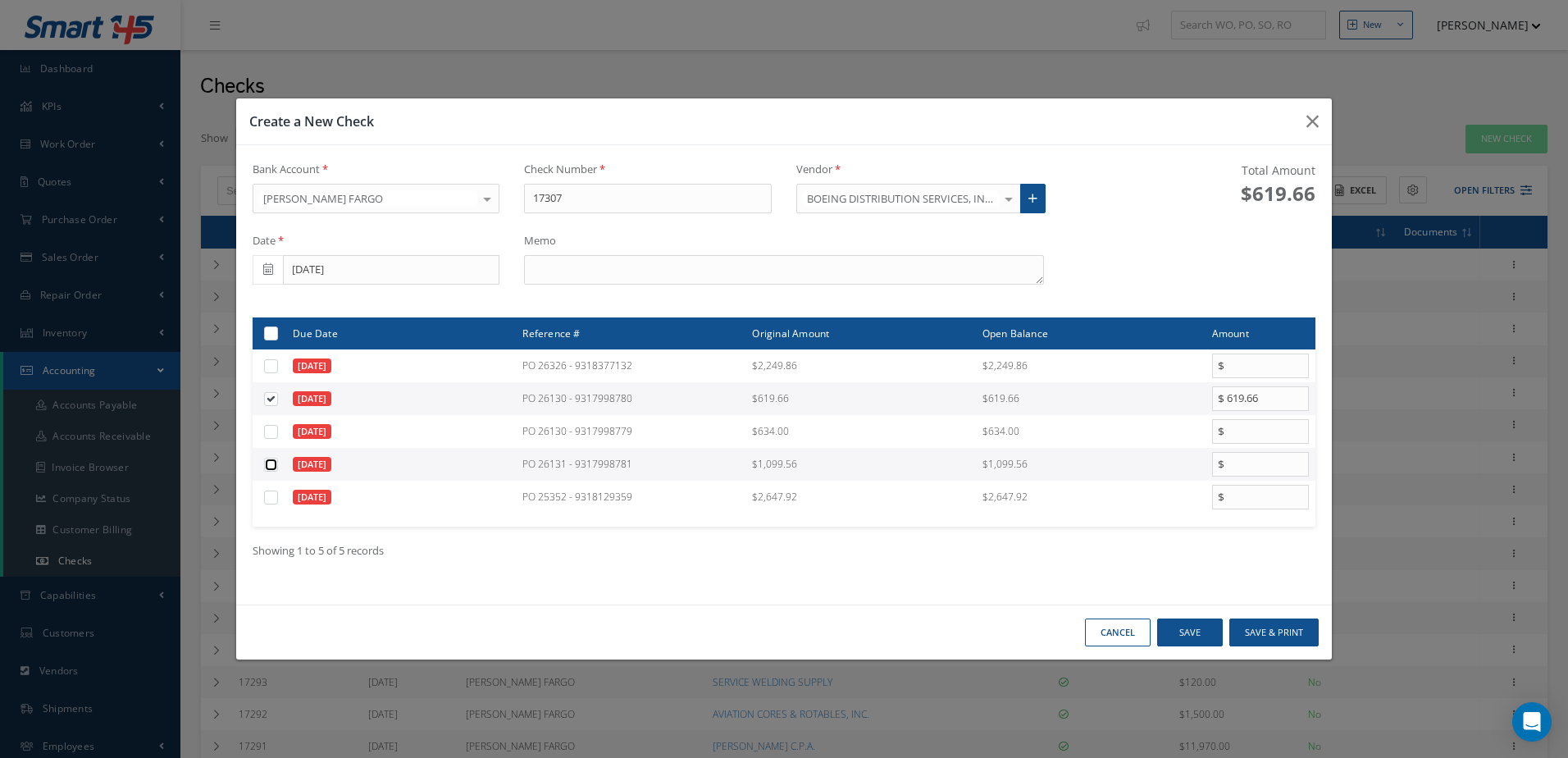
click at [272, 461] on input "checkbox" at bounding box center [271, 465] width 11 height 11
checkbox input "true"
type input "1099.56"
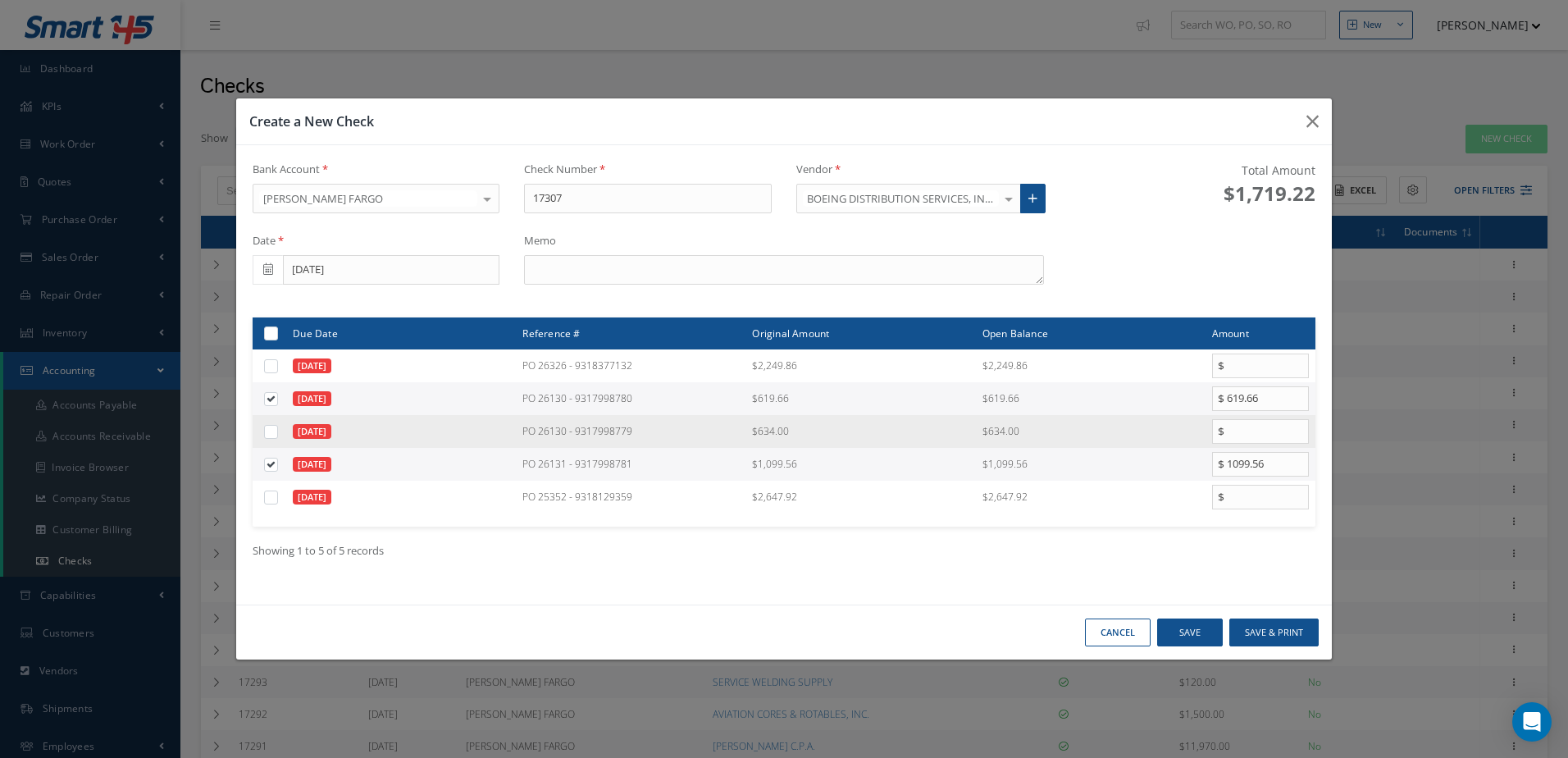
click at [277, 434] on label at bounding box center [277, 431] width 0 height 14
click at [272, 434] on input "checkbox" at bounding box center [271, 432] width 11 height 11
checkbox input "true"
type input "634.00"
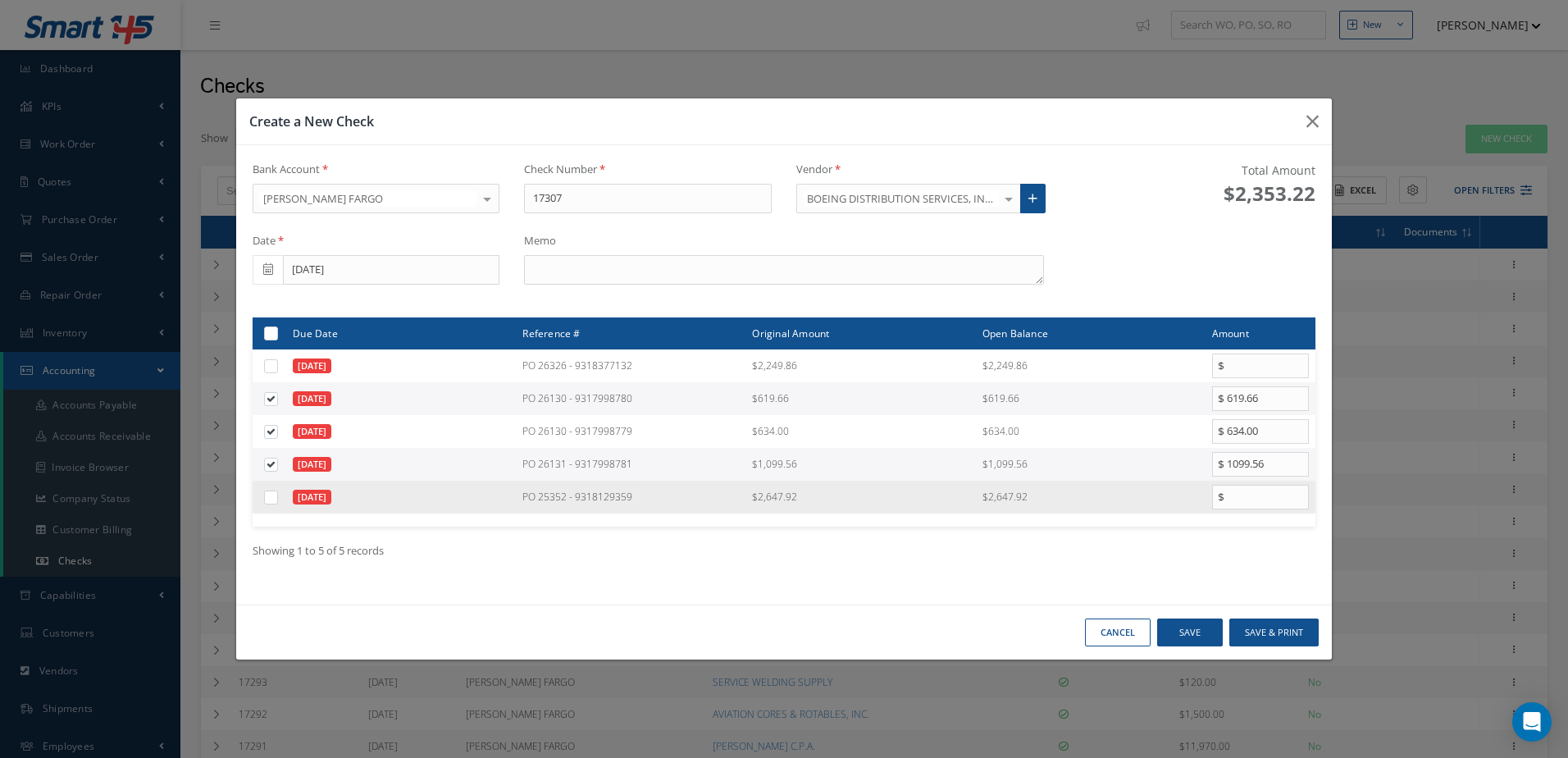
click at [277, 497] on label at bounding box center [277, 497] width 0 height 14
click at [268, 497] on input "checkbox" at bounding box center [271, 497] width 11 height 11
checkbox input "true"
type input "2647.92"
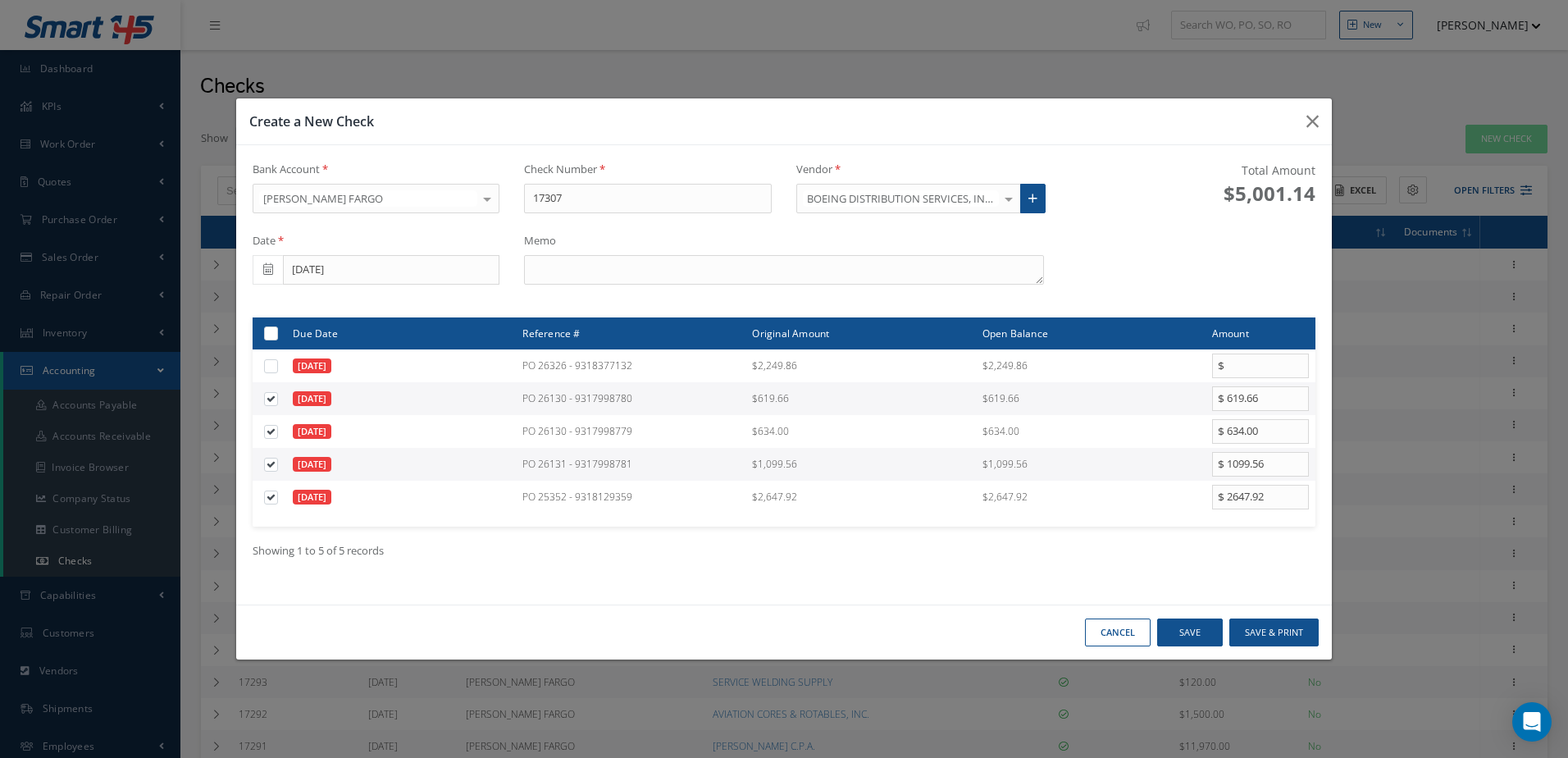
click at [1281, 617] on div "Cancel Save Save & Print" at bounding box center [784, 632] width 1096 height 55
click at [1281, 627] on button "Save & Print" at bounding box center [1274, 633] width 89 height 29
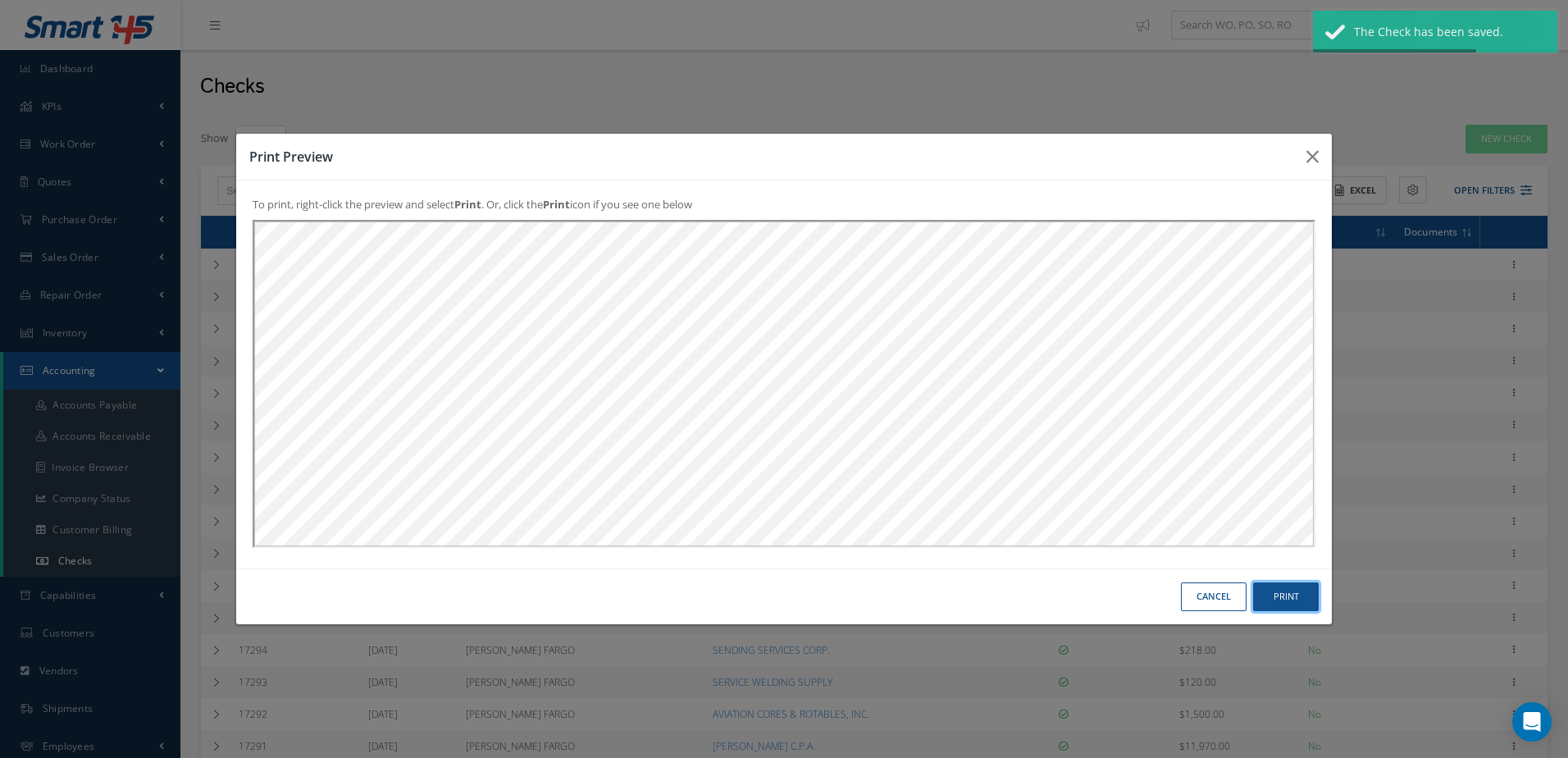
click at [0, 0] on button "Print" at bounding box center [0, 0] width 0 height 0
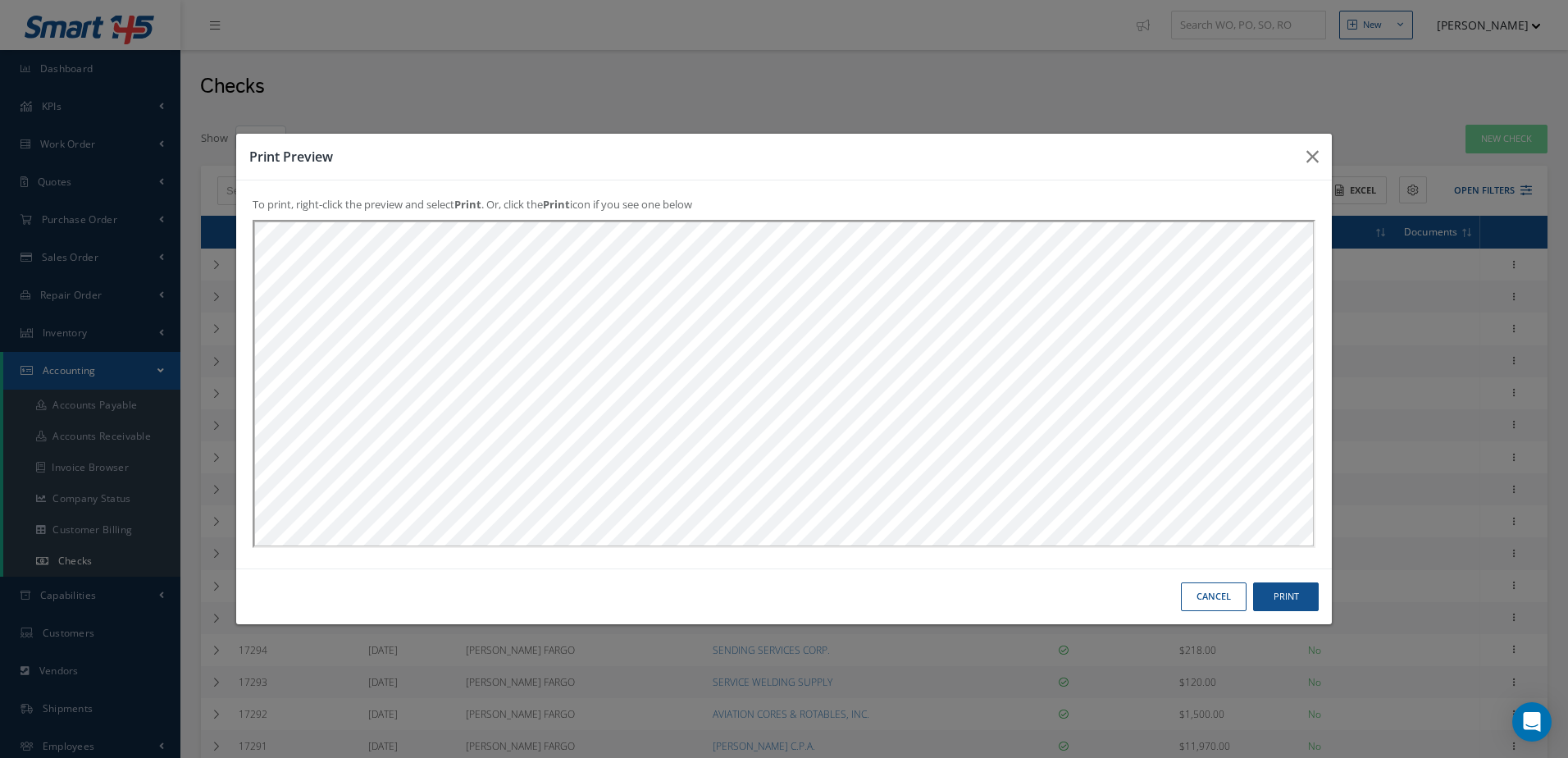
click at [0, 0] on button "Cancel" at bounding box center [0, 0] width 0 height 0
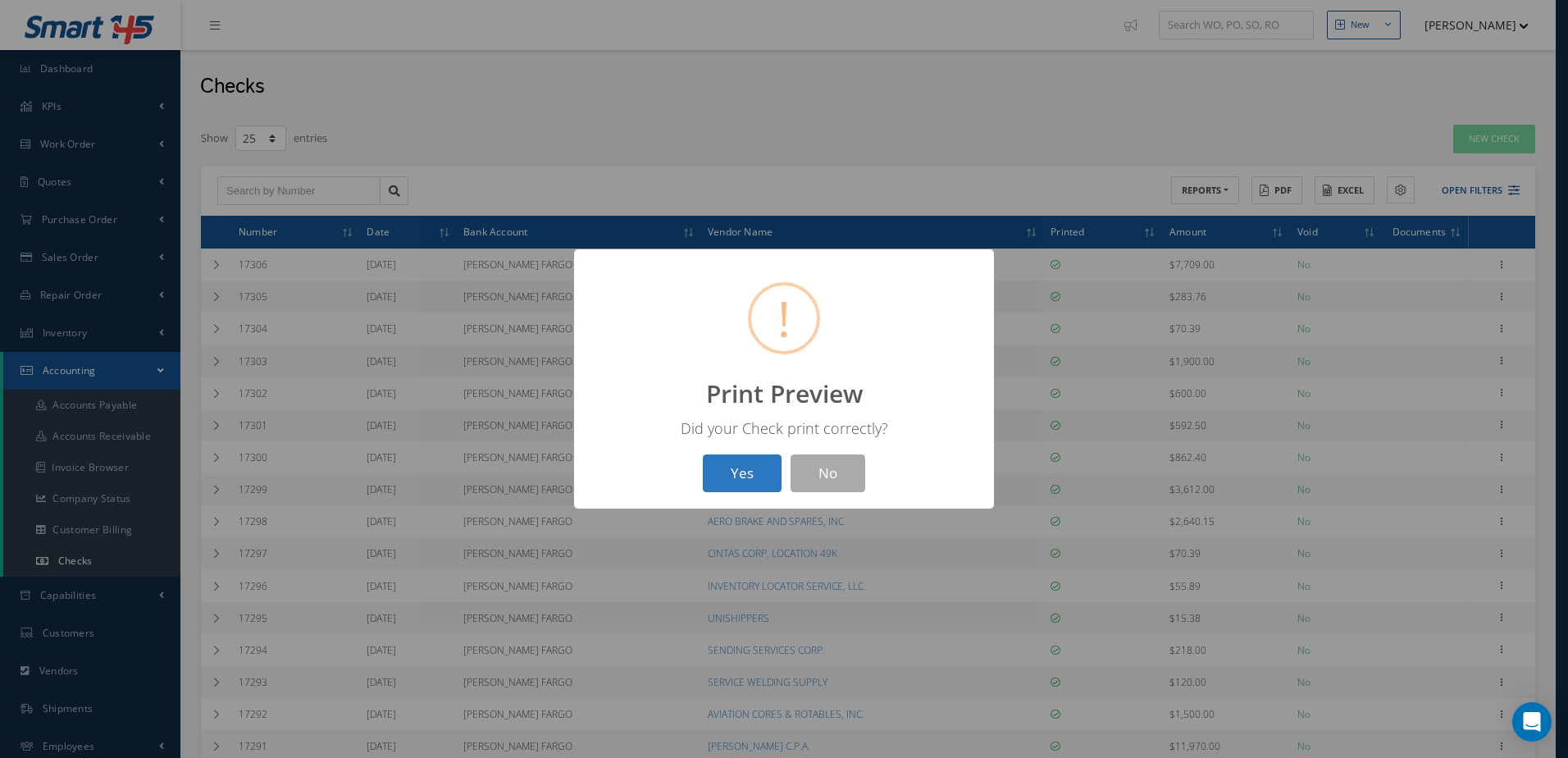
click at [713, 471] on button "Yes" at bounding box center [742, 474] width 79 height 39
